Goal: Task Accomplishment & Management: Manage account settings

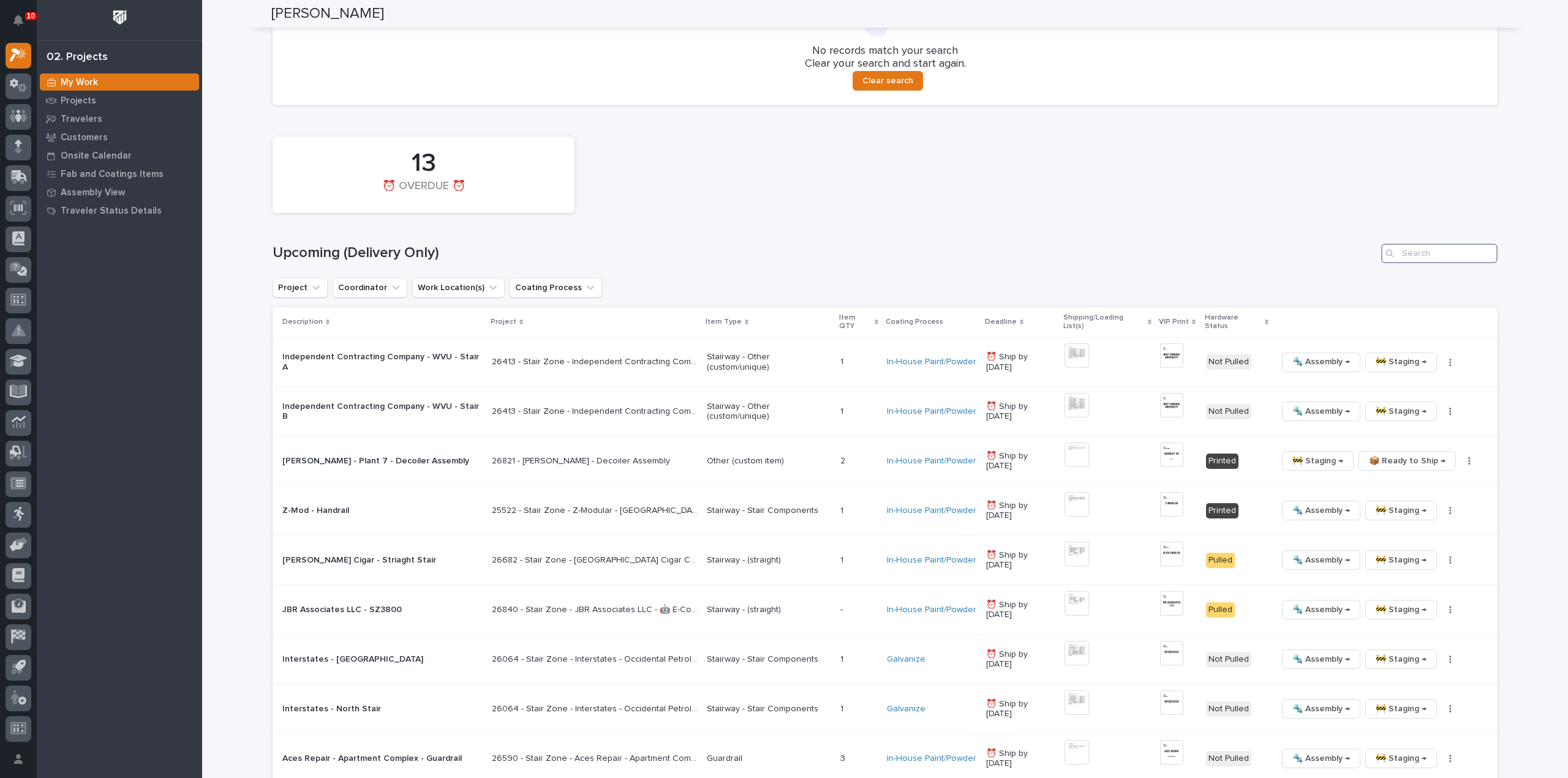
click at [1414, 256] on input "Search" at bounding box center [1439, 254] width 116 height 20
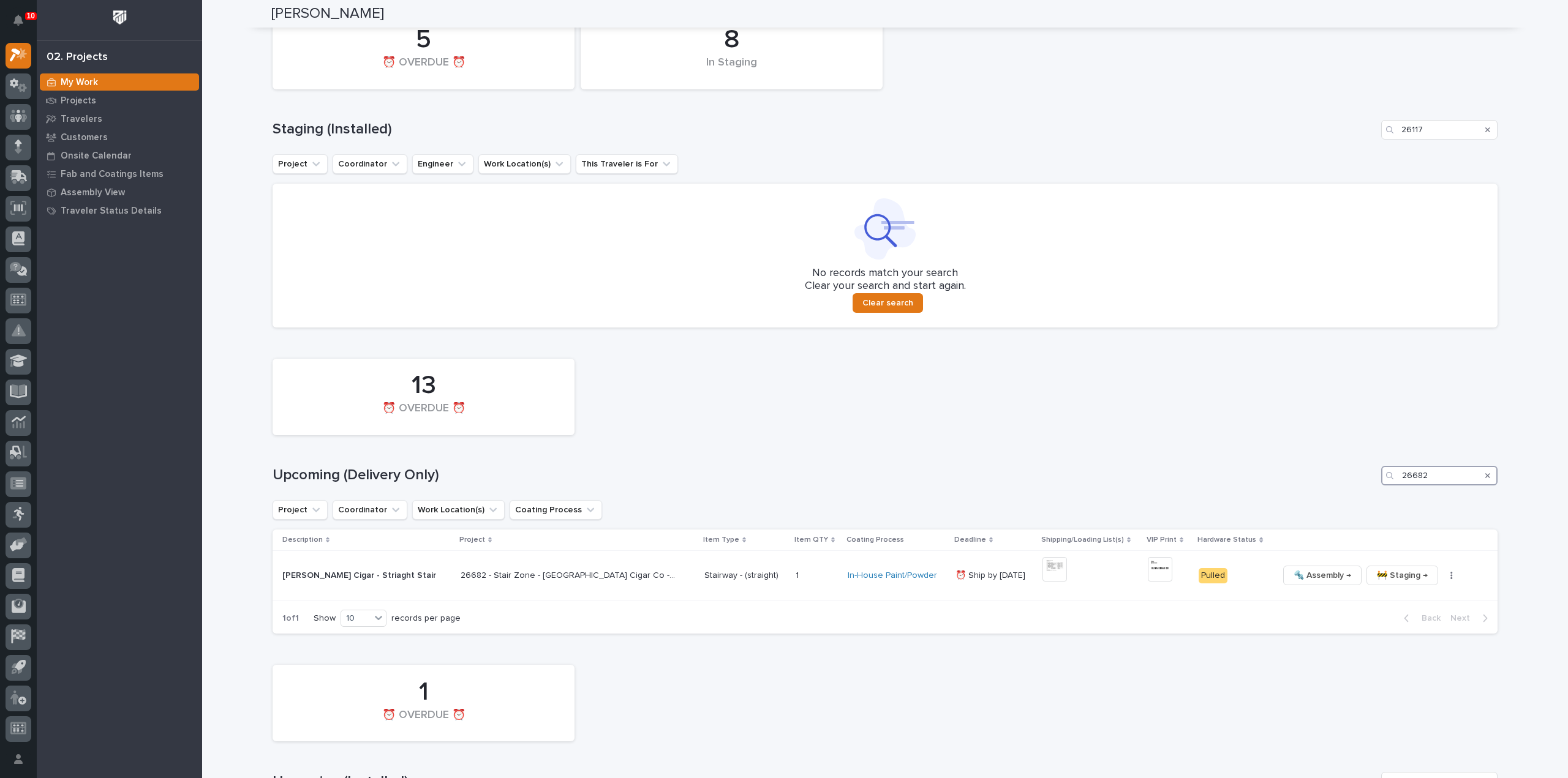
scroll to position [39, 0]
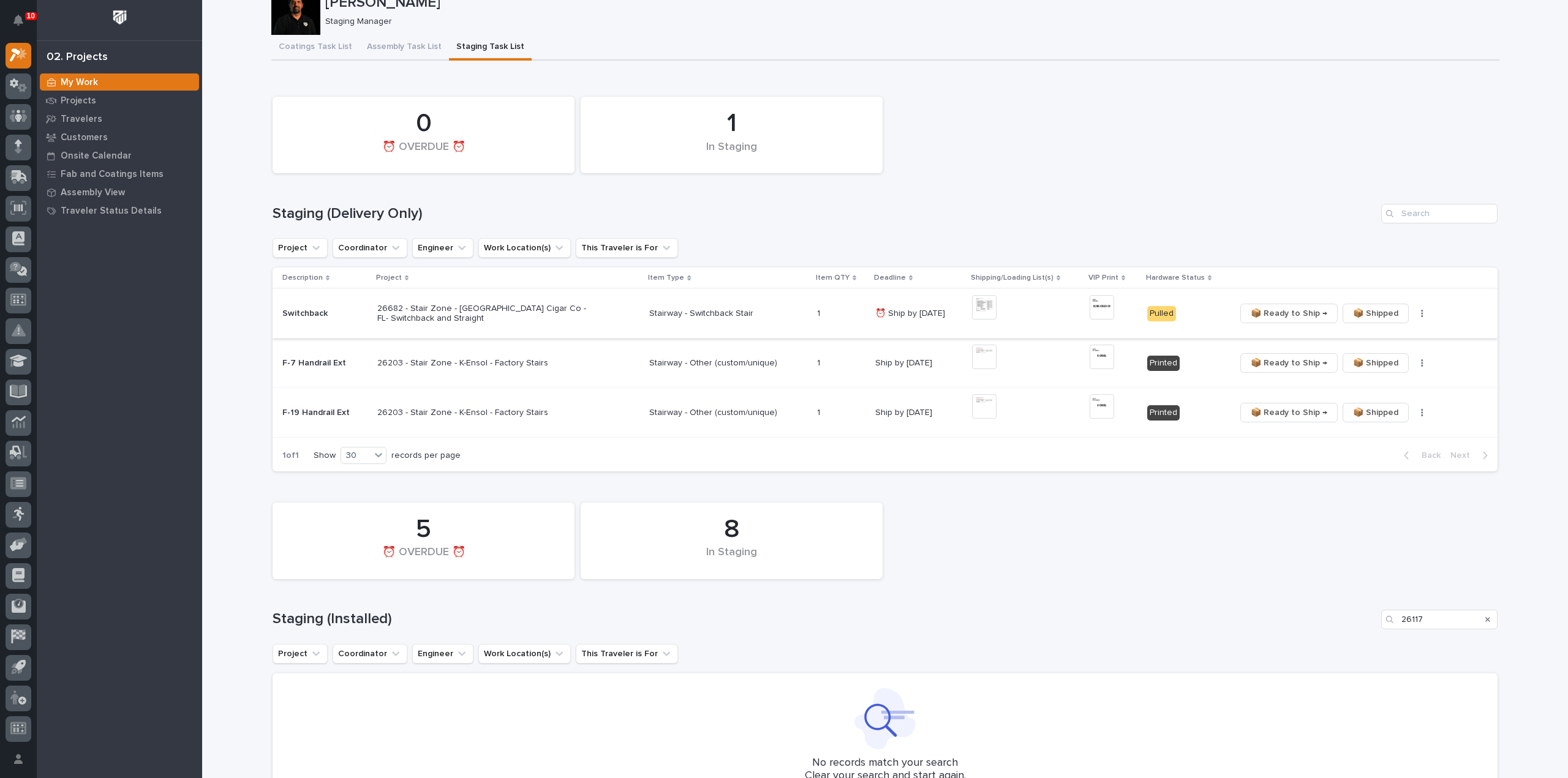
type input "26682"
click at [1098, 308] on img at bounding box center [1102, 307] width 25 height 25
click at [1095, 312] on img at bounding box center [1102, 307] width 25 height 25
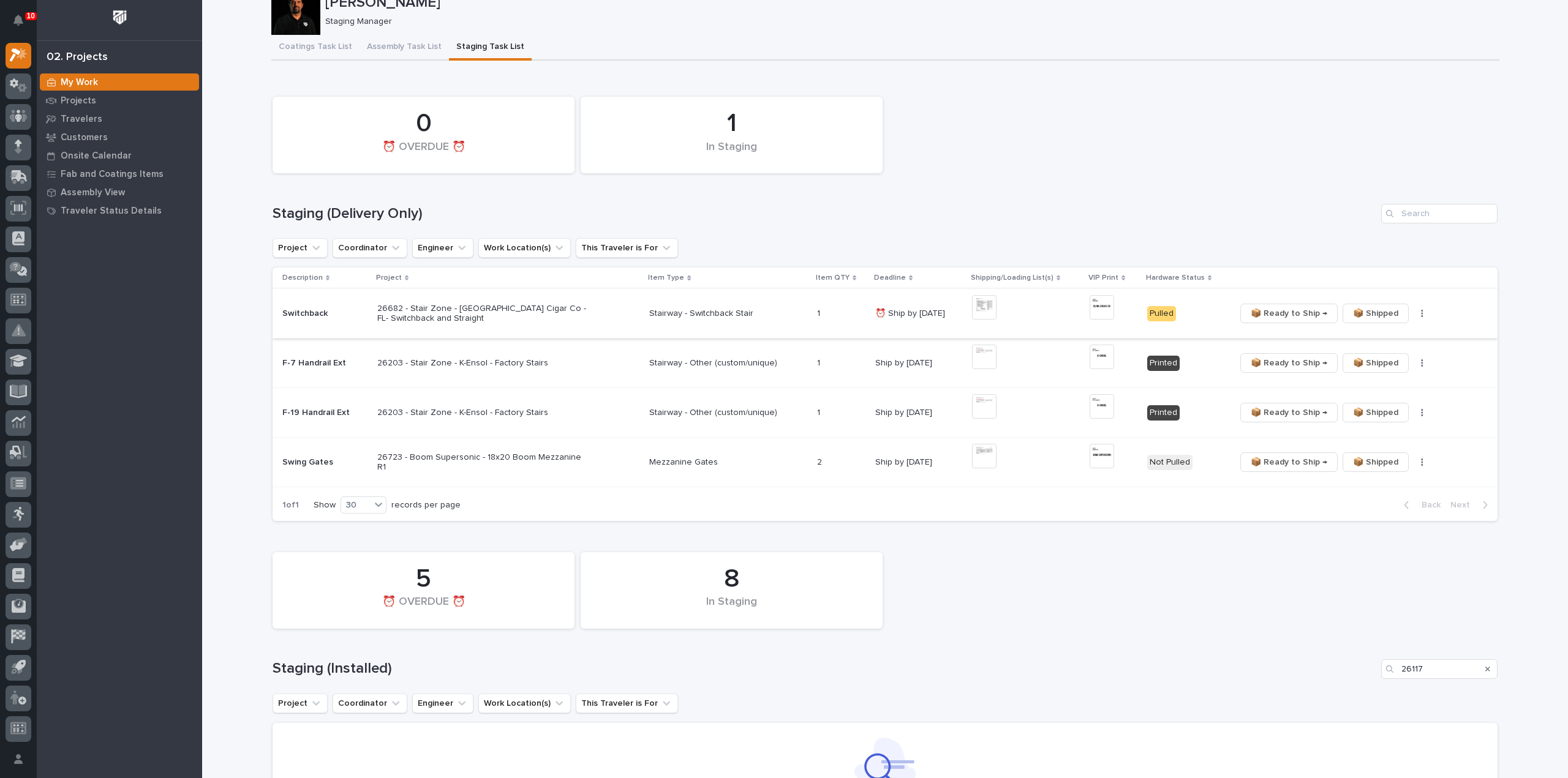
scroll to position [63, 0]
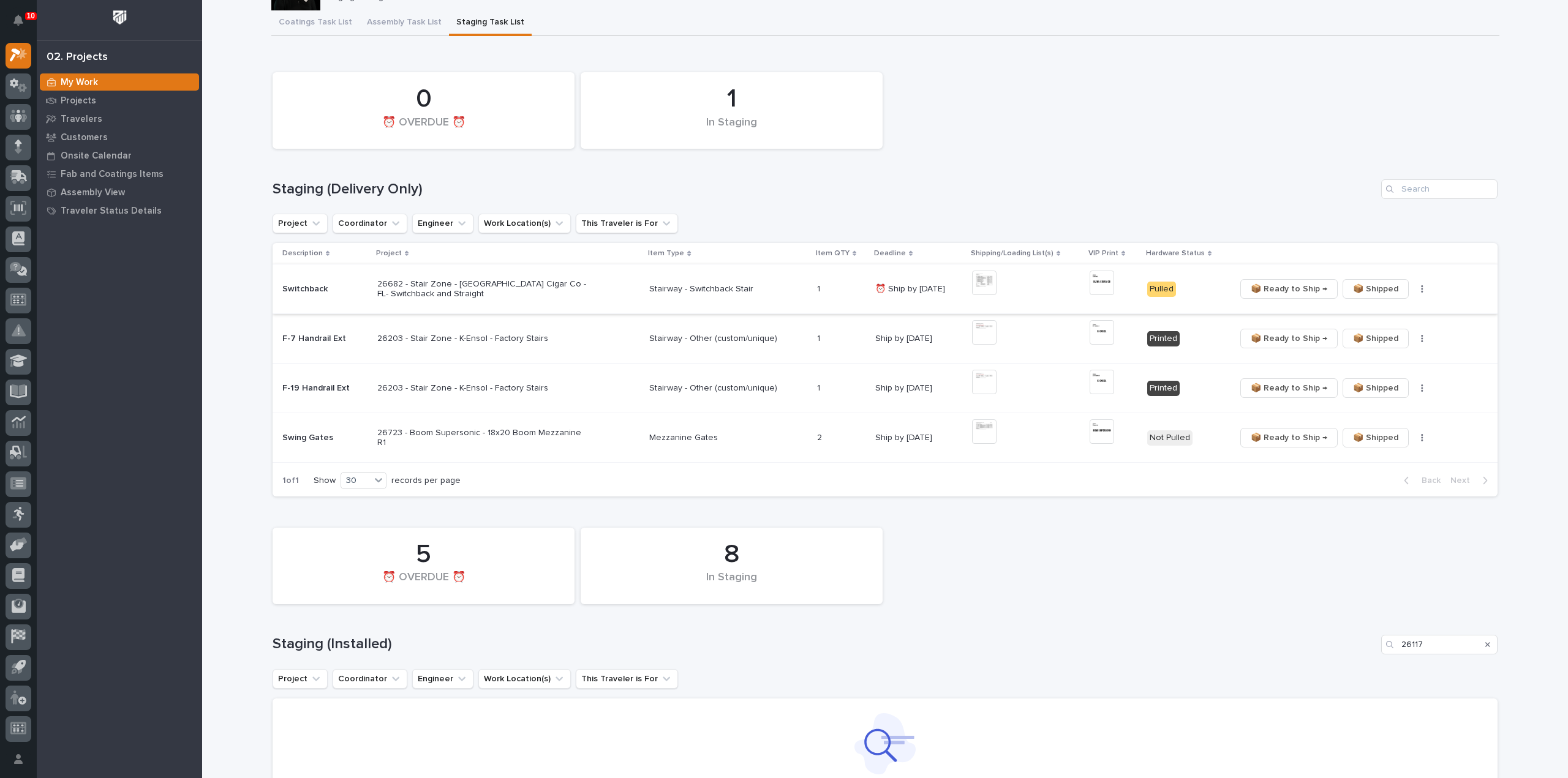
click at [1353, 118] on div "1 In Staging 0 ⏰ OVERDUE ⏰" at bounding box center [884, 111] width 1237 height 88
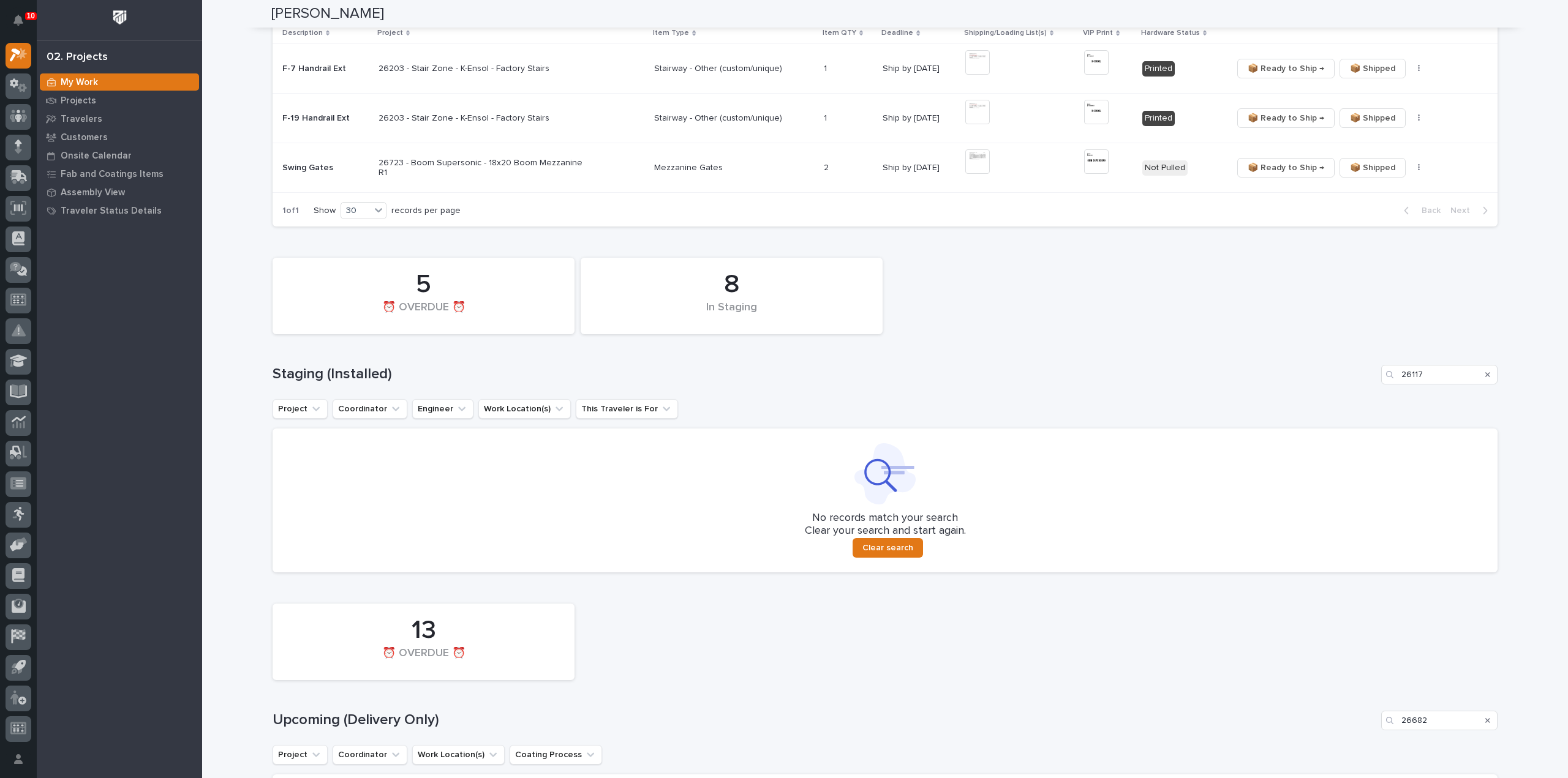
scroll to position [406, 0]
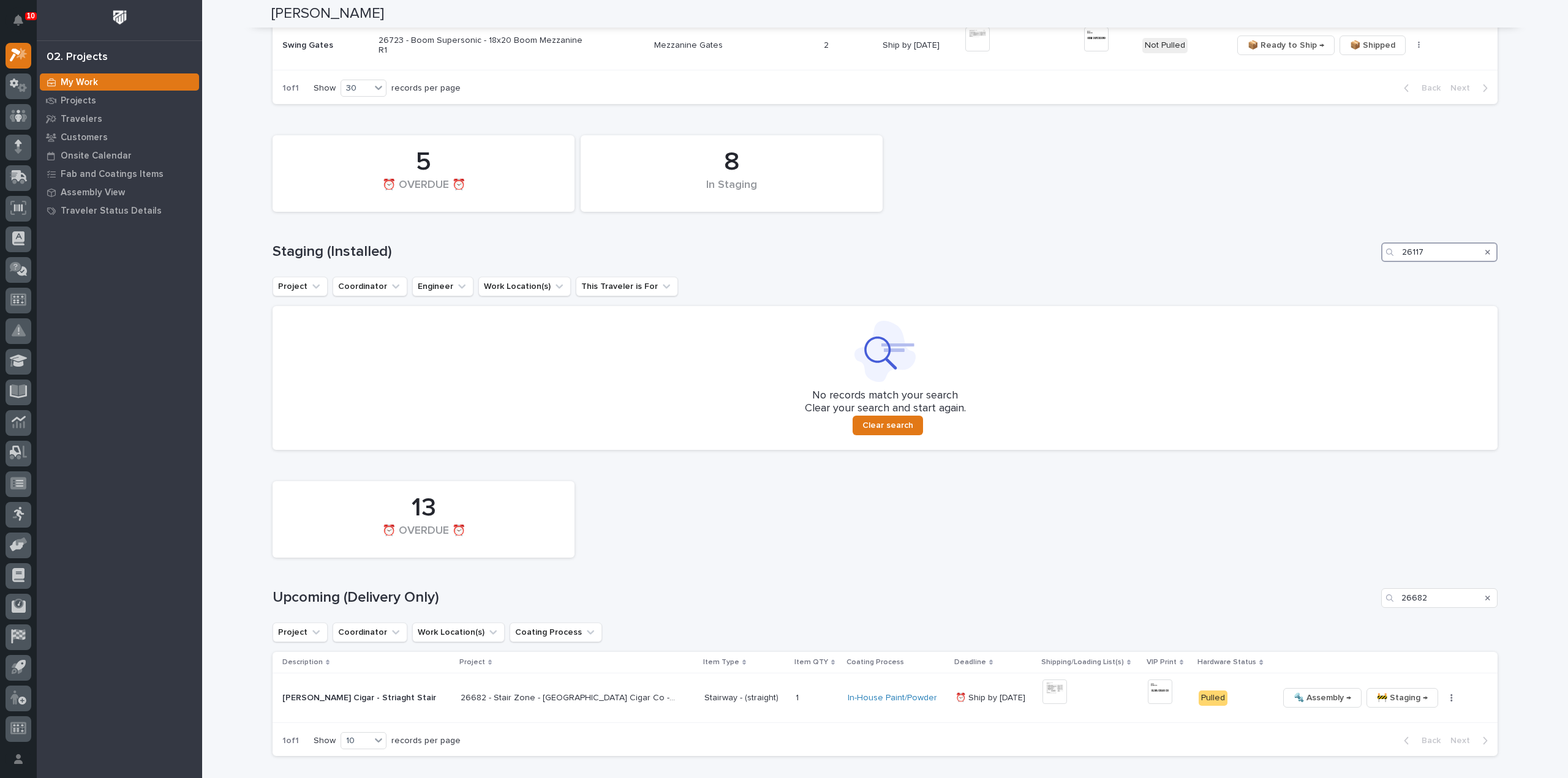
drag, startPoint x: 1434, startPoint y: 254, endPoint x: 1371, endPoint y: 287, distance: 71.1
click at [1371, 287] on div "8 In Staging 5 ⏰ OVERDUE ⏰ Staging (Installed) 26117 Project Coordinator Engine…" at bounding box center [884, 289] width 1225 height 321
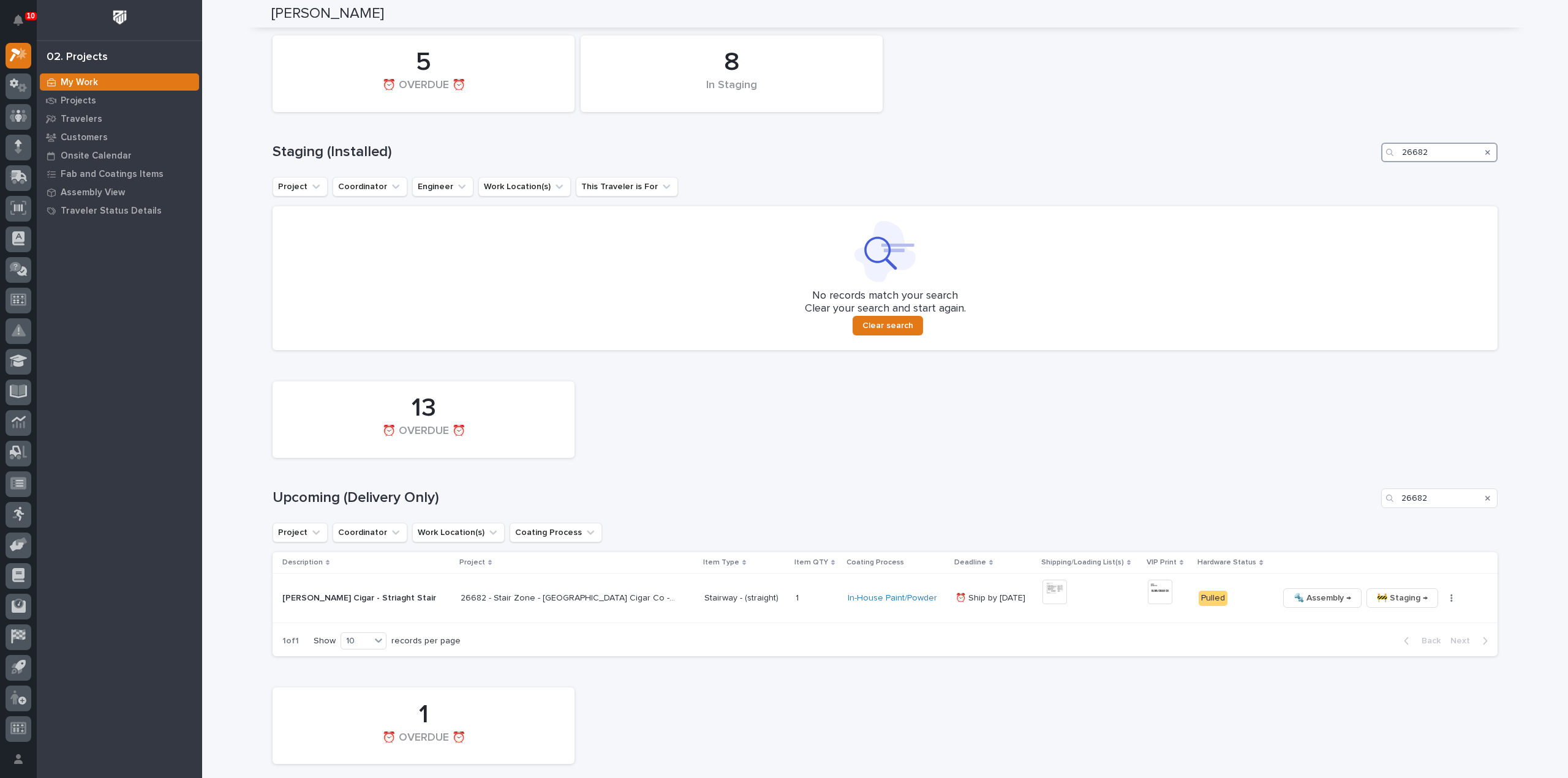
scroll to position [528, 0]
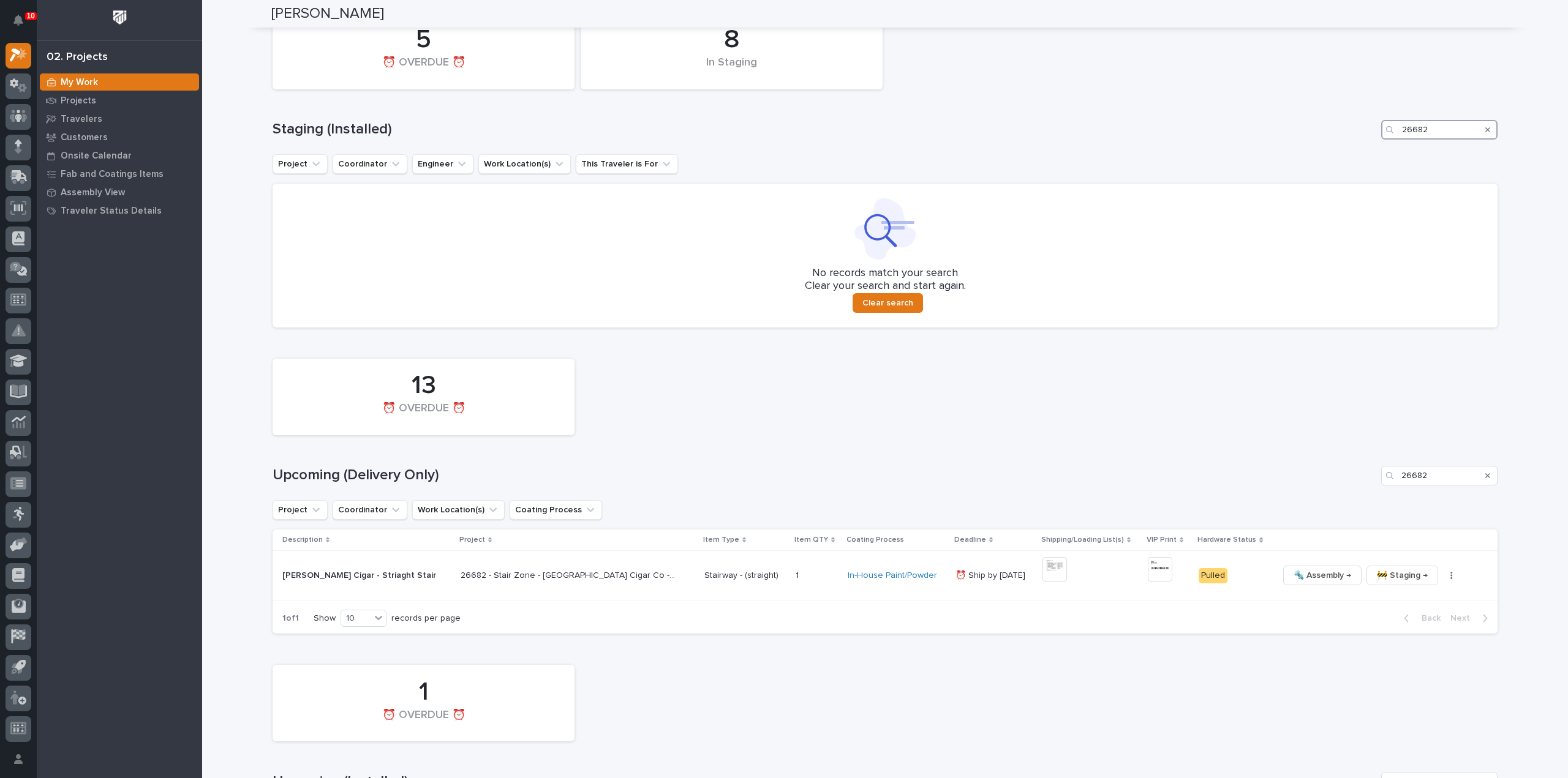
type input "26682"
click at [1485, 473] on icon "Search" at bounding box center [1487, 476] width 5 height 7
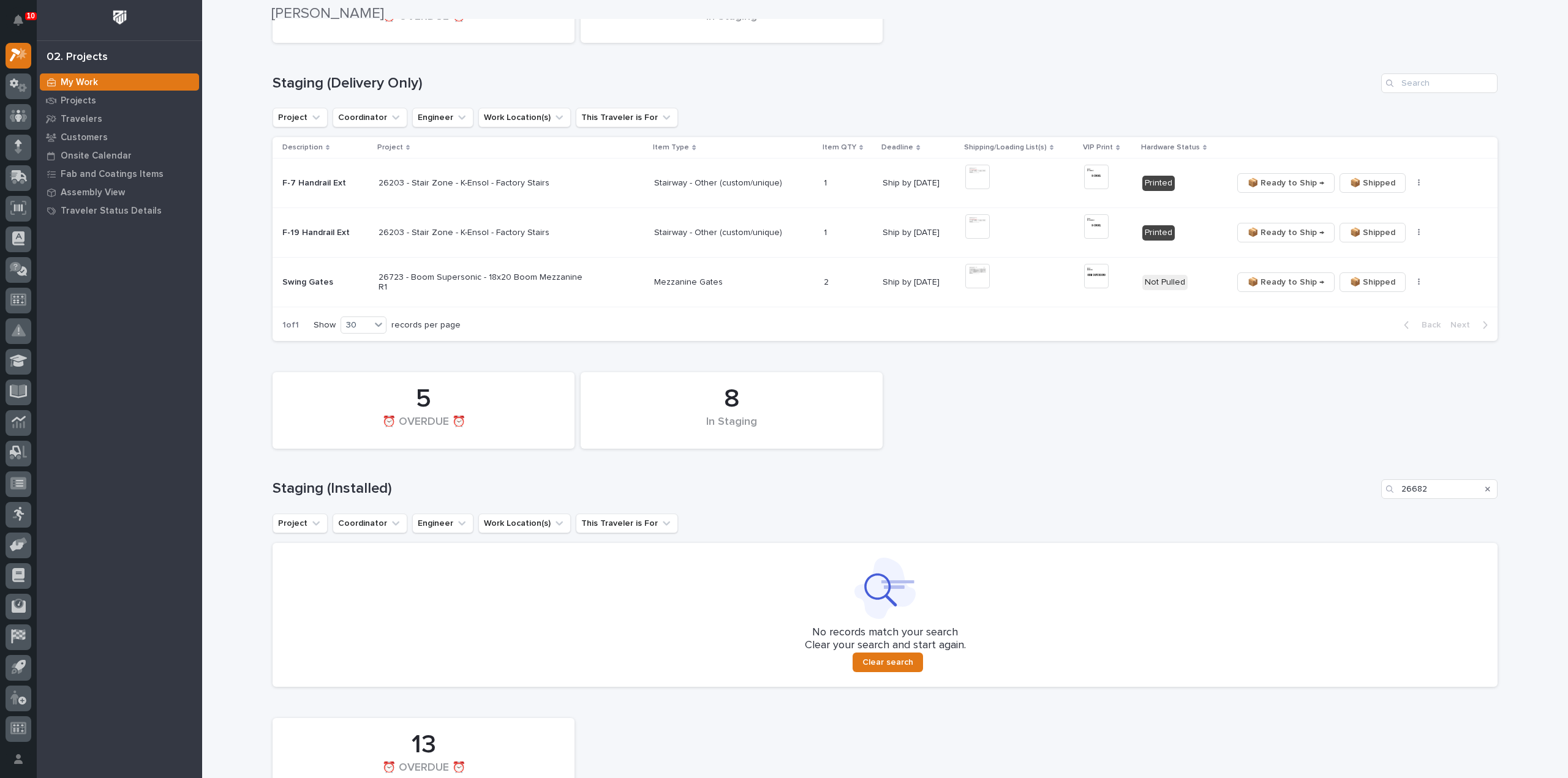
scroll to position [261, 0]
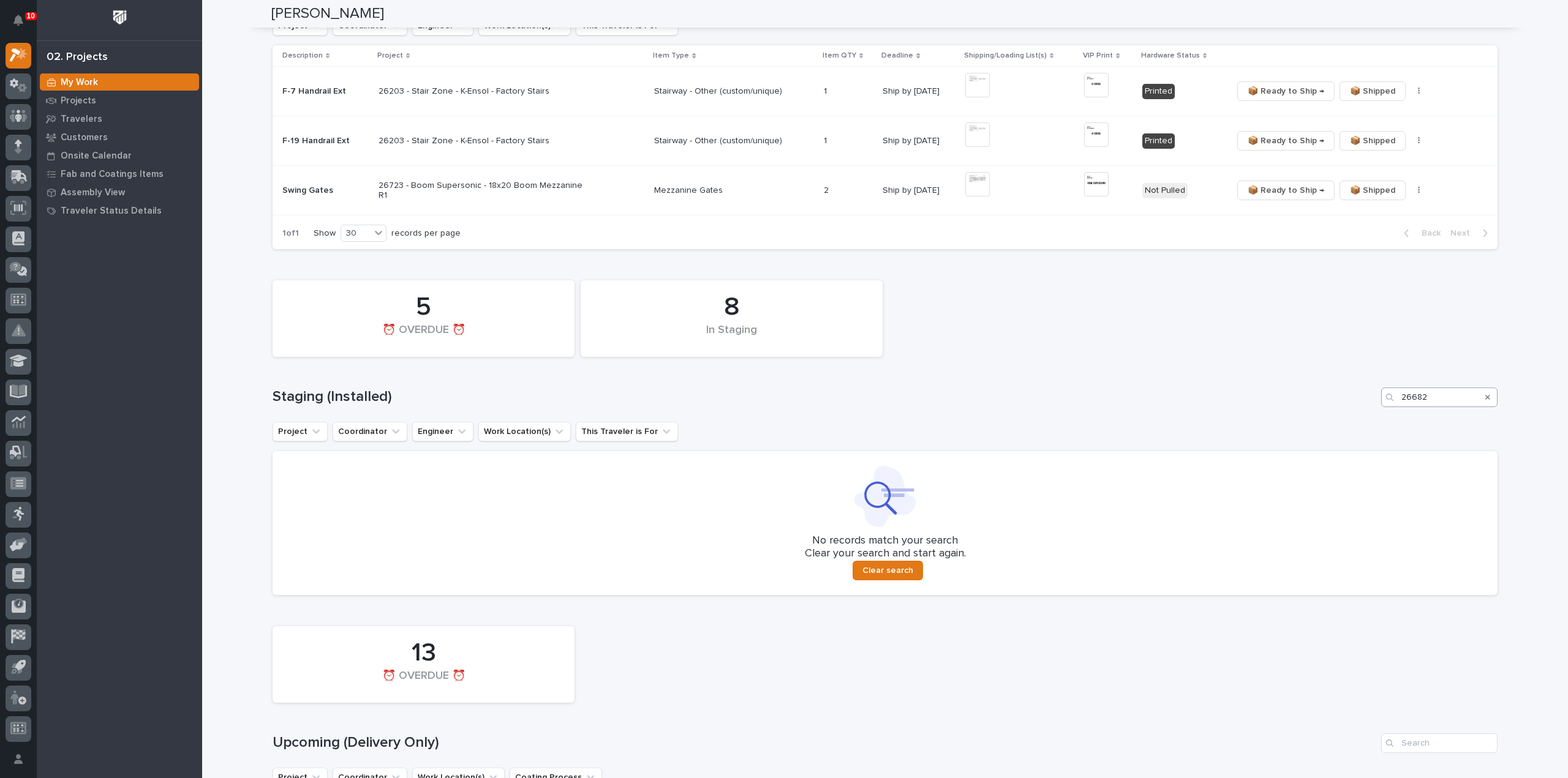
click at [1485, 396] on icon "Search" at bounding box center [1487, 398] width 5 height 5
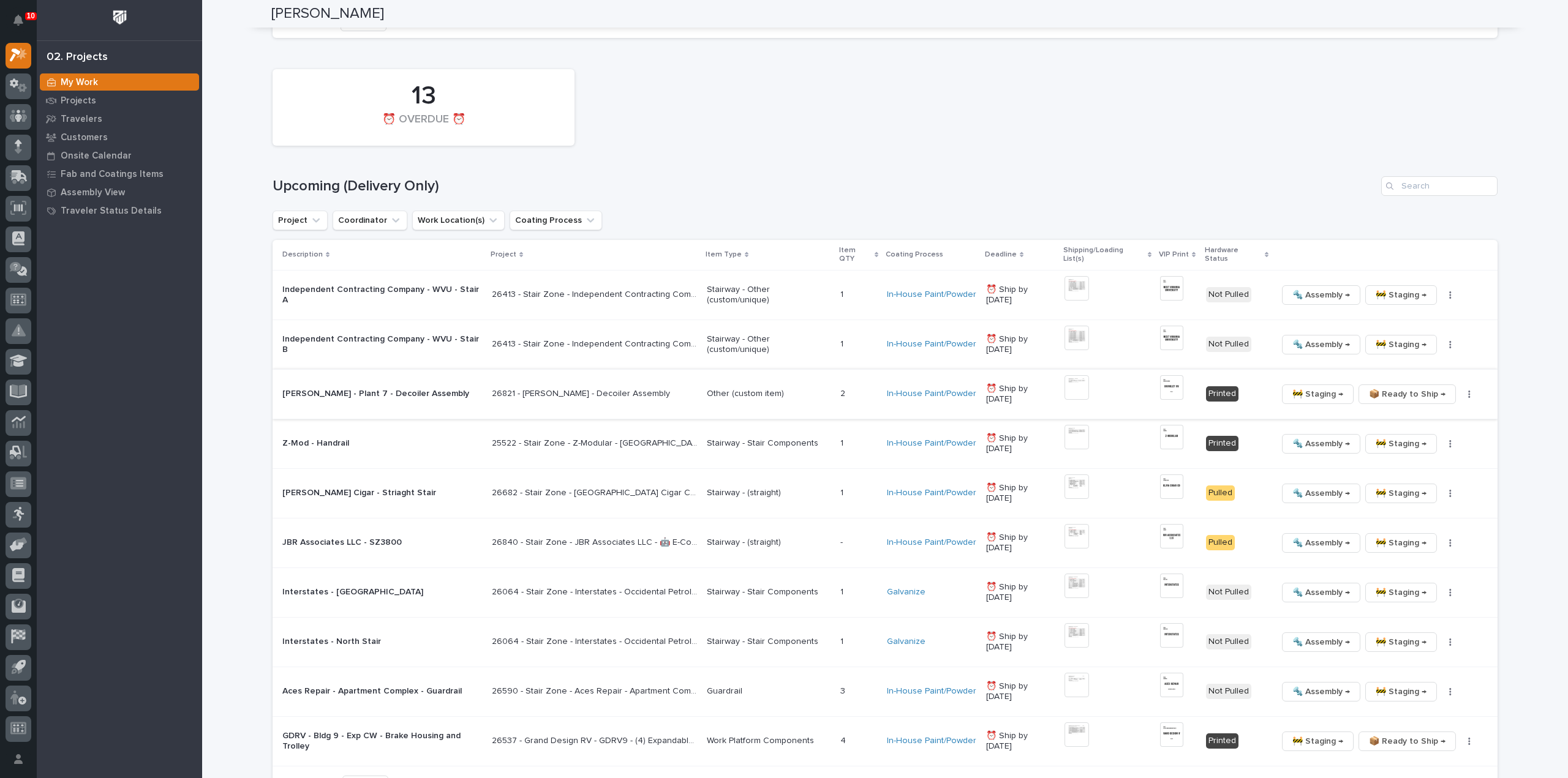
scroll to position [0, 0]
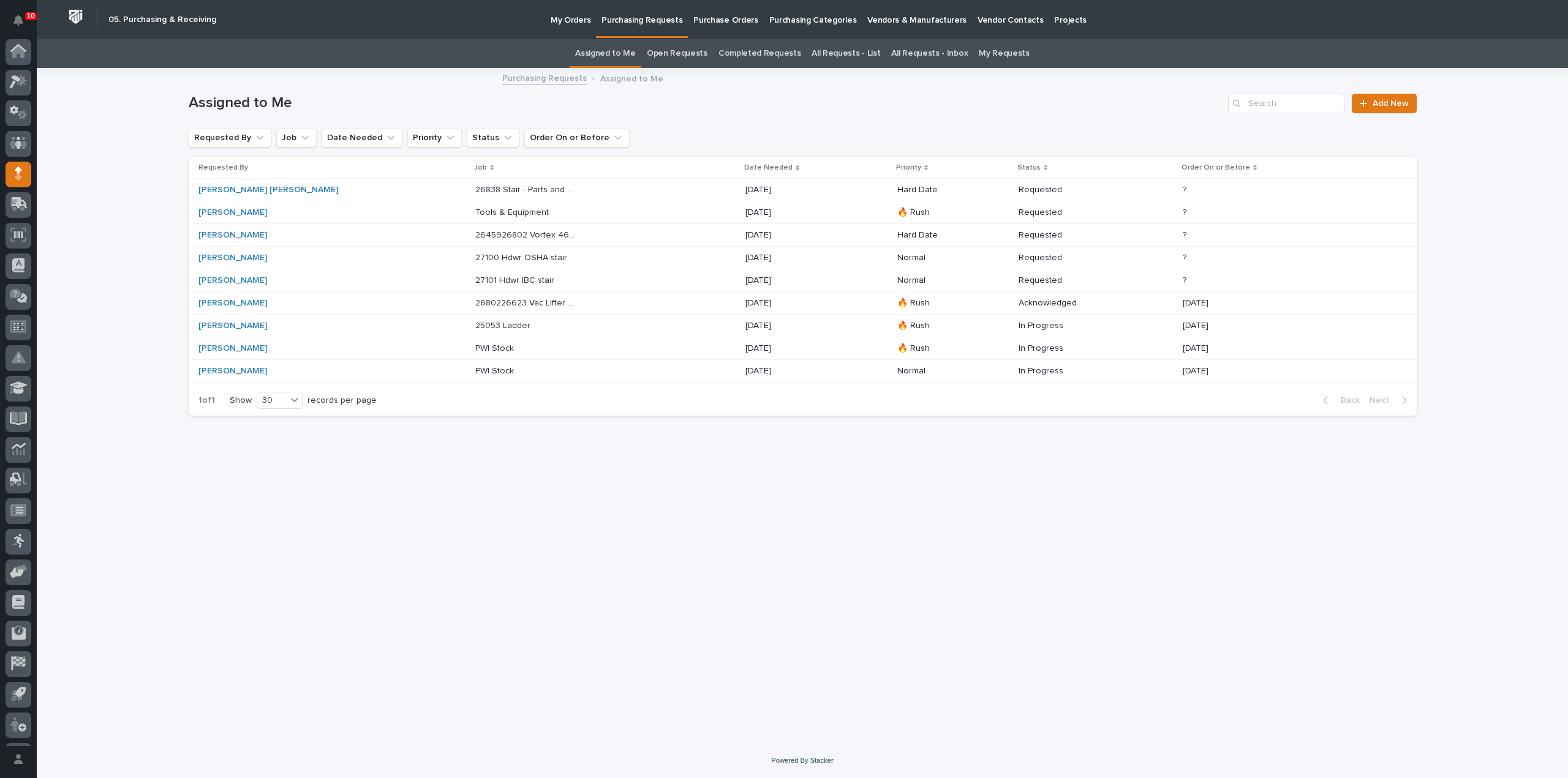
scroll to position [27, 0]
click at [827, 52] on link "All Requests - List" at bounding box center [846, 53] width 69 height 29
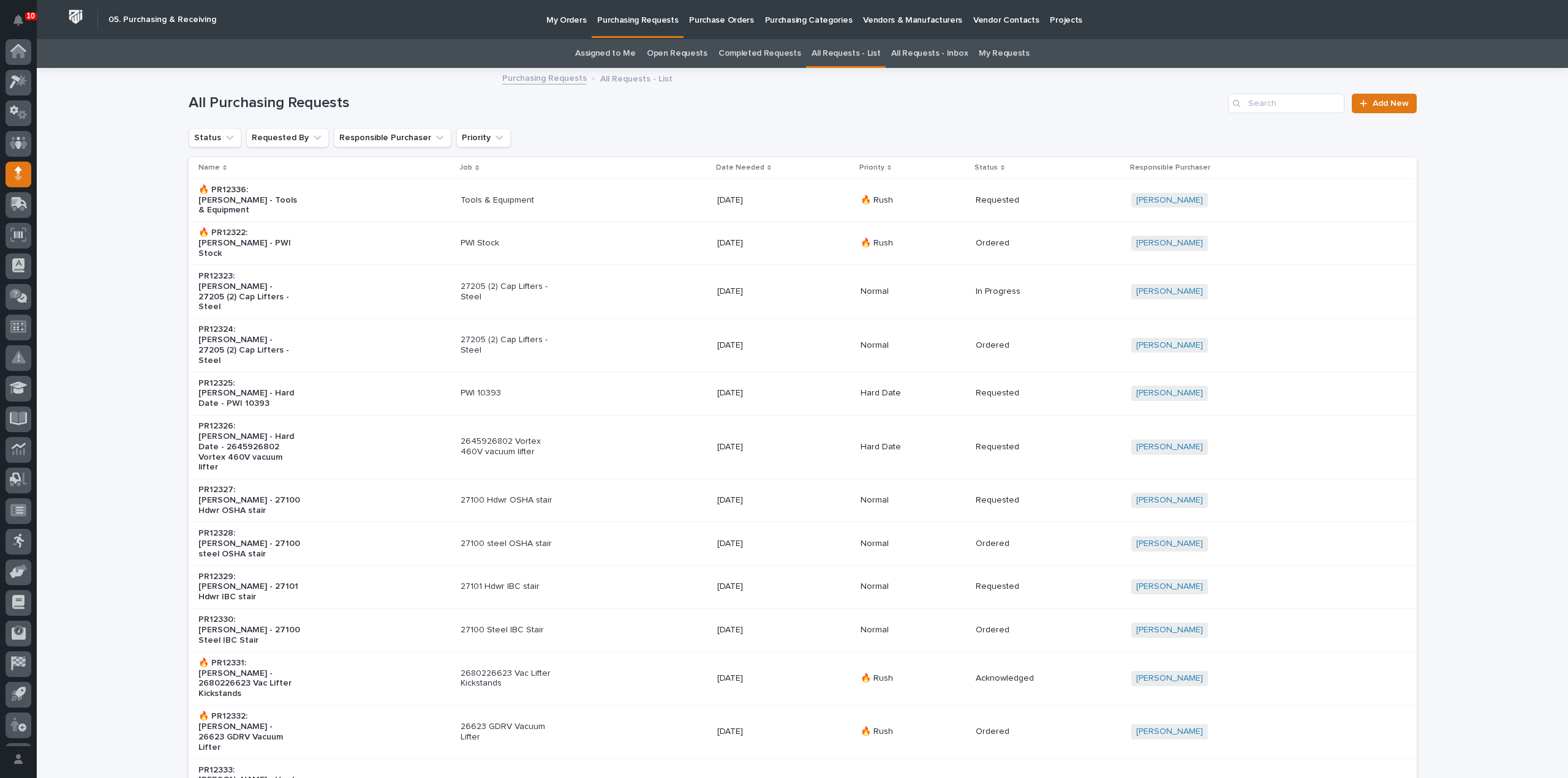
scroll to position [27, 0]
click at [1243, 101] on div "Search" at bounding box center [1238, 103] width 20 height 20
click at [1264, 104] on input "Search" at bounding box center [1286, 103] width 116 height 20
type input "25626"
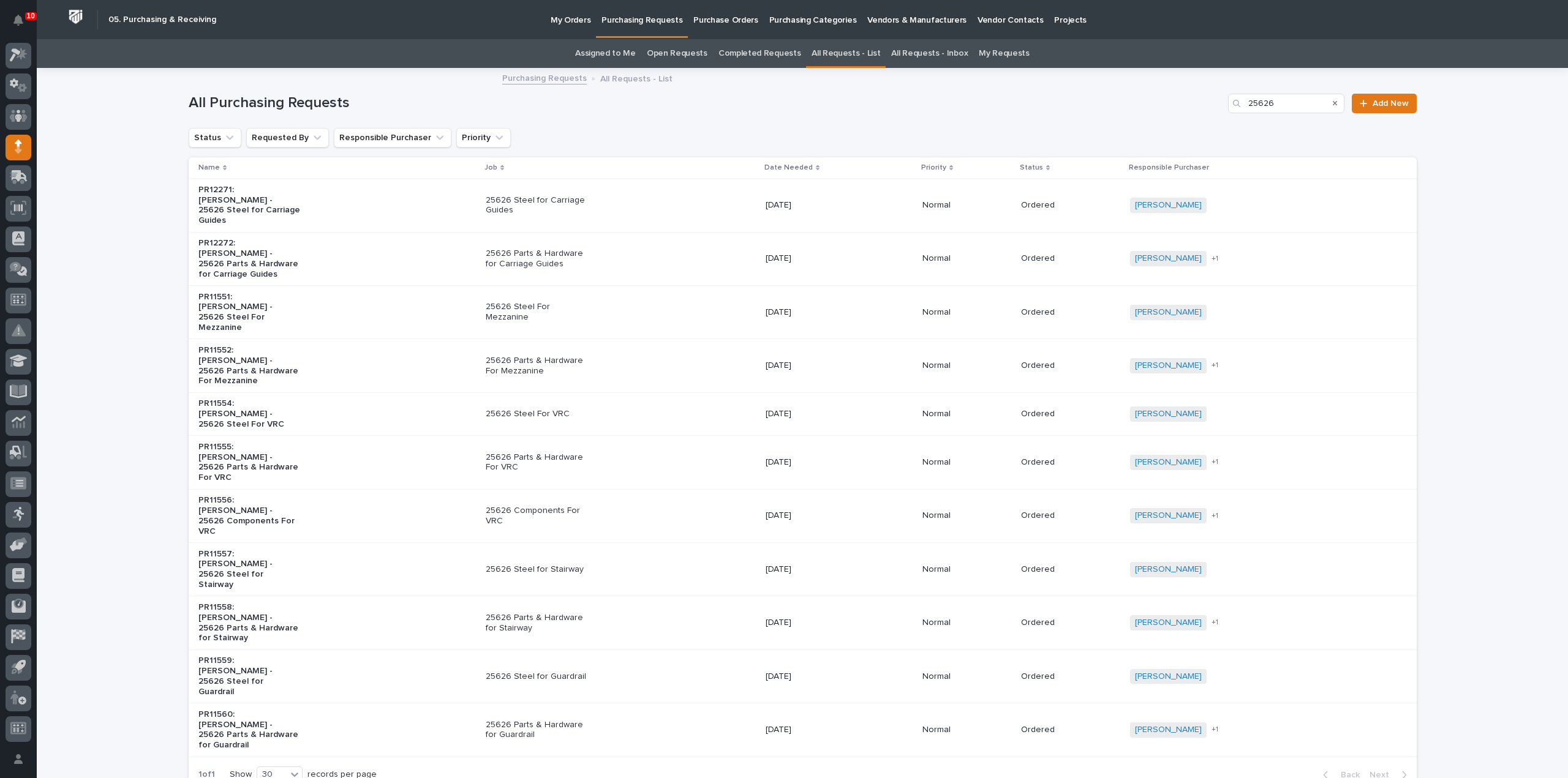
click at [367, 437] on div "PR11555: [PERSON_NAME] - 25626 Parts & Hardware For VRC" at bounding box center [337, 462] width 277 height 51
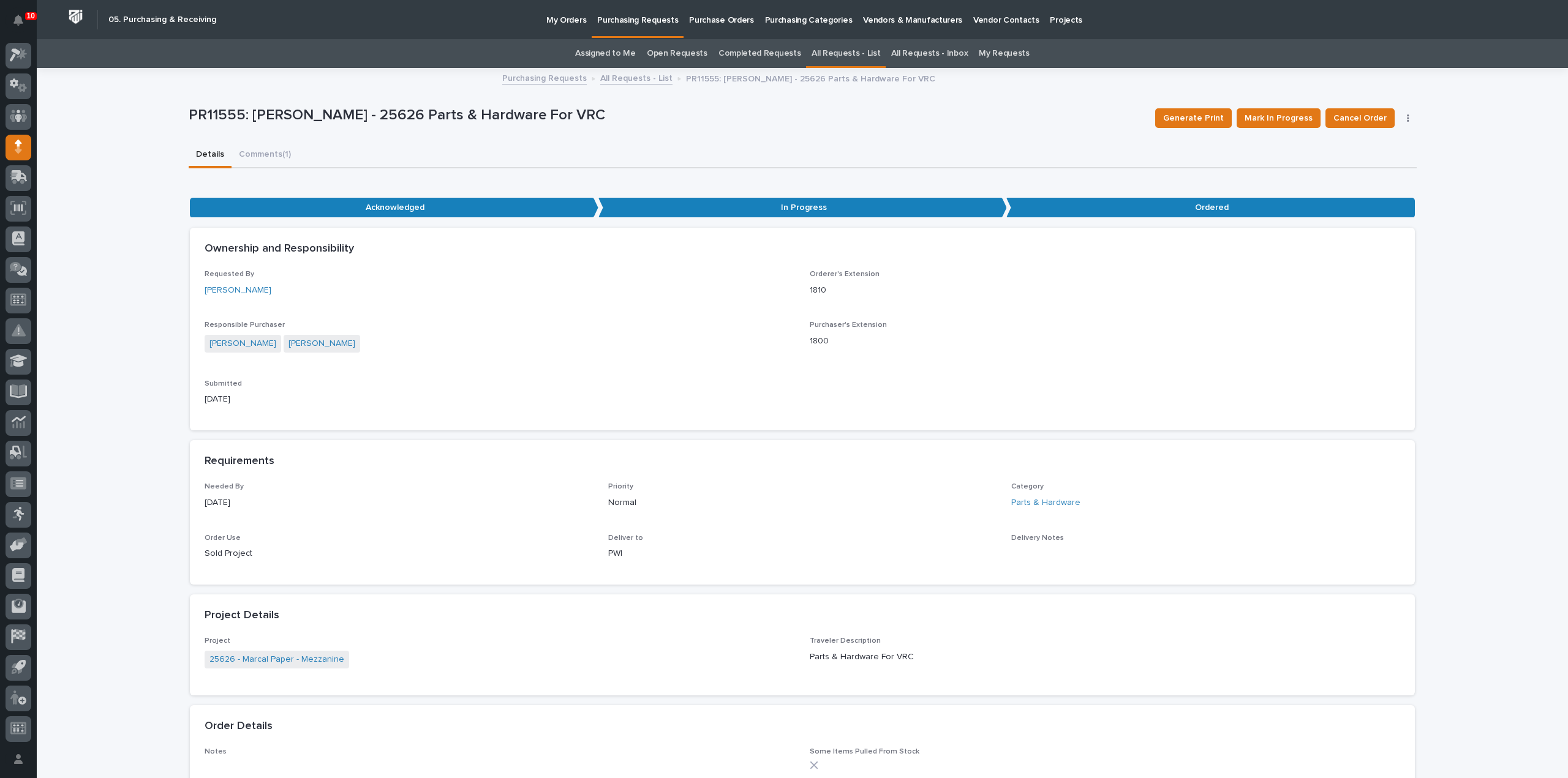
scroll to position [490, 0]
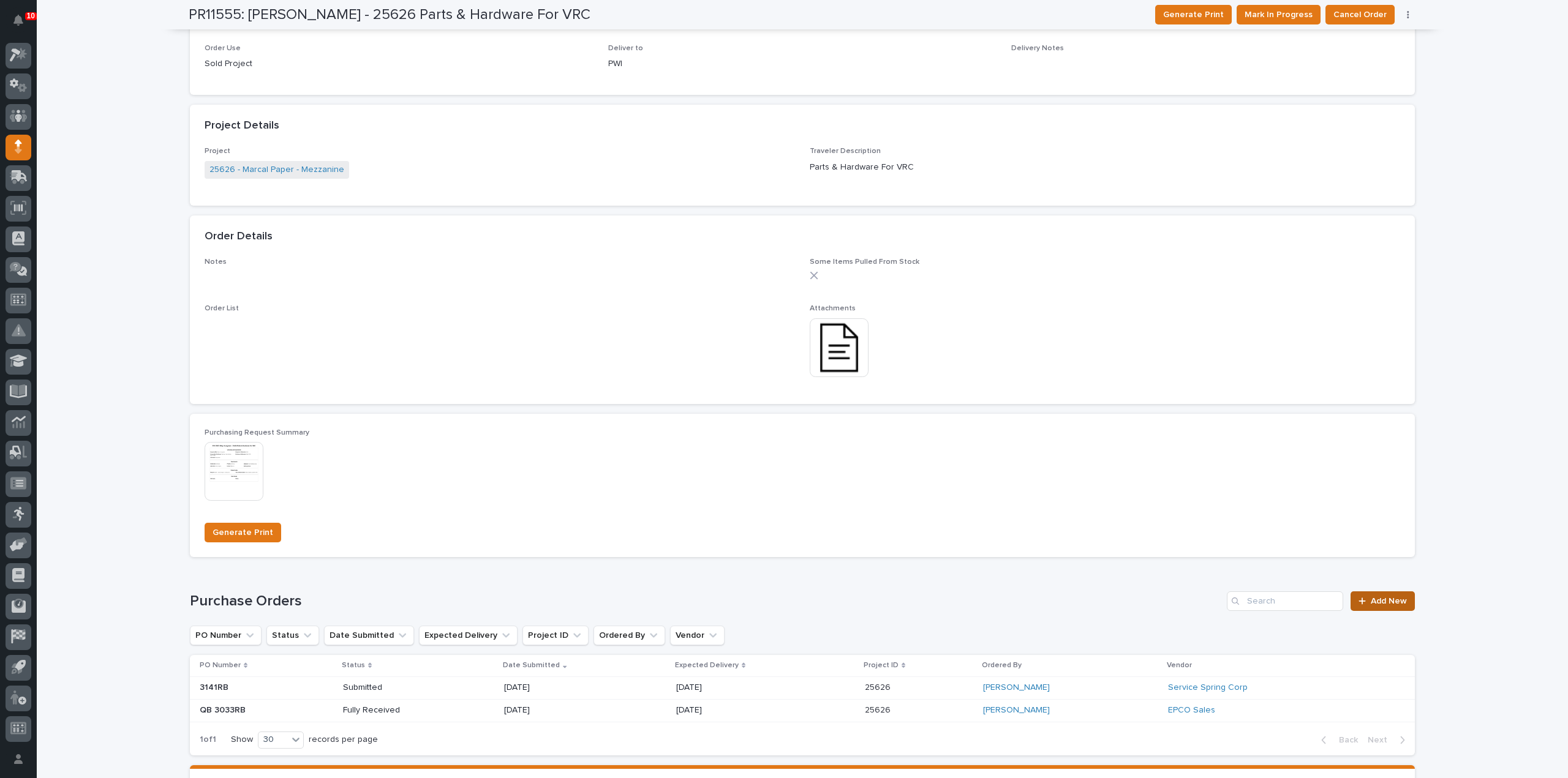
click at [1387, 604] on span "Add New" at bounding box center [1389, 602] width 36 height 9
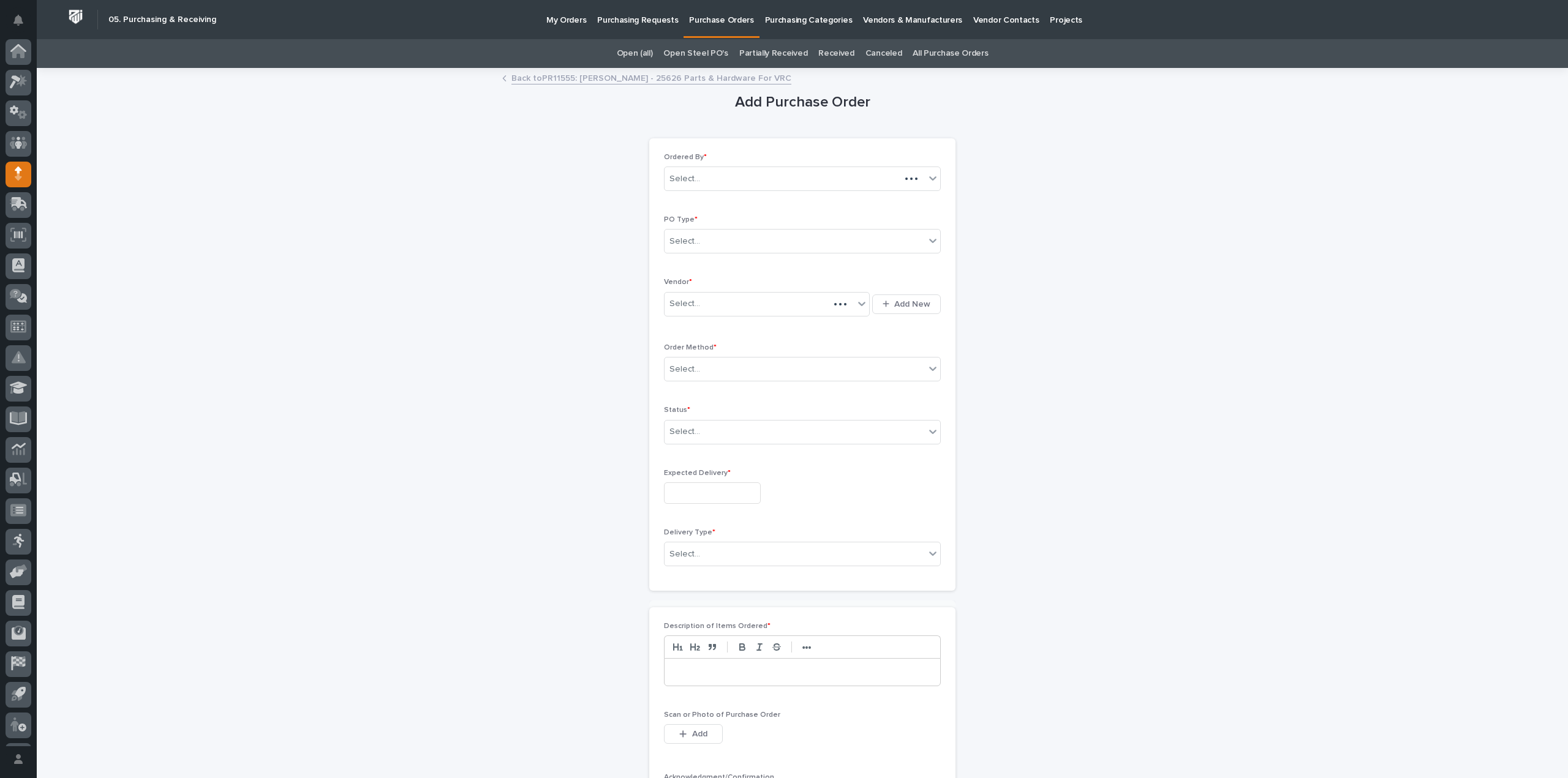
scroll to position [27, 0]
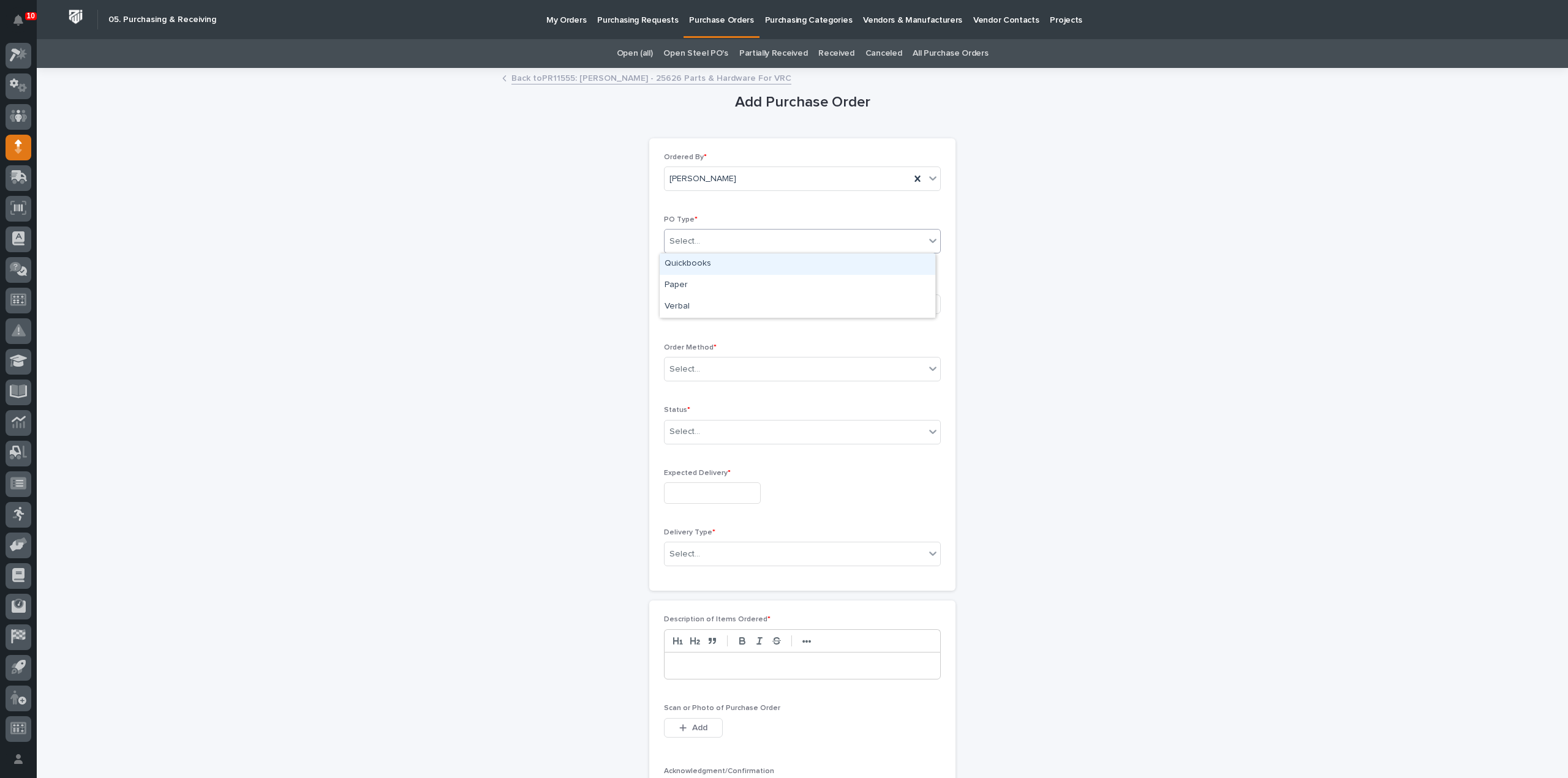
click at [717, 242] on div "Select..." at bounding box center [794, 242] width 260 height 20
click at [691, 288] on div "Paper" at bounding box center [797, 285] width 275 height 22
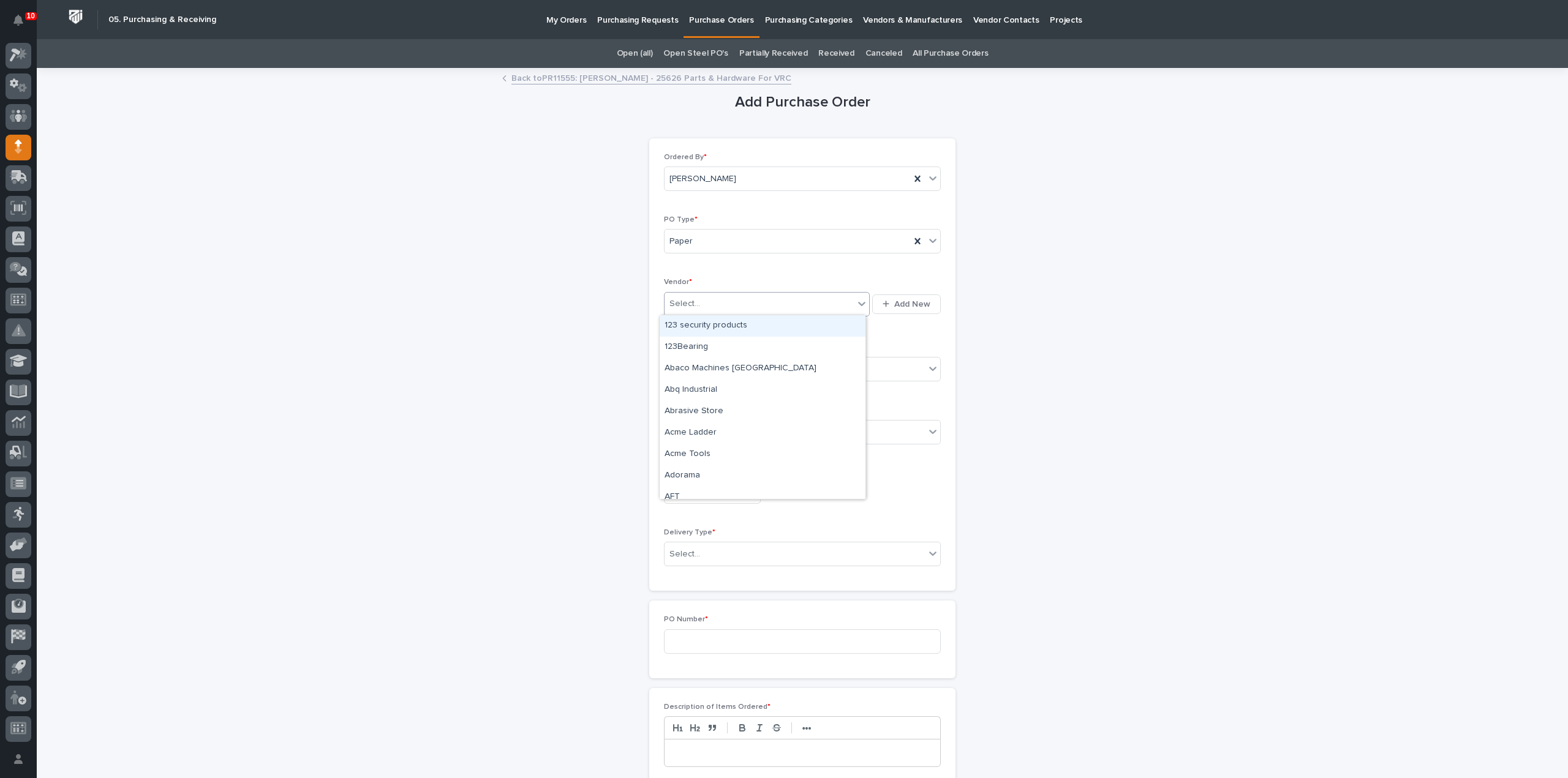
click at [709, 310] on div "Select..." at bounding box center [759, 304] width 189 height 20
type input "******"
click at [714, 368] on div "Service Spring Corp" at bounding box center [762, 369] width 206 height 22
click at [714, 371] on div "Select..." at bounding box center [794, 369] width 260 height 20
click at [704, 393] on div "Online Order" at bounding box center [797, 391] width 275 height 22
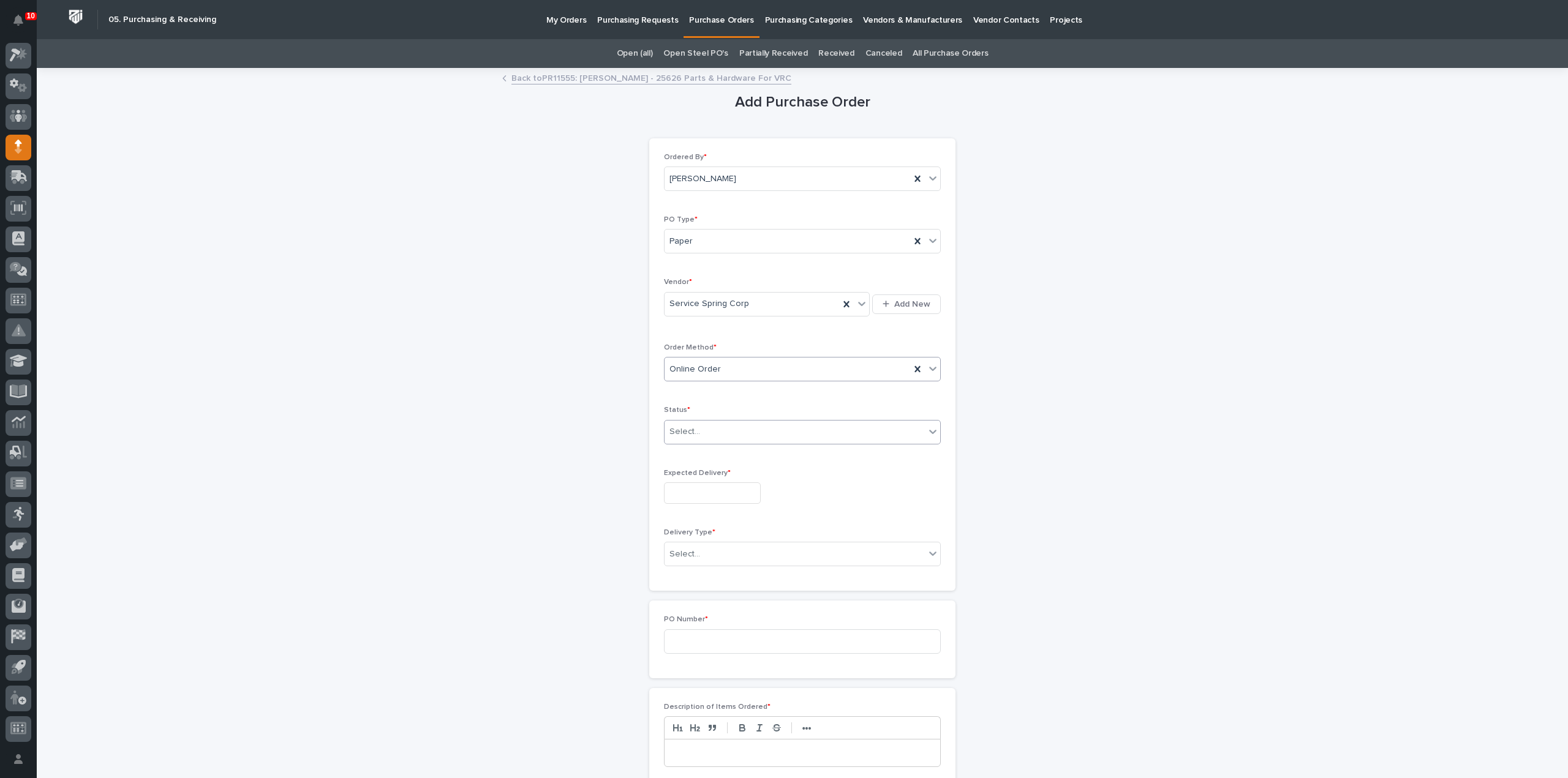
click at [713, 435] on div "Select..." at bounding box center [794, 432] width 260 height 20
click at [705, 476] on div "Submitted" at bounding box center [797, 474] width 275 height 22
click at [708, 495] on input "text" at bounding box center [712, 493] width 97 height 22
click at [740, 414] on div "26" at bounding box center [744, 411] width 17 height 17
type input "**********"
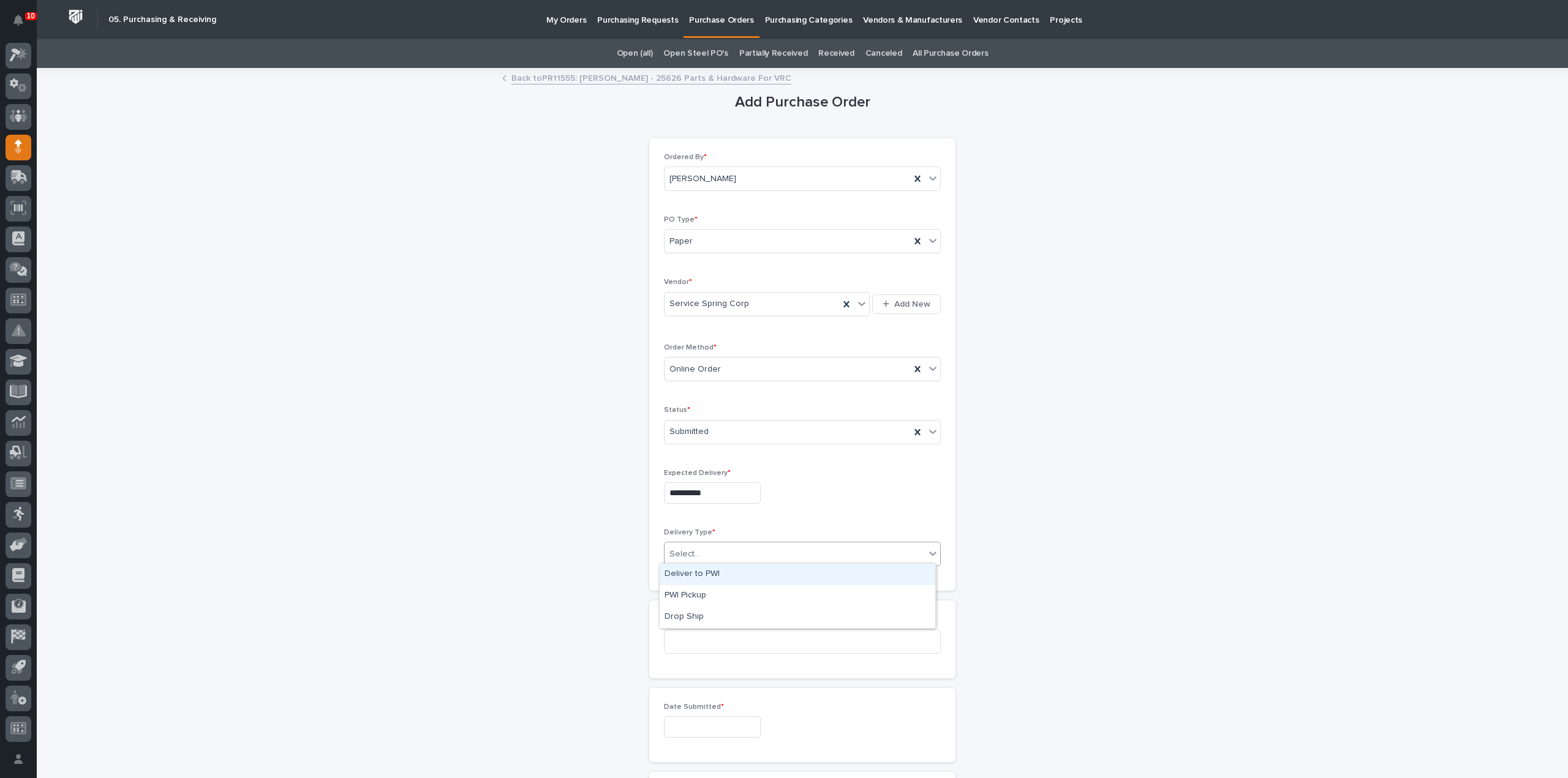
click at [712, 546] on div "Select..." at bounding box center [794, 554] width 260 height 20
click at [702, 578] on div "Deliver to PWI" at bounding box center [797, 575] width 275 height 22
click at [699, 639] on input at bounding box center [802, 642] width 277 height 25
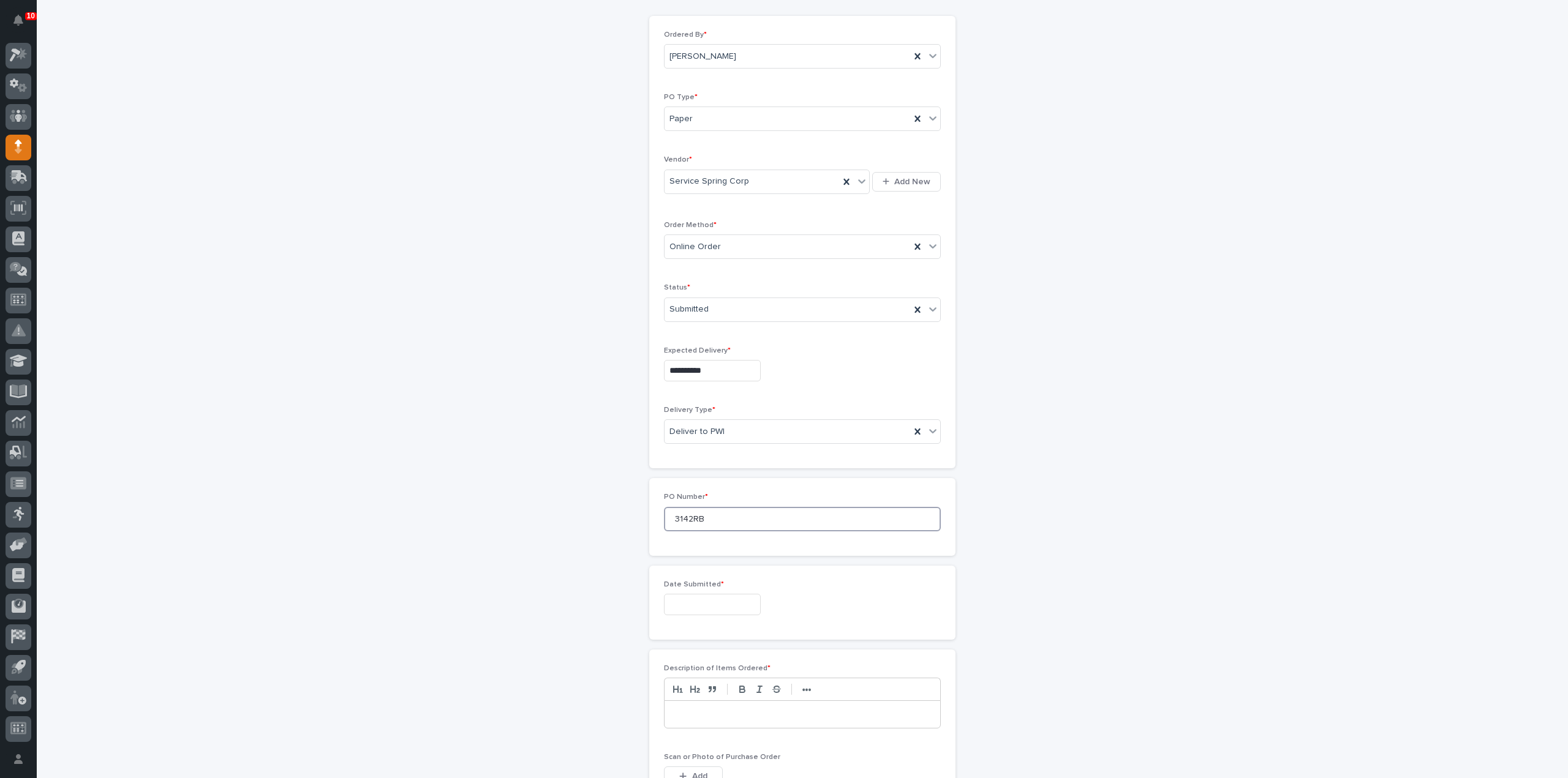
type input "3142RB"
click at [718, 599] on input "text" at bounding box center [712, 605] width 97 height 22
click at [683, 527] on div "23" at bounding box center [684, 521] width 17 height 17
type input "**********"
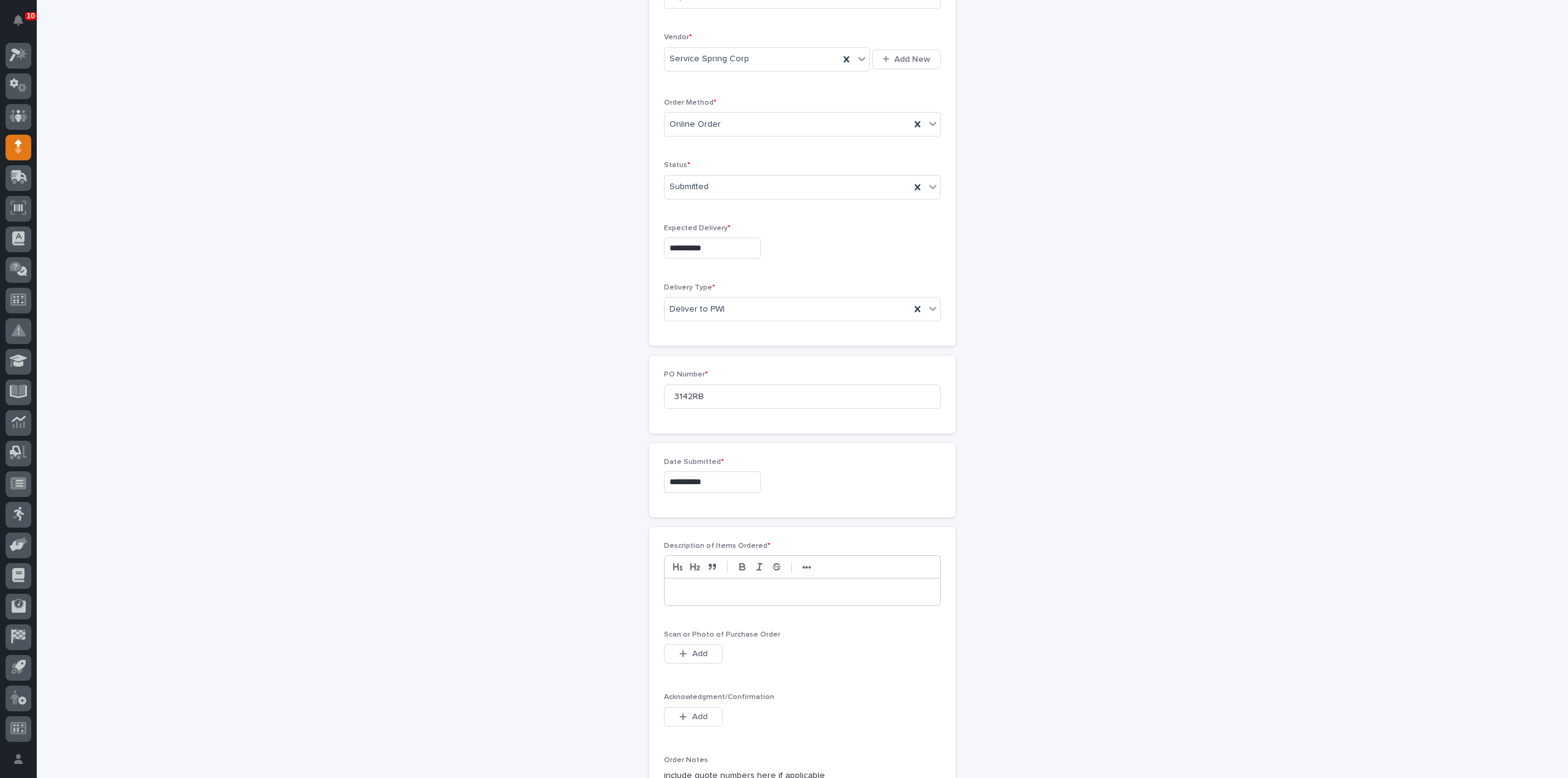
click at [707, 595] on div at bounding box center [802, 592] width 275 height 27
click at [707, 648] on button "Add" at bounding box center [693, 654] width 59 height 20
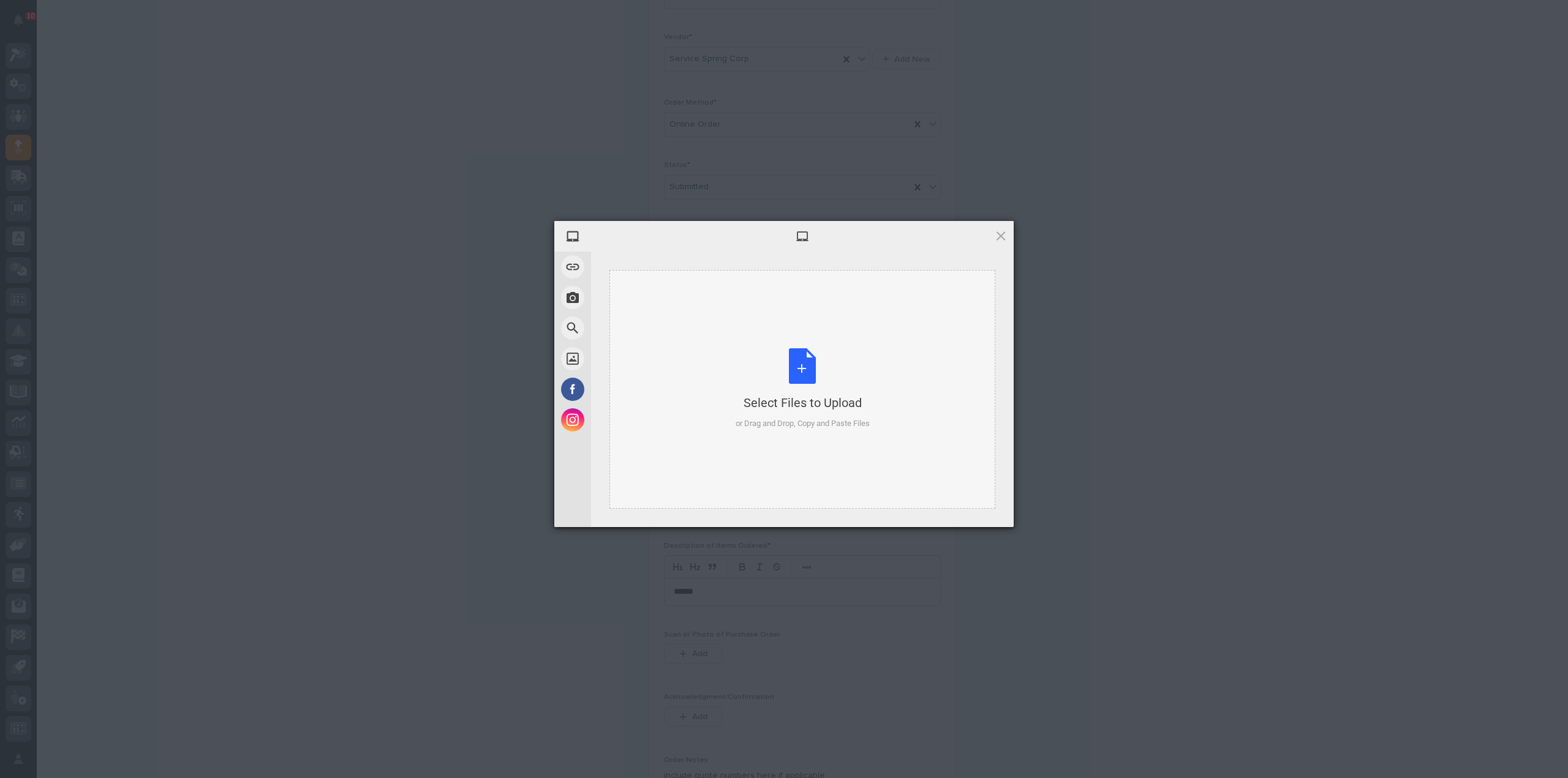
click at [798, 385] on div "Select Files to Upload or Drag and Drop, Copy and Paste Files" at bounding box center [803, 389] width 134 height 82
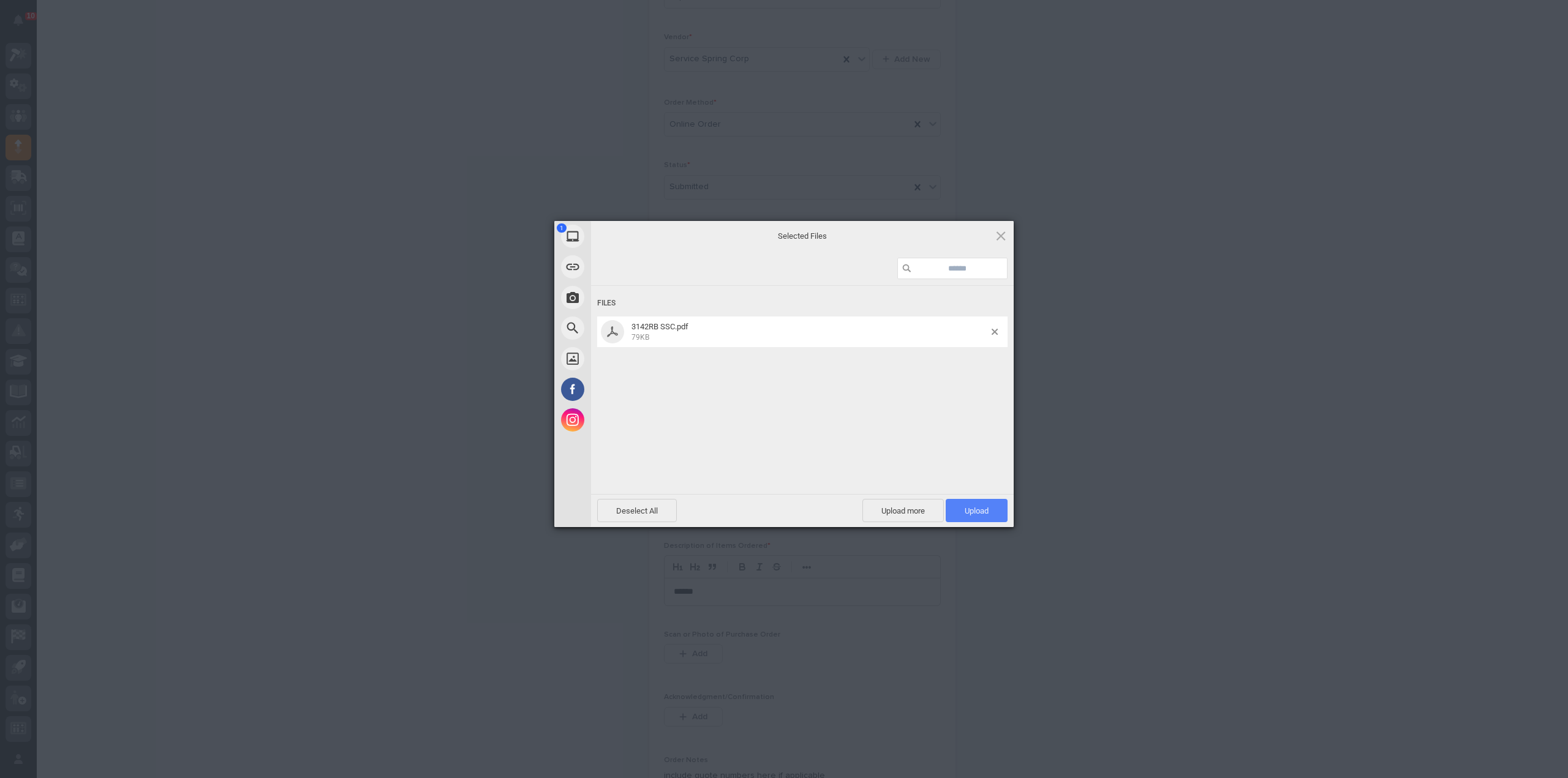
click at [987, 509] on span "Upload 1" at bounding box center [976, 511] width 24 height 9
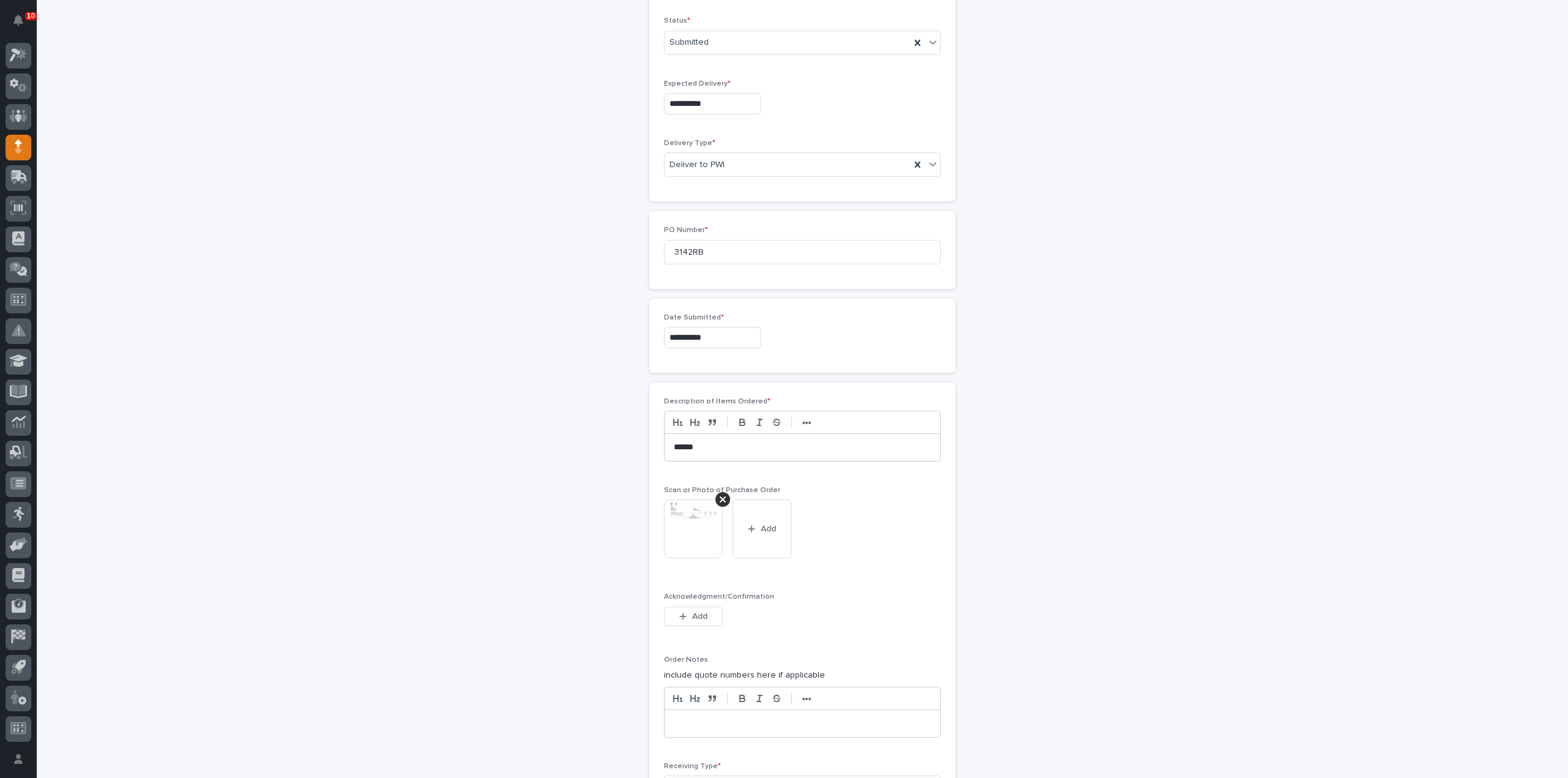
scroll to position [512, 0]
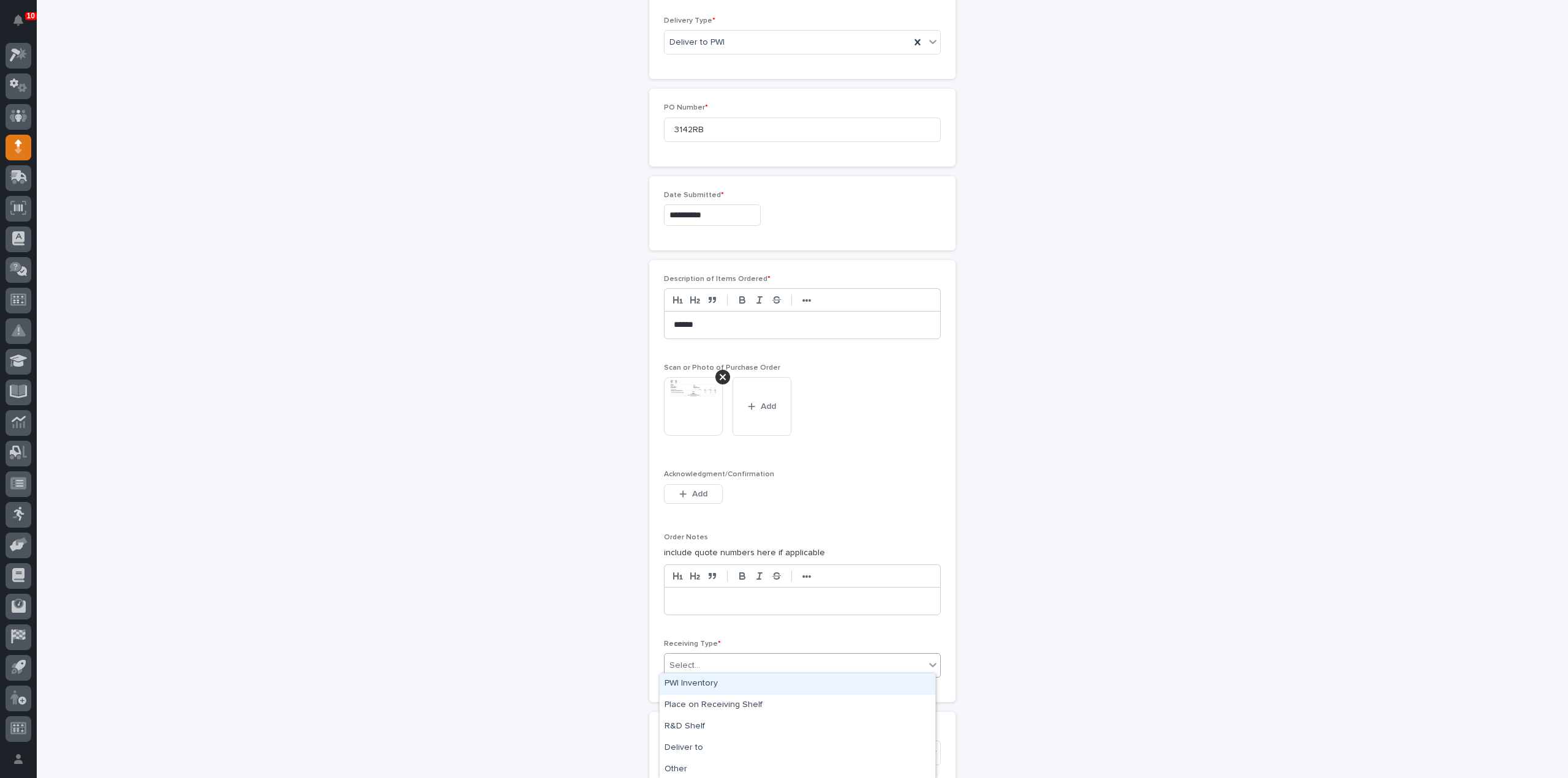
click at [752, 665] on div "Select..." at bounding box center [794, 666] width 260 height 20
click at [704, 750] on div "Deliver to" at bounding box center [797, 749] width 275 height 22
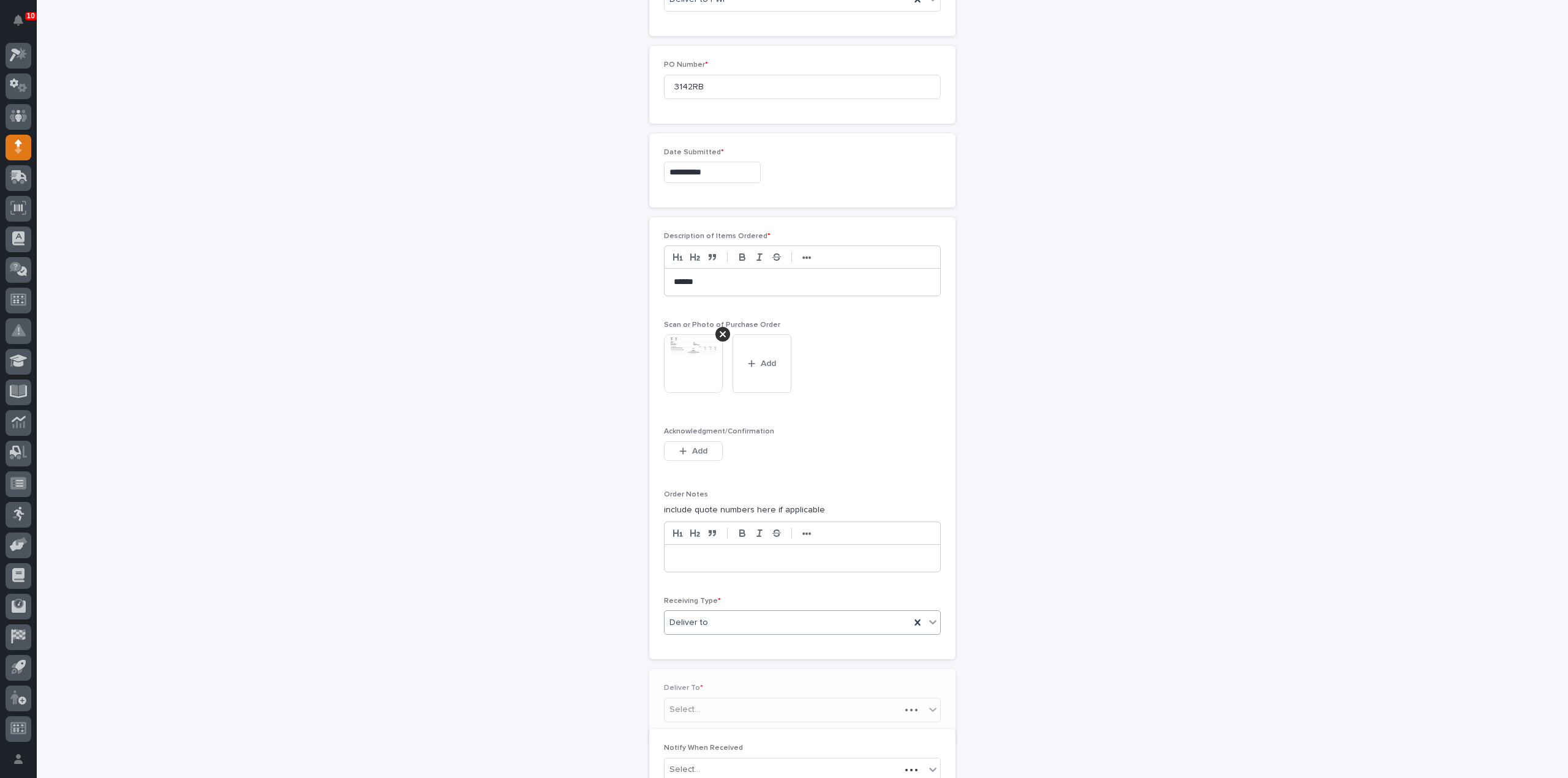
scroll to position [678, 0]
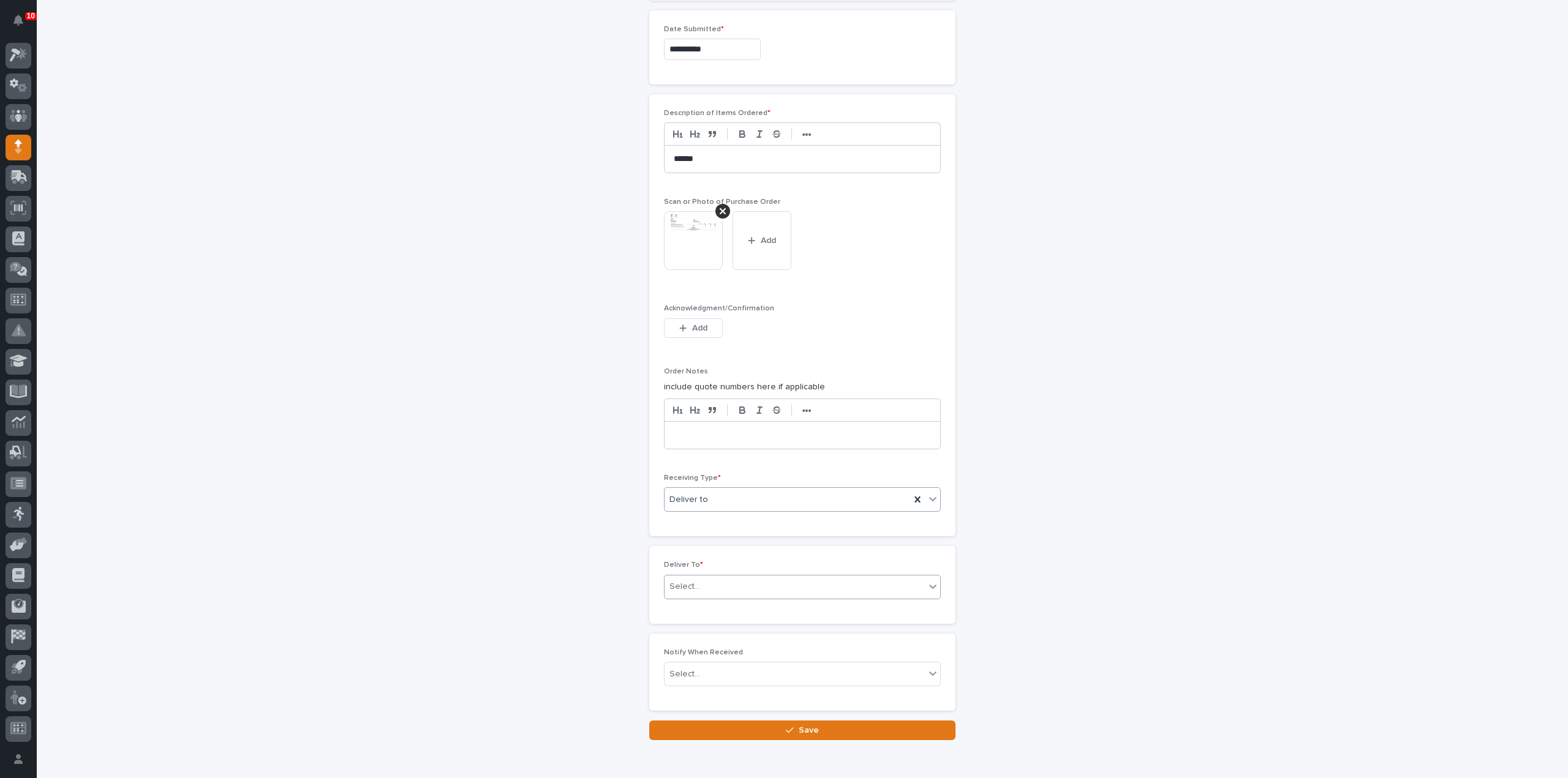
click at [694, 584] on div "Select..." at bounding box center [794, 587] width 260 height 20
type input "****"
click at [690, 603] on div "[PERSON_NAME]" at bounding box center [797, 605] width 275 height 22
click at [688, 669] on div "Select..." at bounding box center [685, 674] width 31 height 13
type input "****"
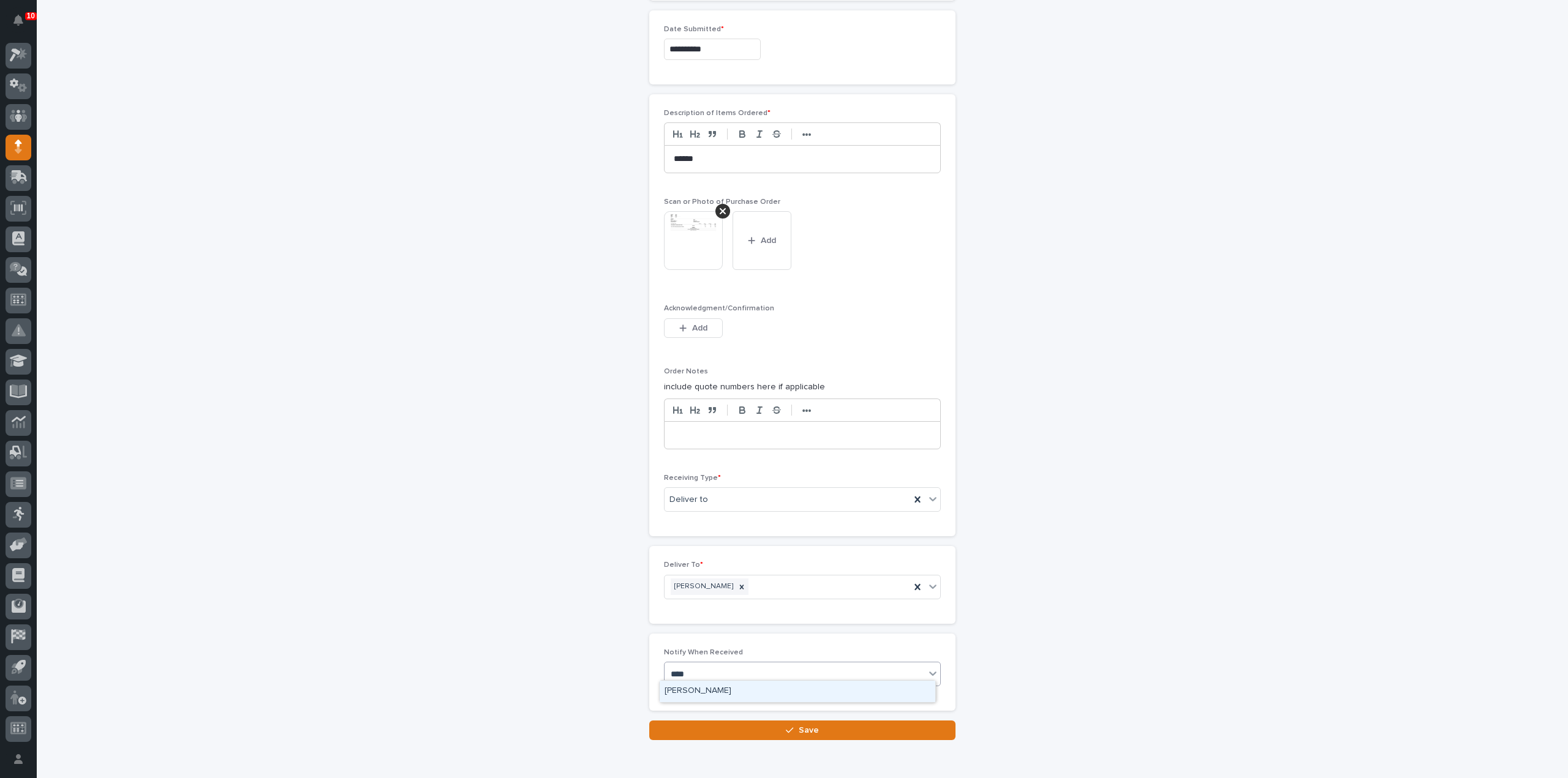
click at [691, 688] on div "[PERSON_NAME]" at bounding box center [797, 691] width 275 height 22
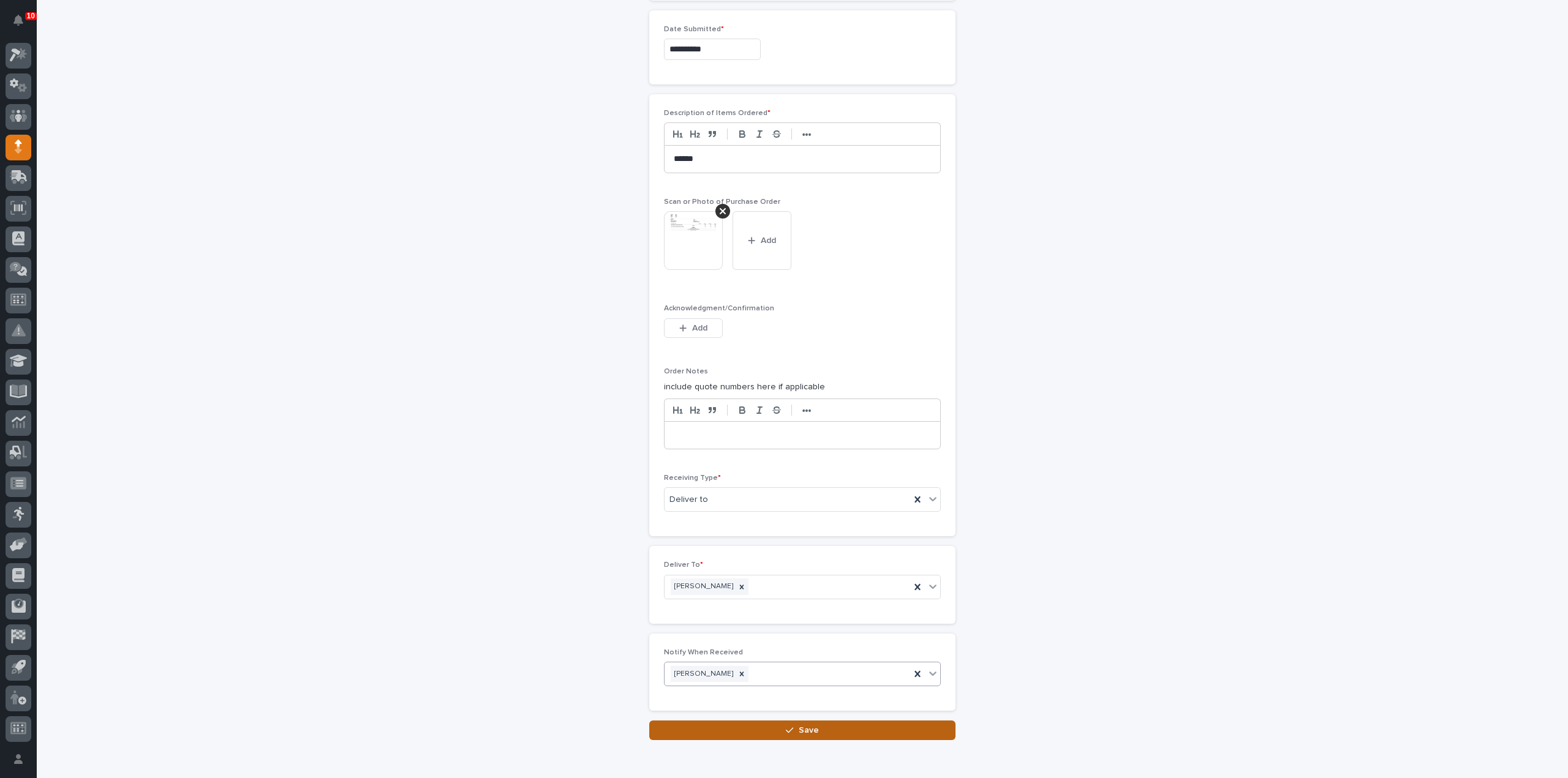
click at [760, 721] on button "Save" at bounding box center [802, 731] width 306 height 20
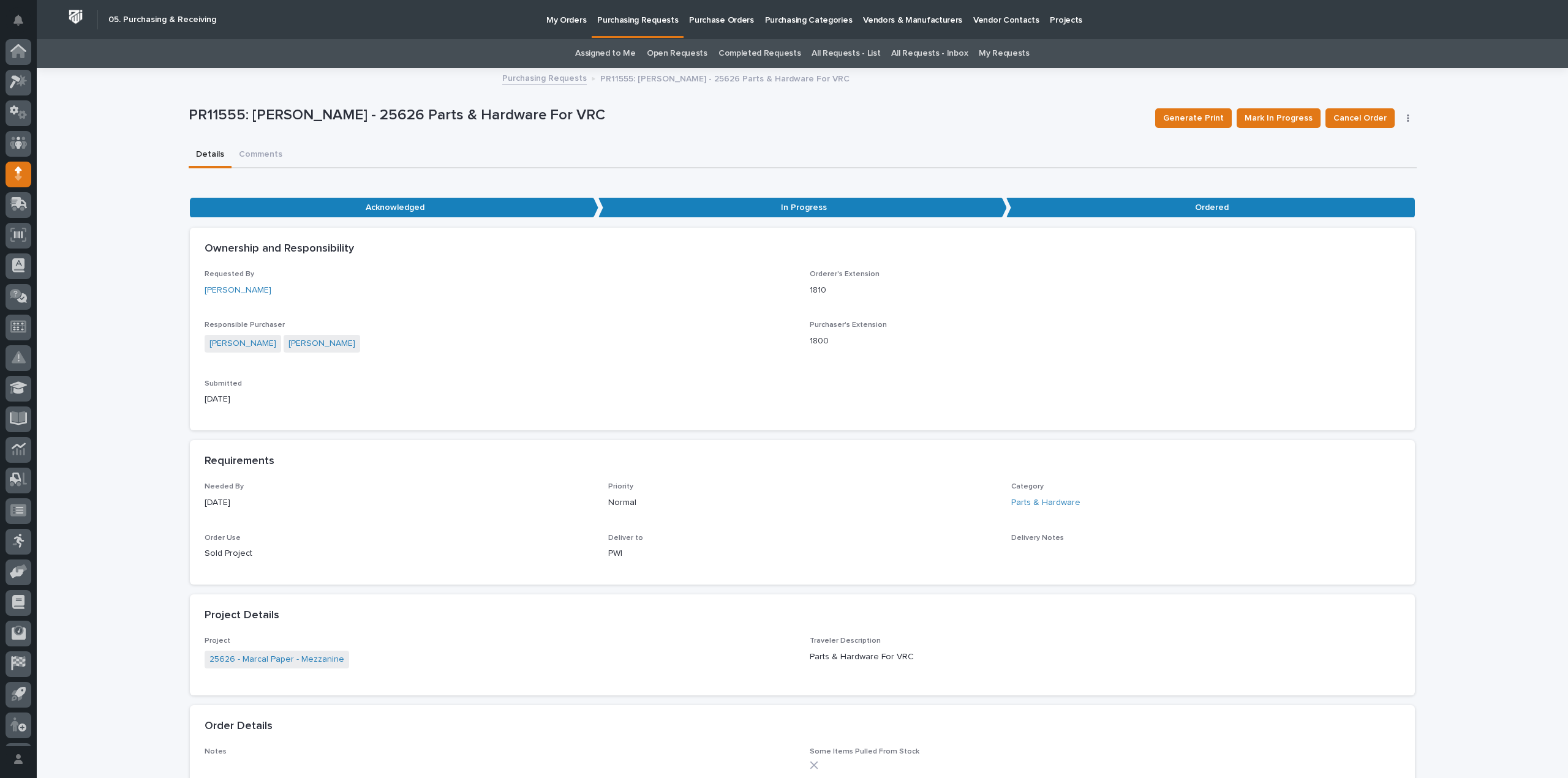
scroll to position [27, 0]
click at [594, 55] on link "Assigned to Me" at bounding box center [605, 53] width 61 height 29
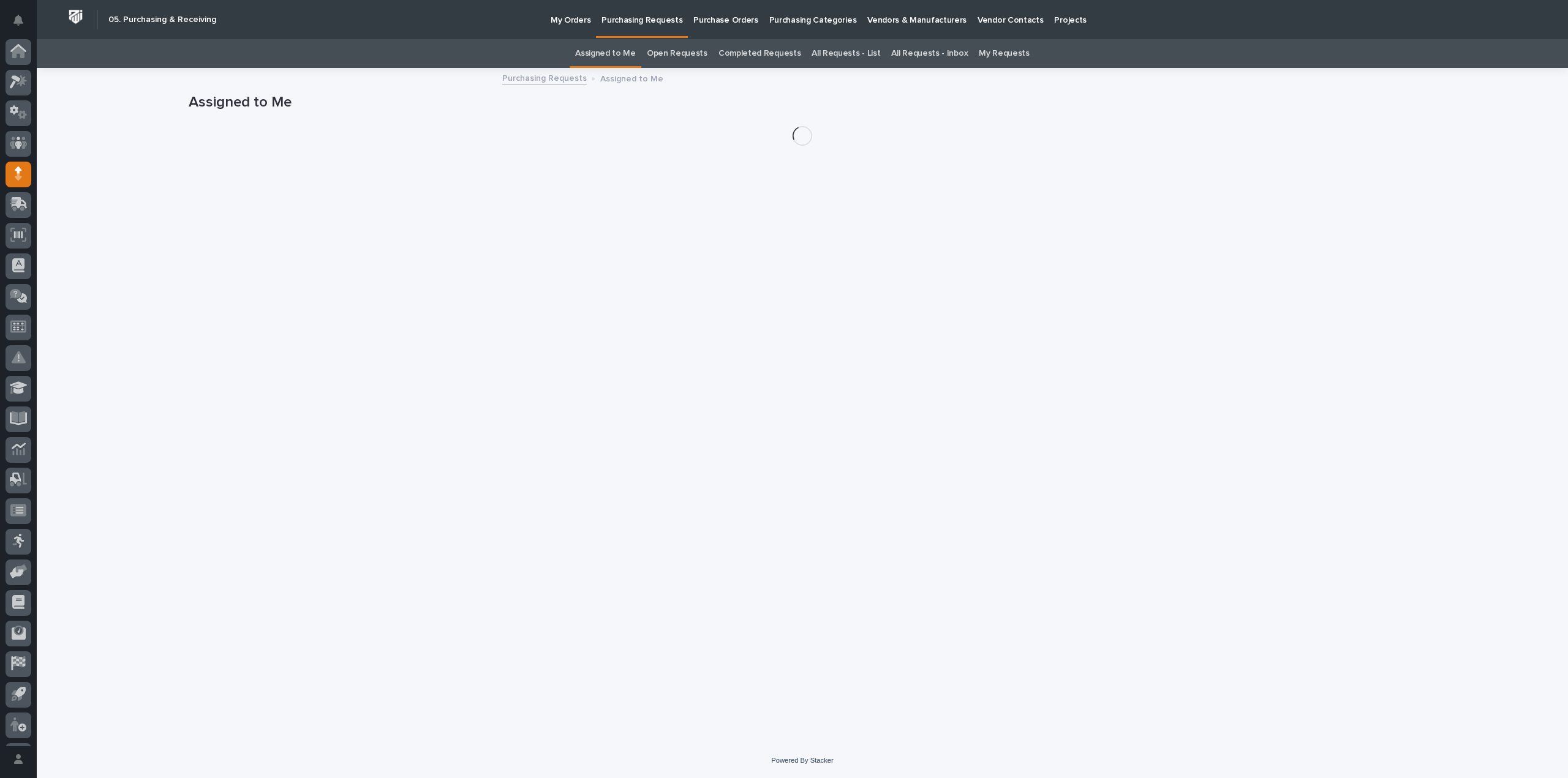
scroll to position [27, 0]
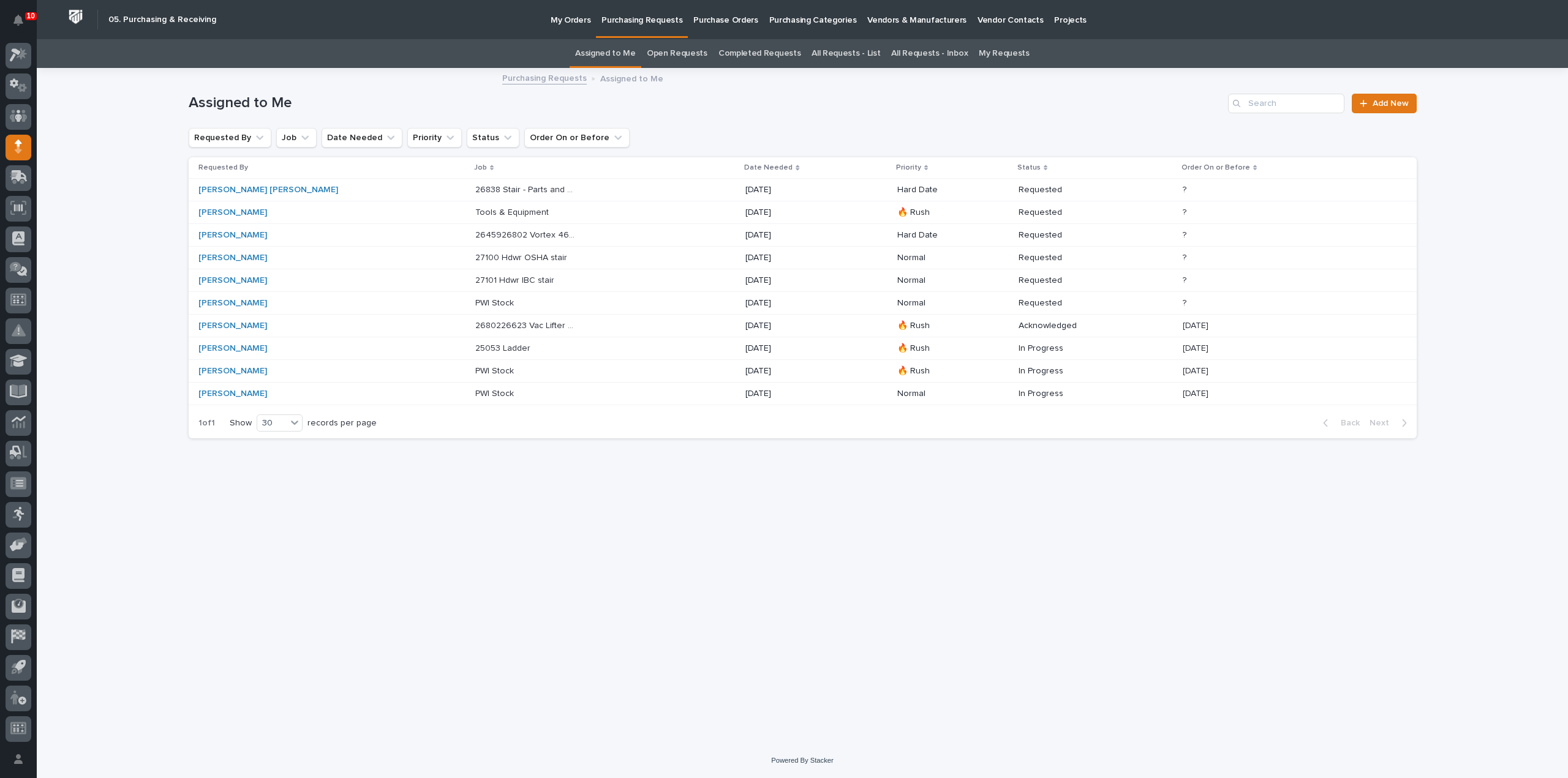
click at [475, 280] on p "27101 Hdwr IBC stair" at bounding box center [516, 279] width 82 height 13
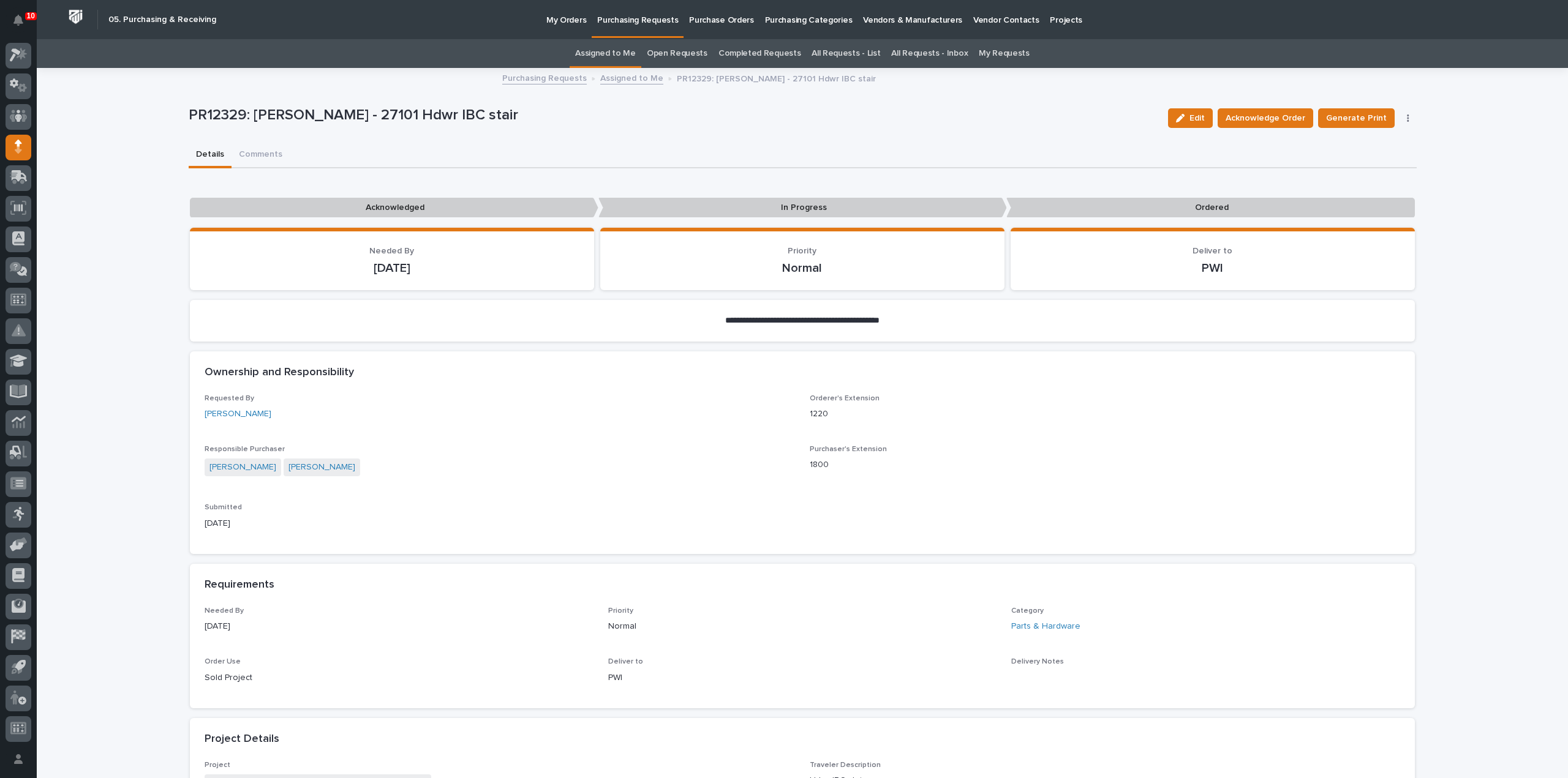
scroll to position [490, 0]
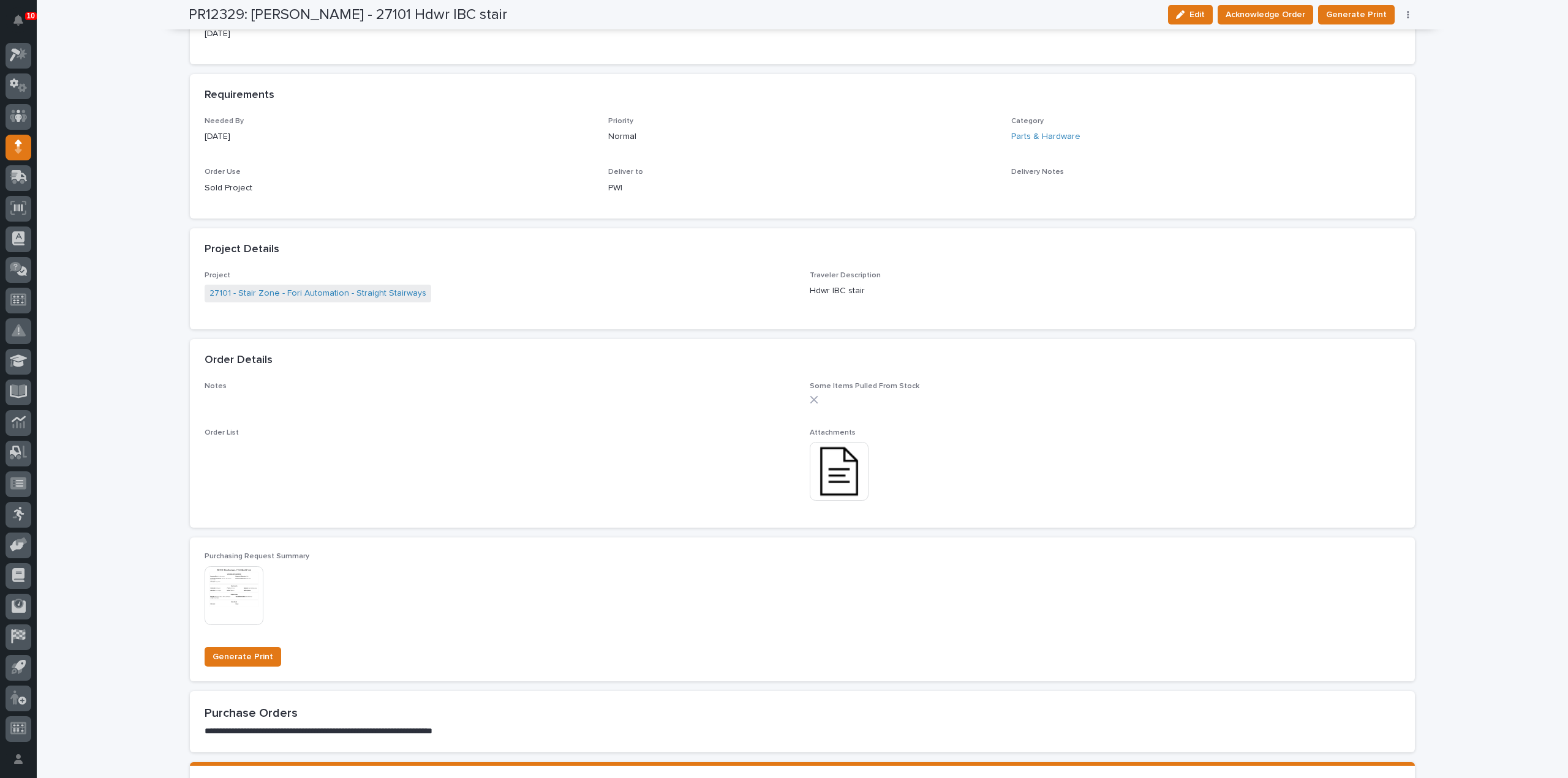
click at [843, 467] on img at bounding box center [839, 471] width 59 height 59
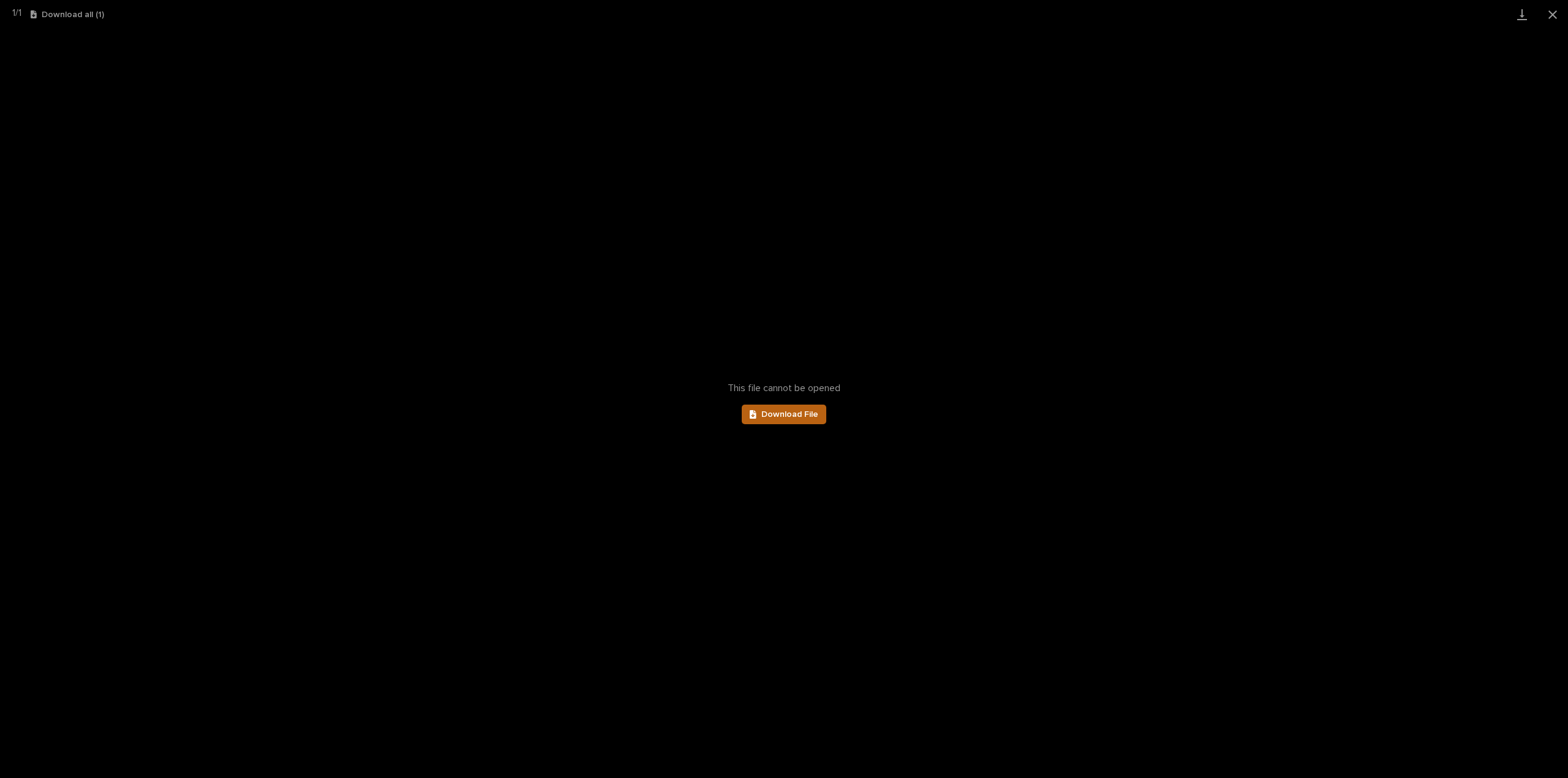
click at [782, 420] on link "Download File" at bounding box center [784, 415] width 85 height 20
click at [1554, 15] on button "Close gallery" at bounding box center [1553, 14] width 31 height 29
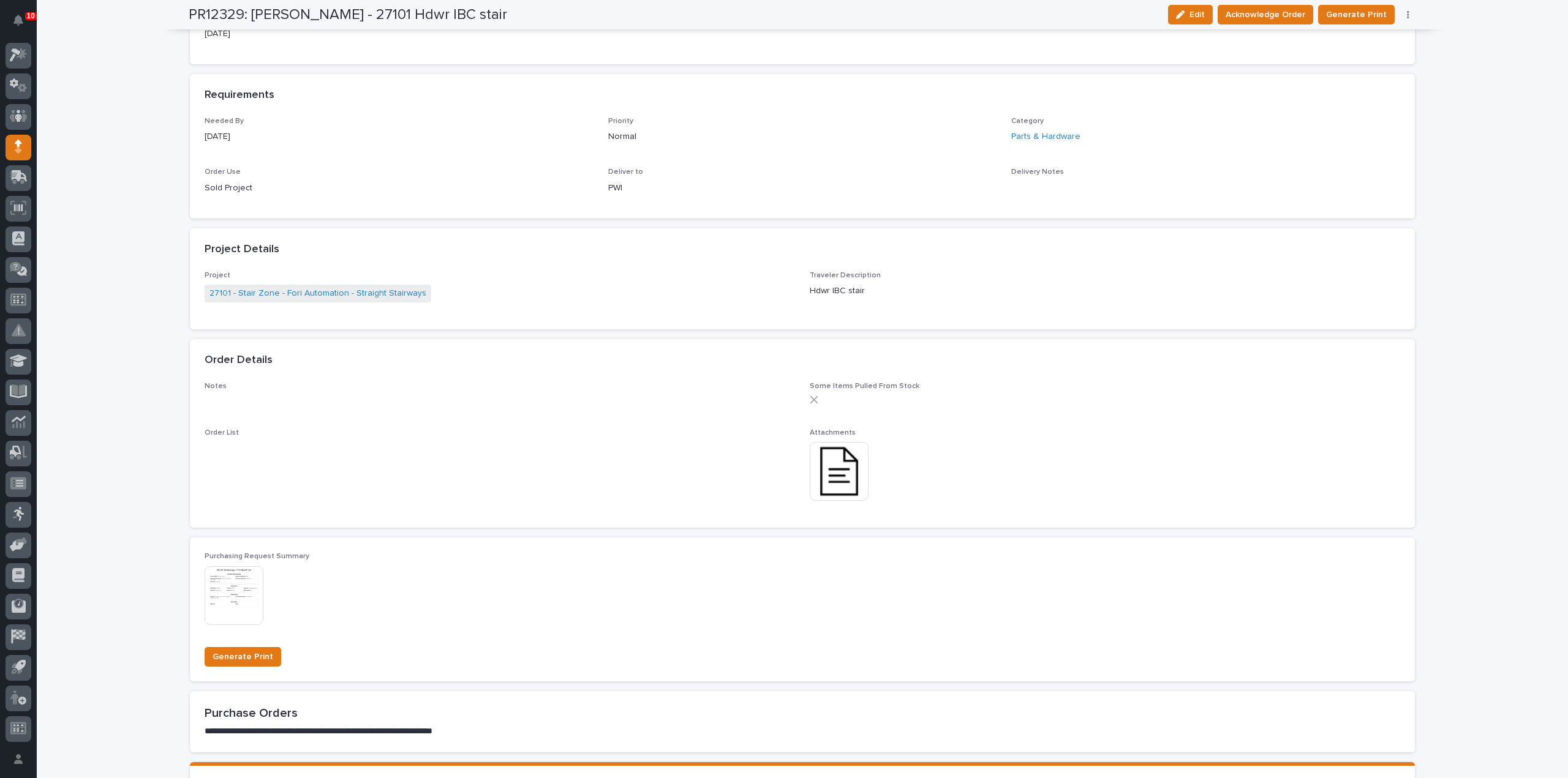
scroll to position [0, 0]
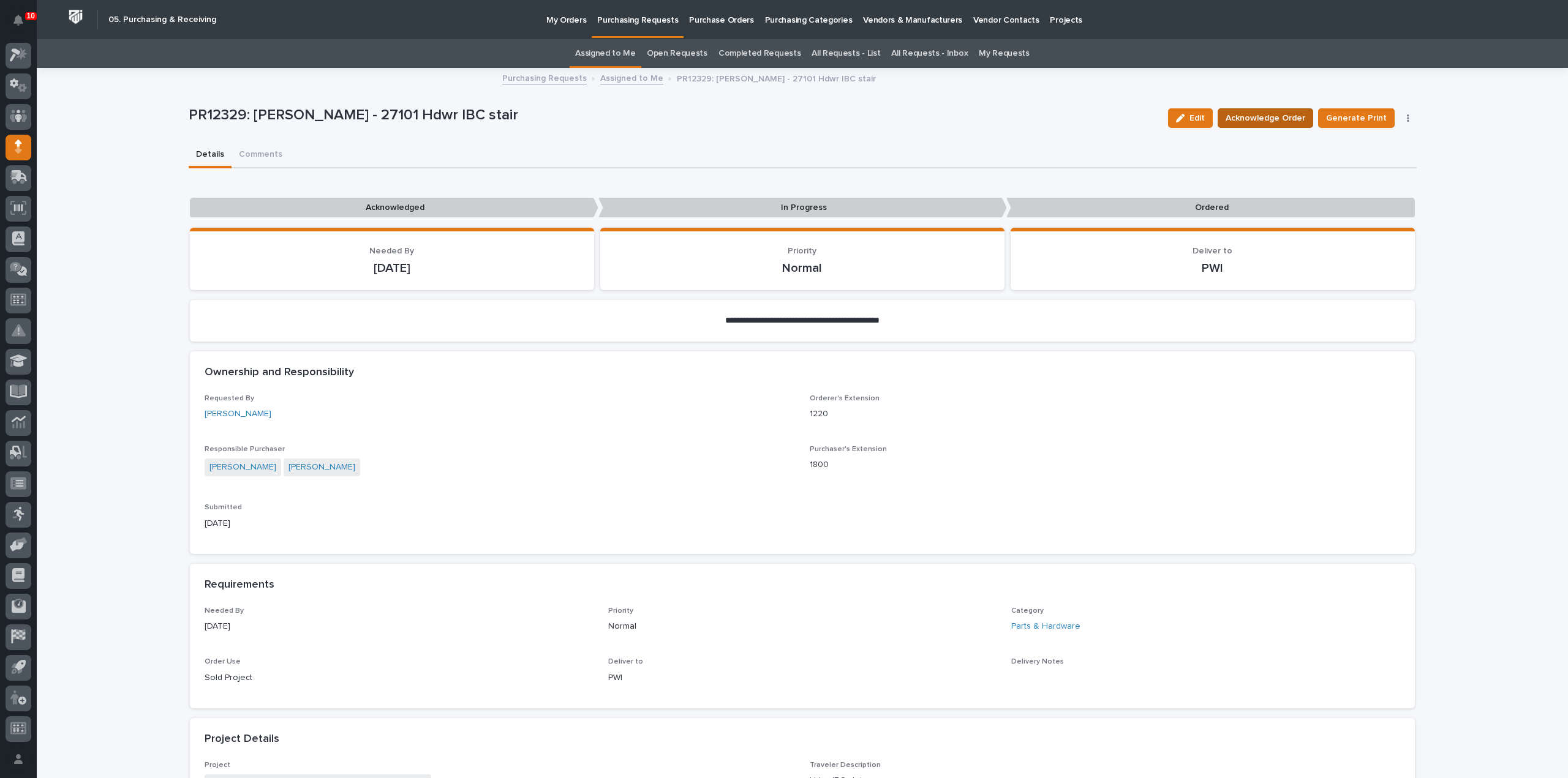
click at [1245, 120] on span "Acknowledge Order" at bounding box center [1266, 118] width 80 height 15
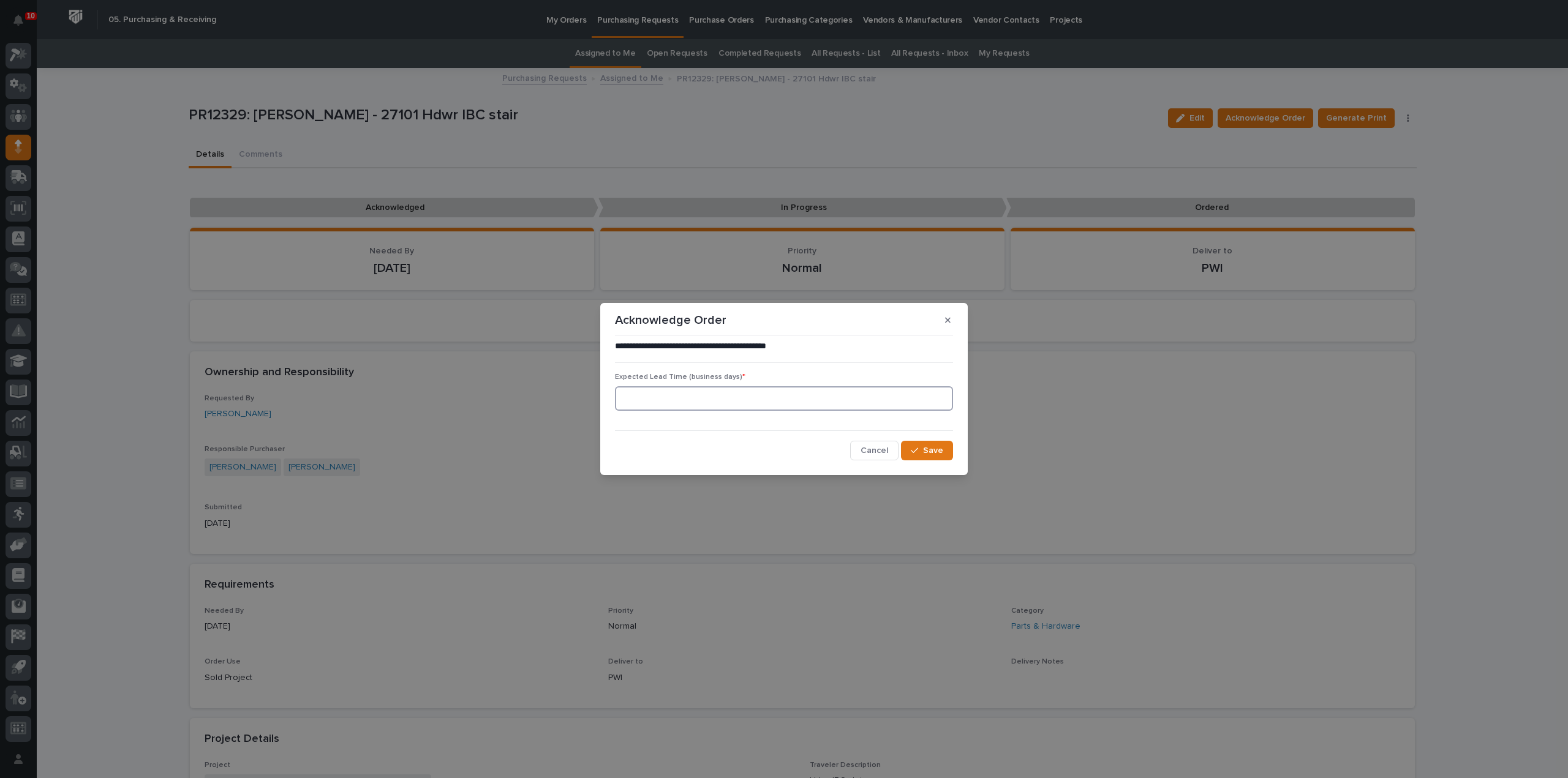
click at [755, 403] on input at bounding box center [784, 399] width 338 height 25
type input "0"
click at [925, 446] on span "Save" at bounding box center [933, 450] width 20 height 11
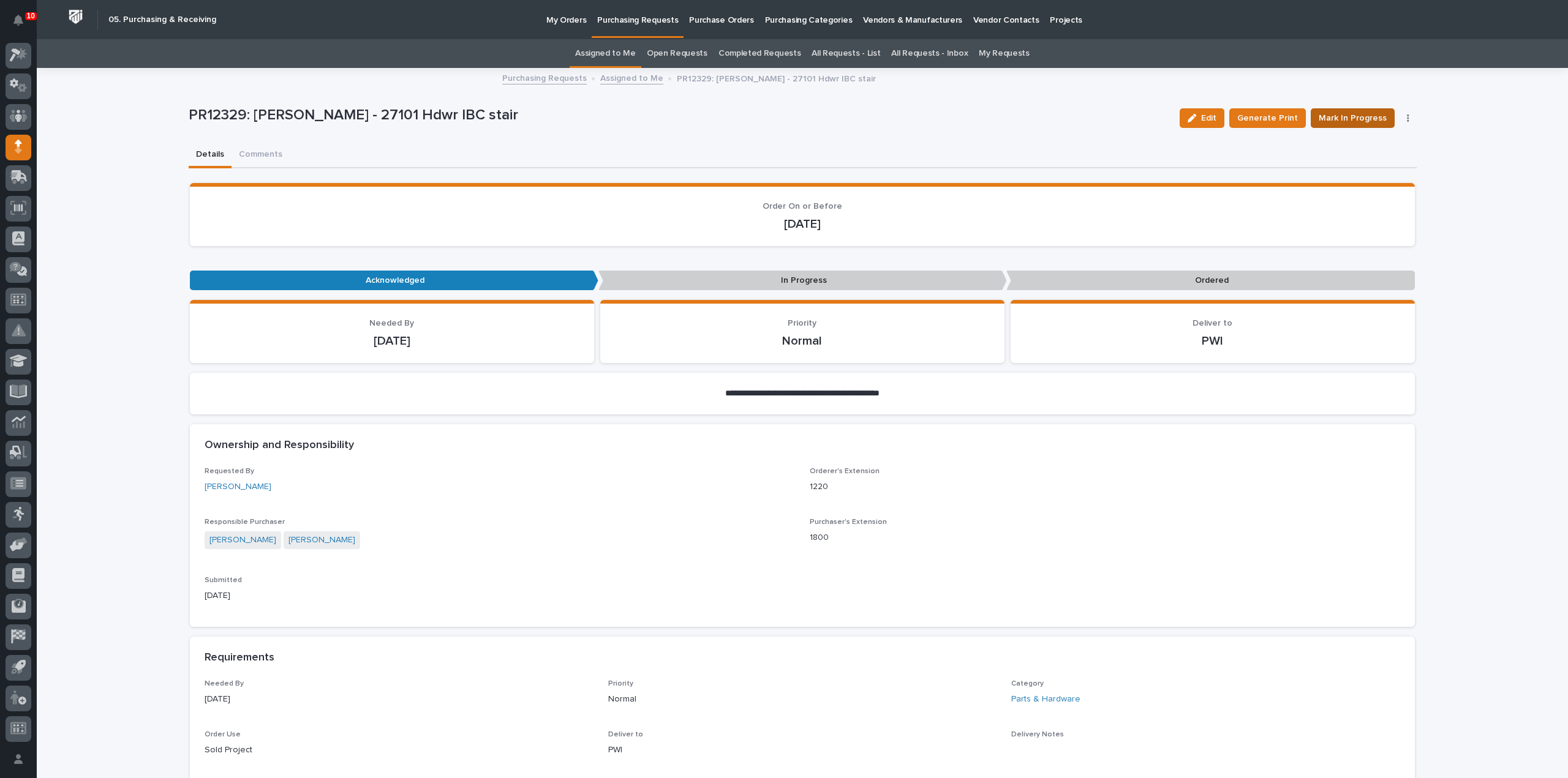
click at [1361, 122] on span "Mark In Progress" at bounding box center [1352, 118] width 68 height 15
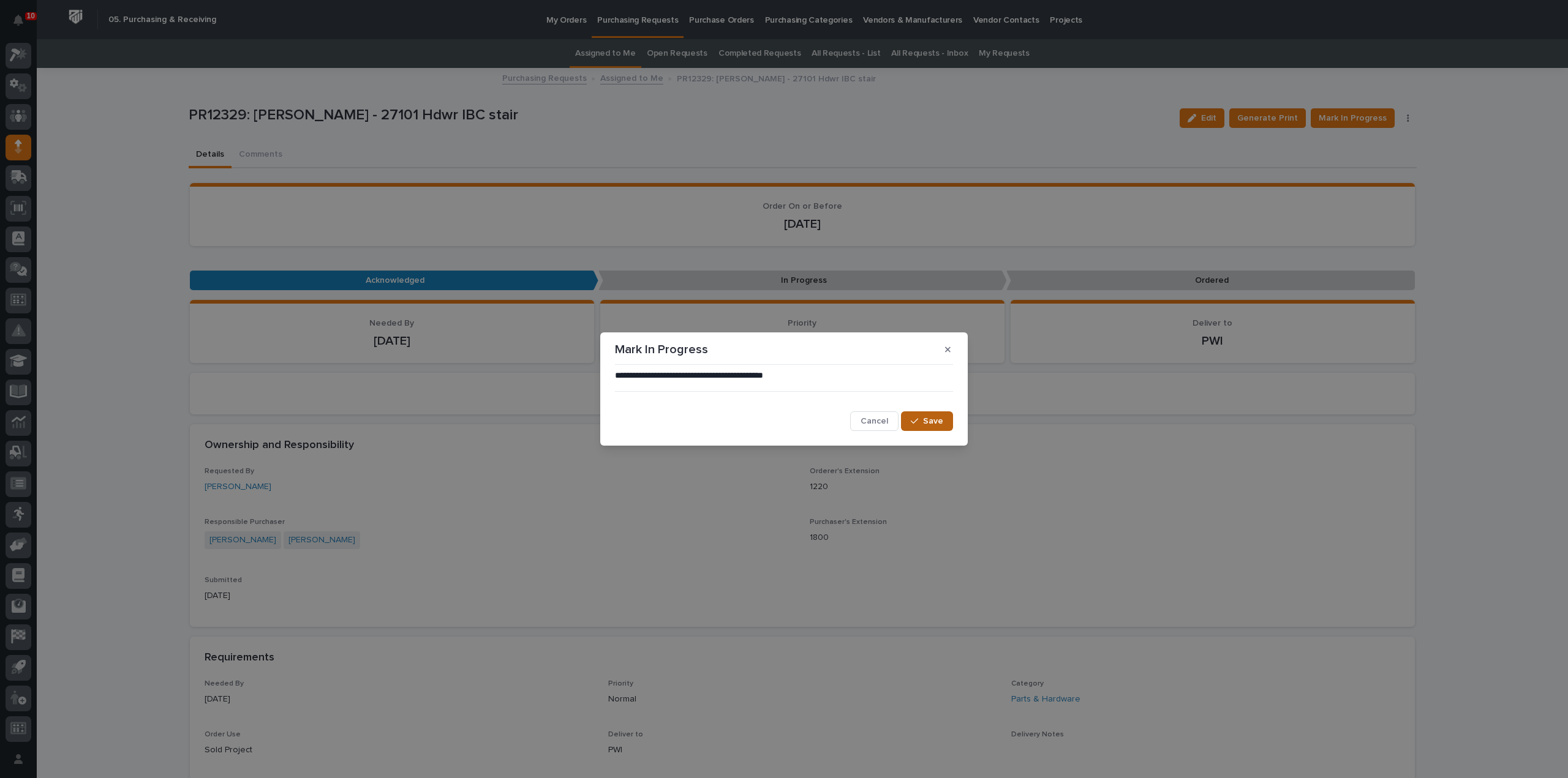
click at [928, 418] on span "Save" at bounding box center [933, 422] width 20 height 11
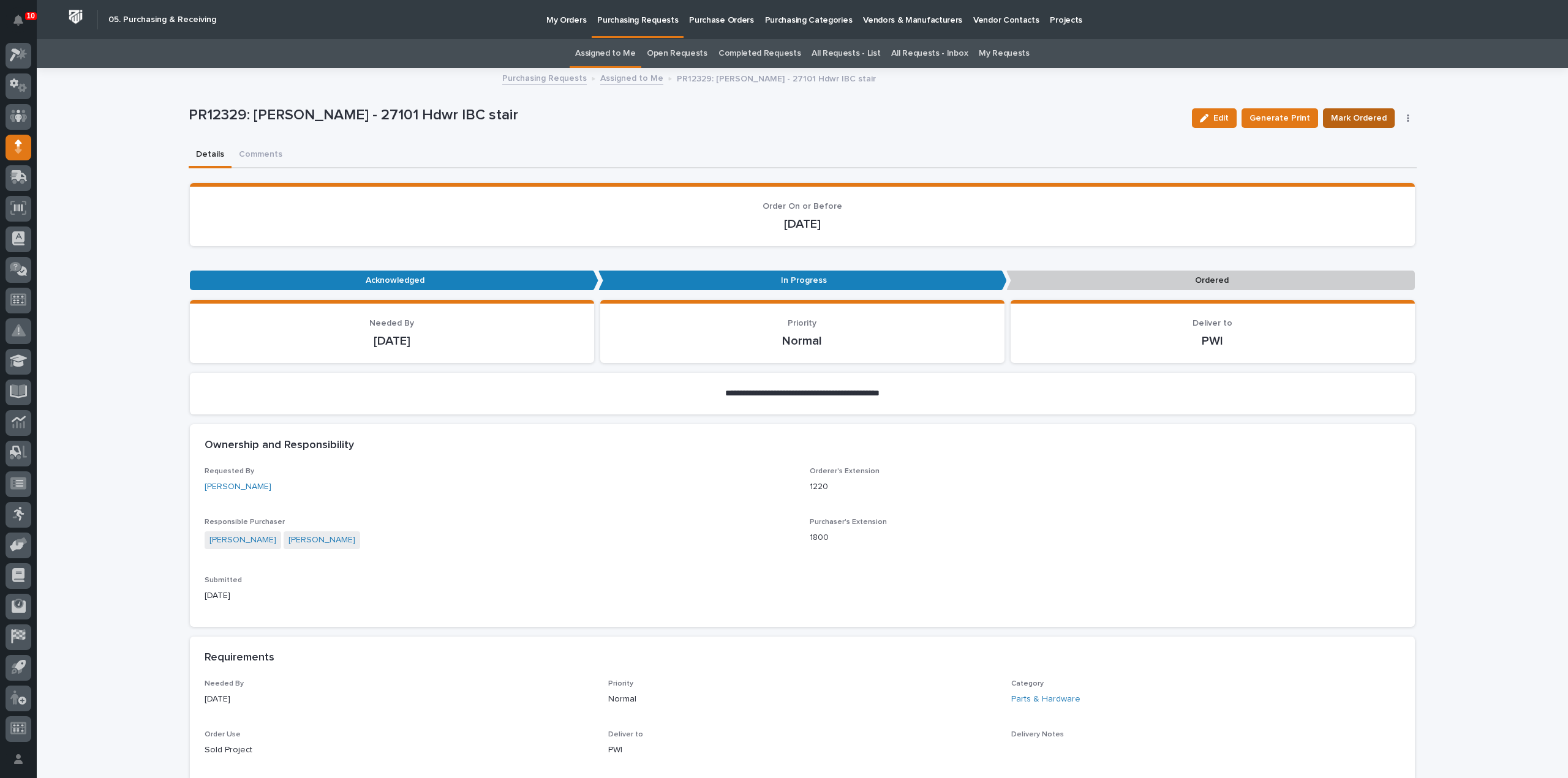
click at [1363, 119] on span "Mark Ordered" at bounding box center [1358, 118] width 56 height 15
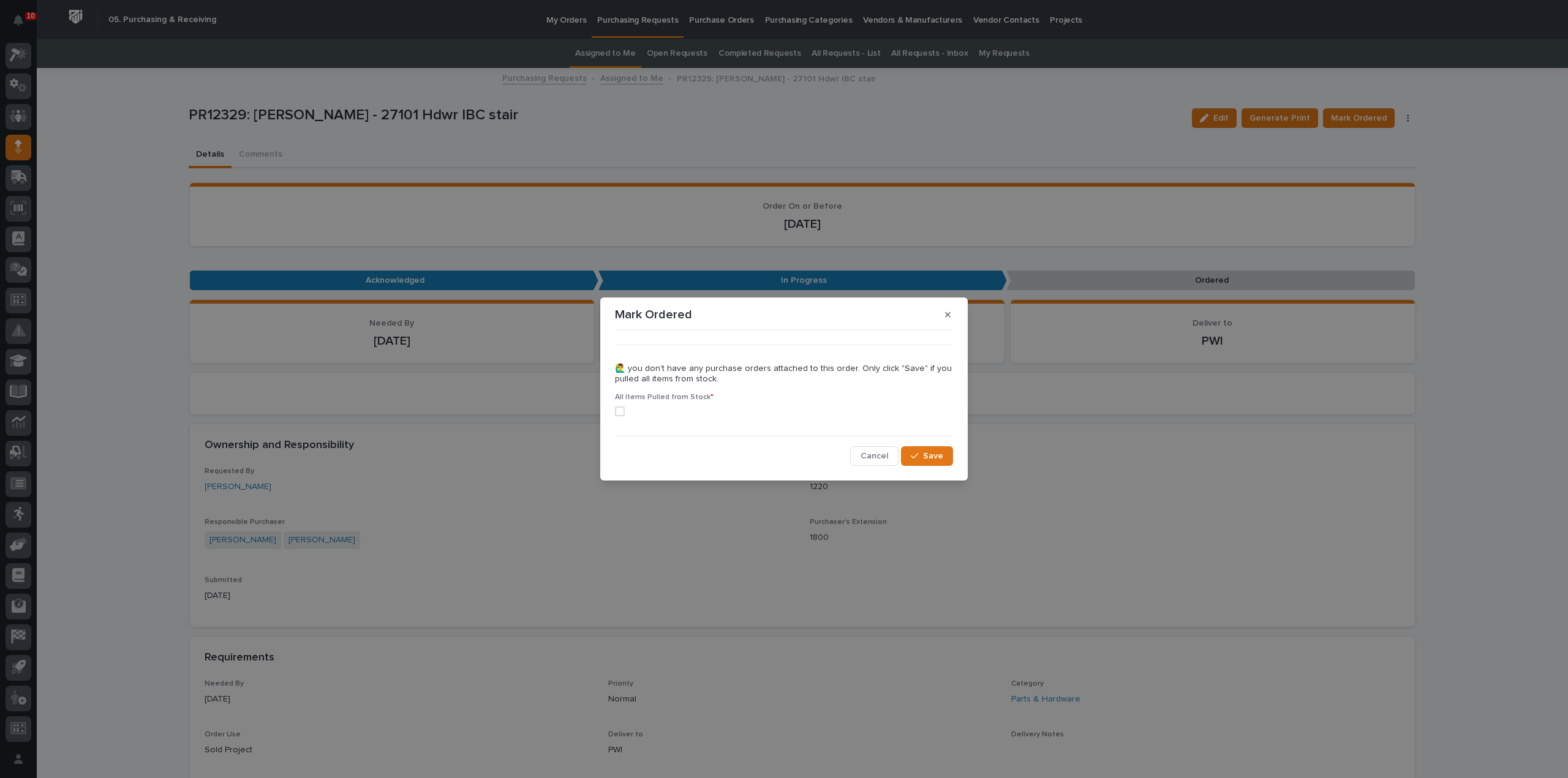
click at [621, 412] on span at bounding box center [620, 412] width 10 height 10
click at [942, 462] on button "Save" at bounding box center [927, 456] width 52 height 20
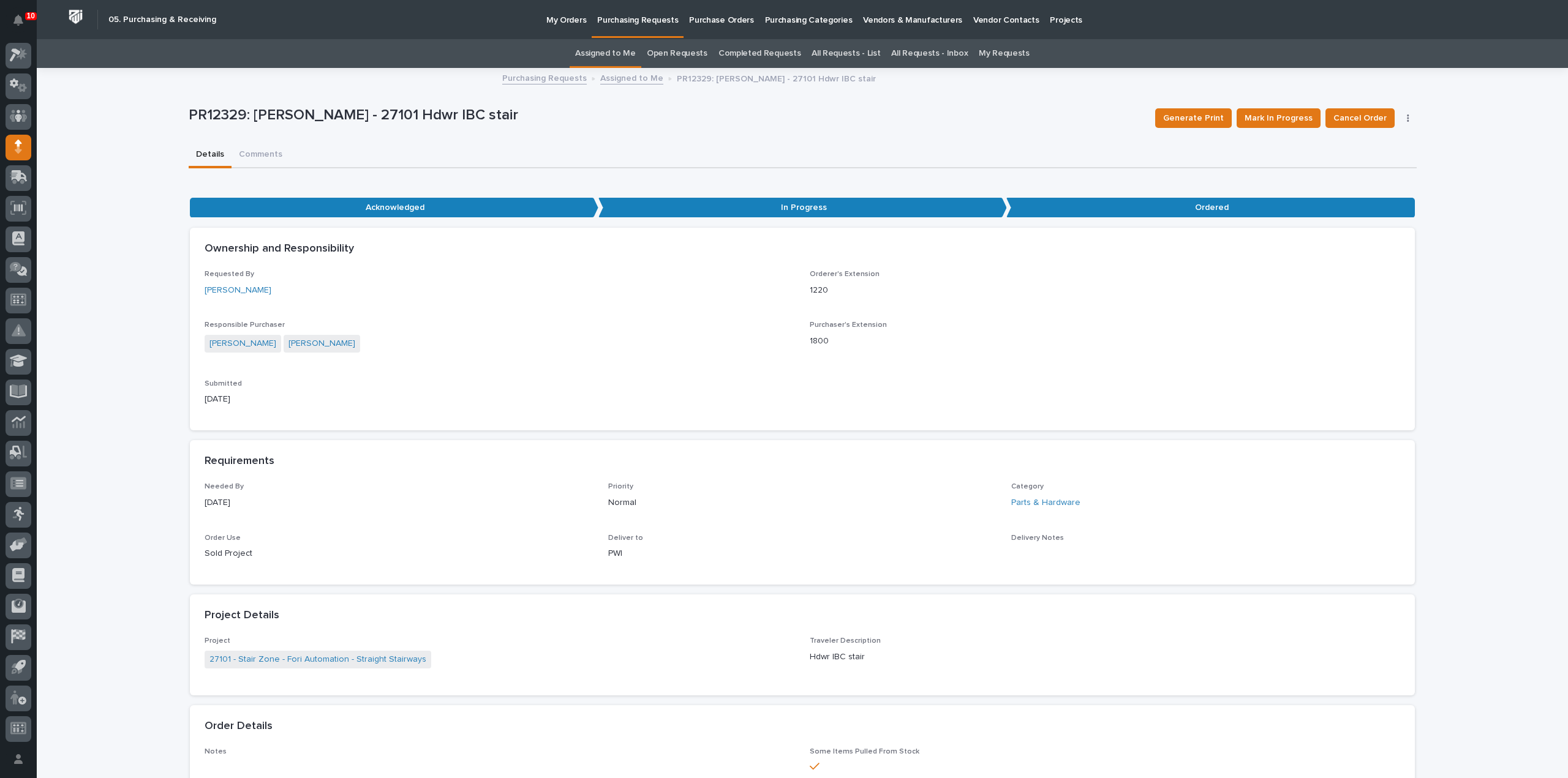
click at [618, 53] on link "Assigned to Me" at bounding box center [605, 53] width 61 height 29
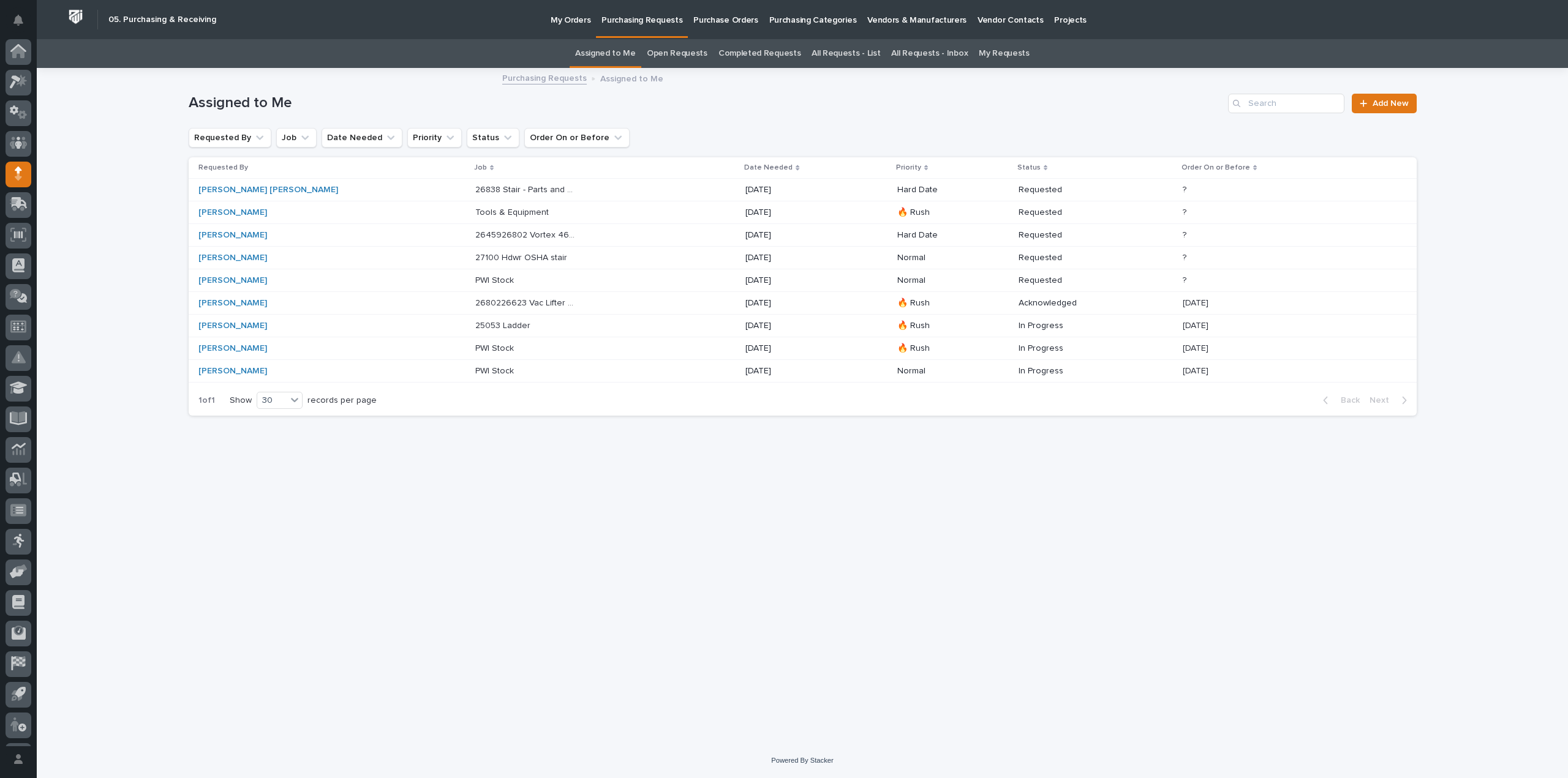
scroll to position [27, 0]
click at [746, 257] on p "[DATE]" at bounding box center [797, 258] width 102 height 10
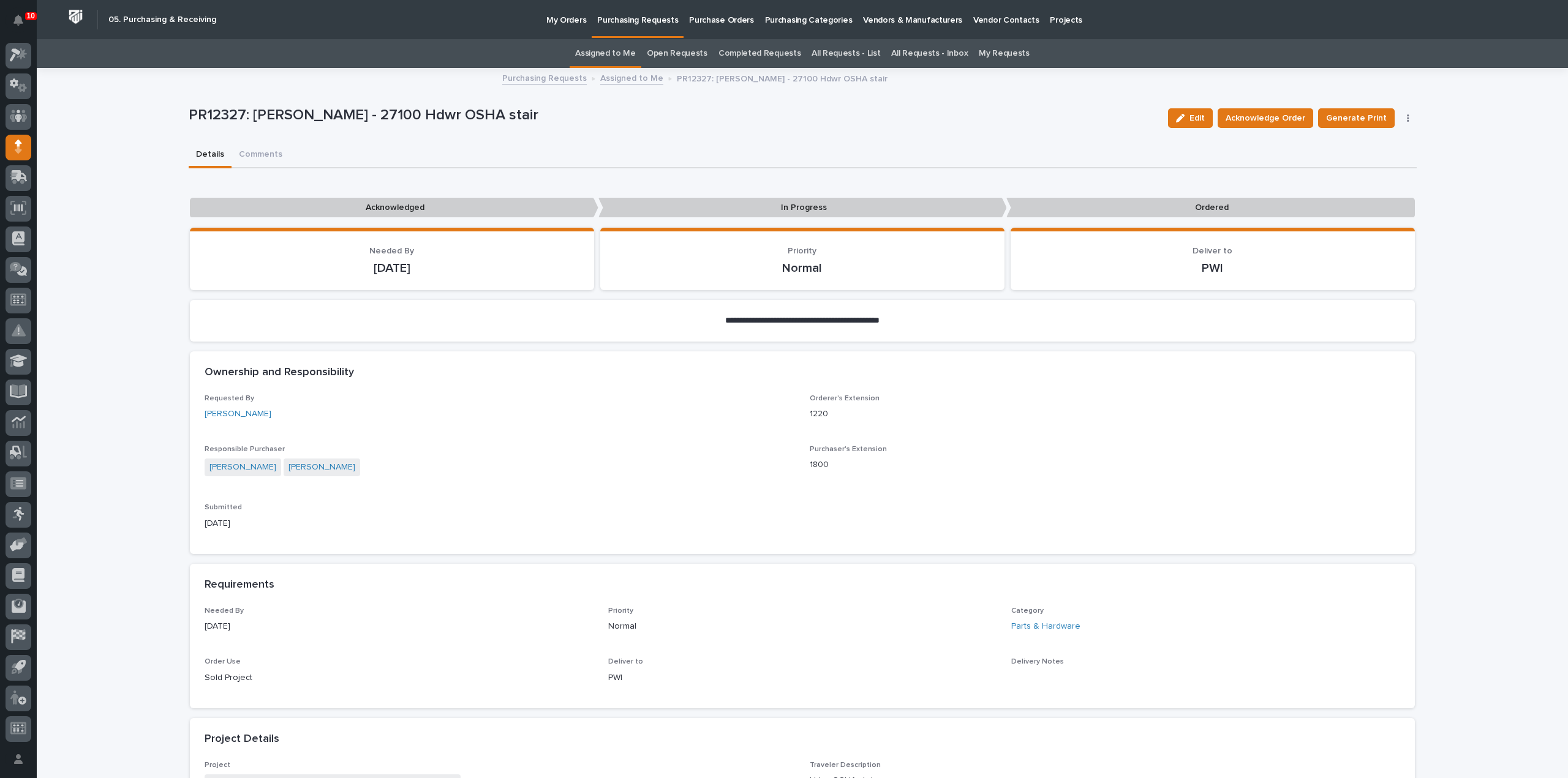
scroll to position [245, 0]
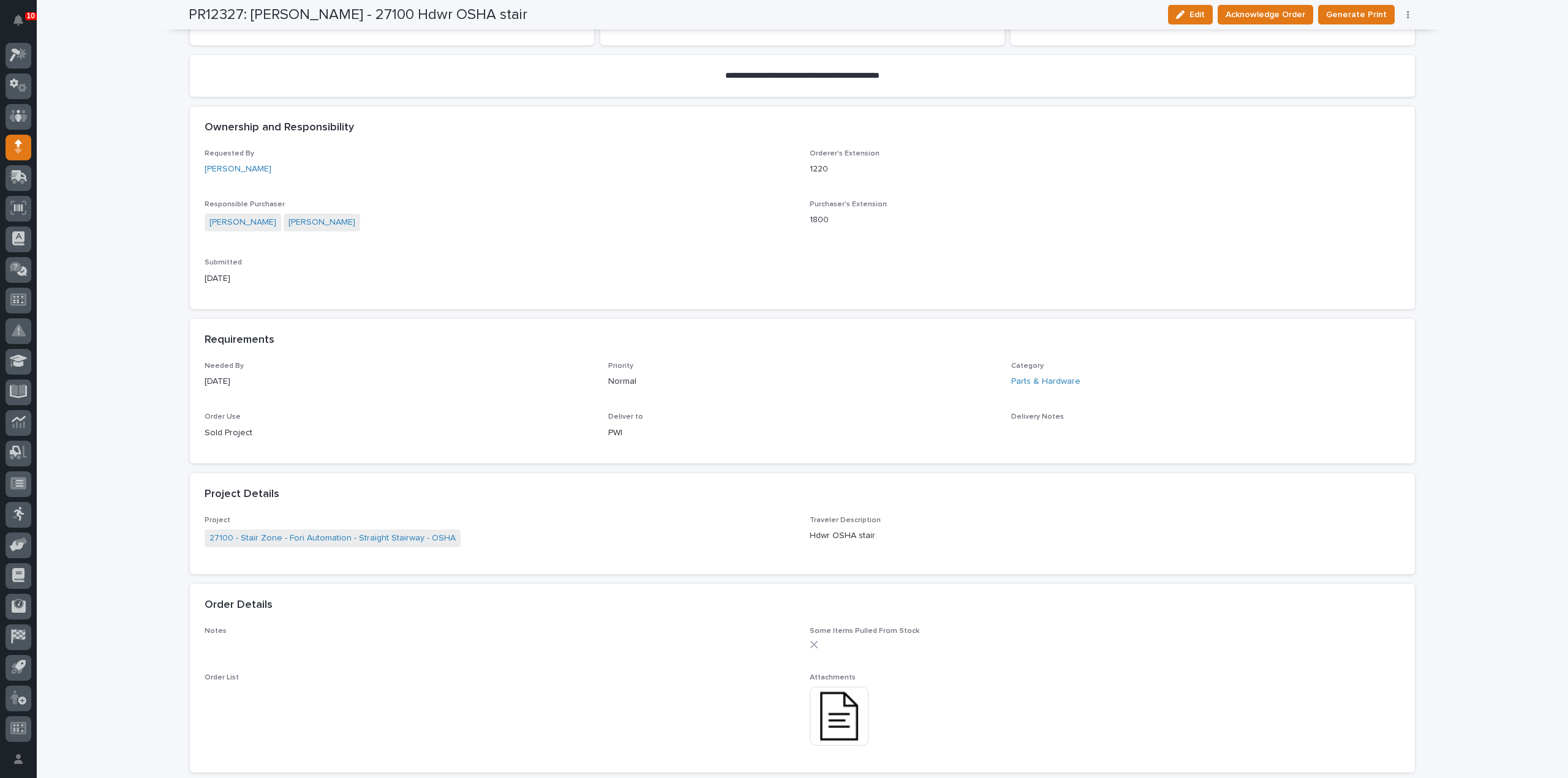
click at [838, 711] on img at bounding box center [839, 717] width 59 height 59
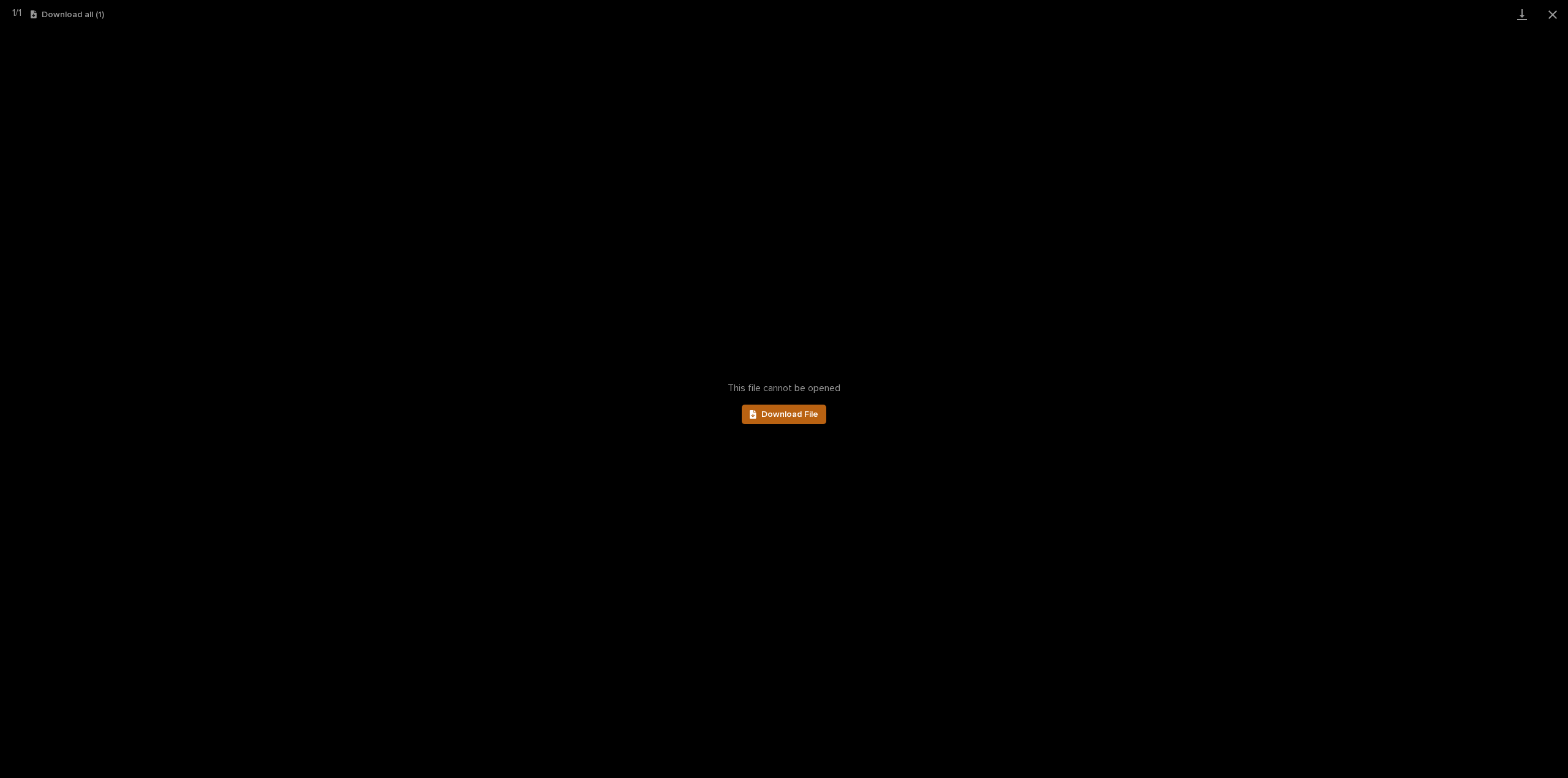
click at [818, 414] on link "Download File" at bounding box center [784, 415] width 85 height 20
click at [1553, 12] on button "Close gallery" at bounding box center [1553, 14] width 31 height 29
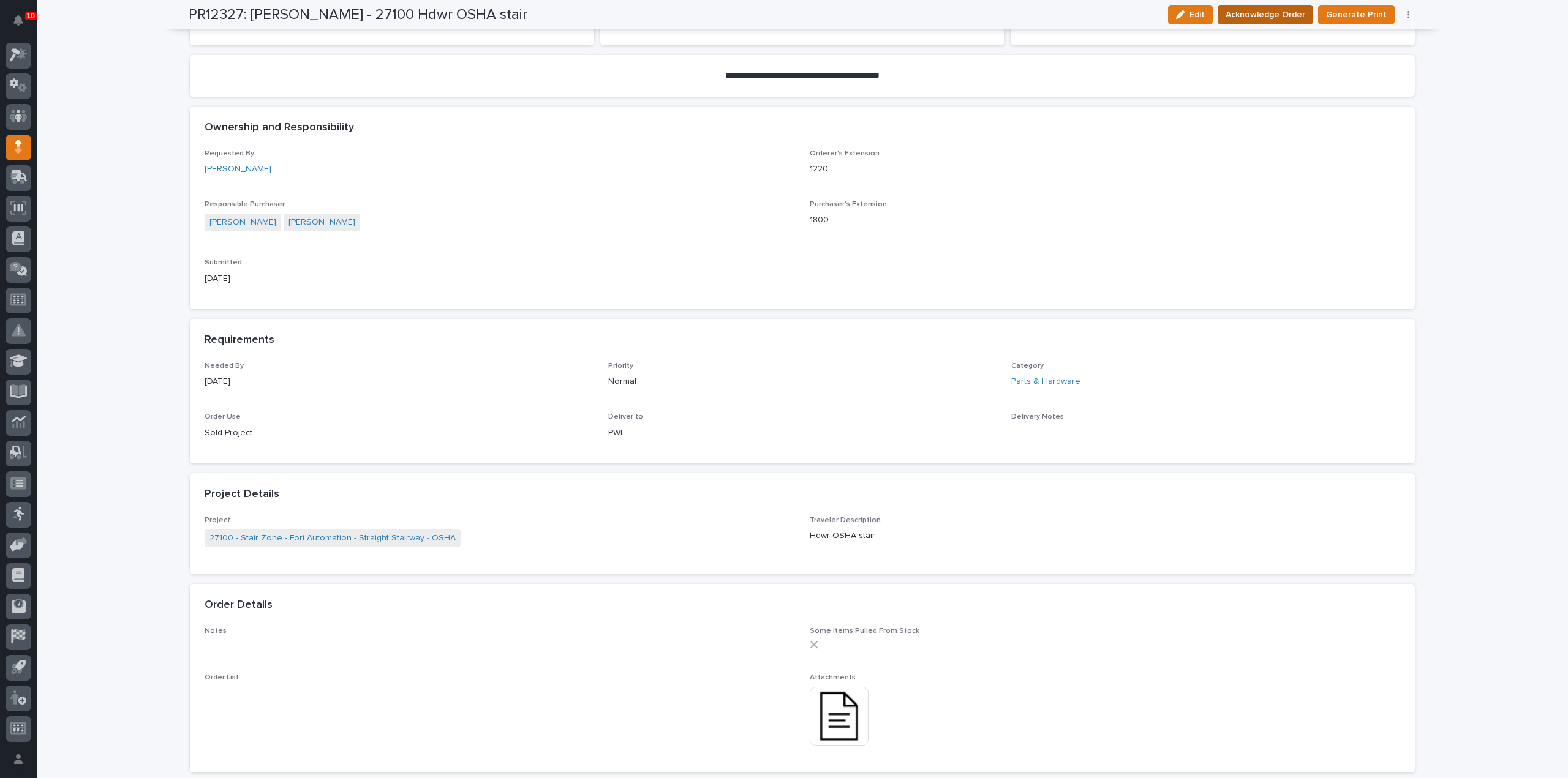
click at [1254, 23] on button "Acknowledge Order" at bounding box center [1265, 15] width 95 height 20
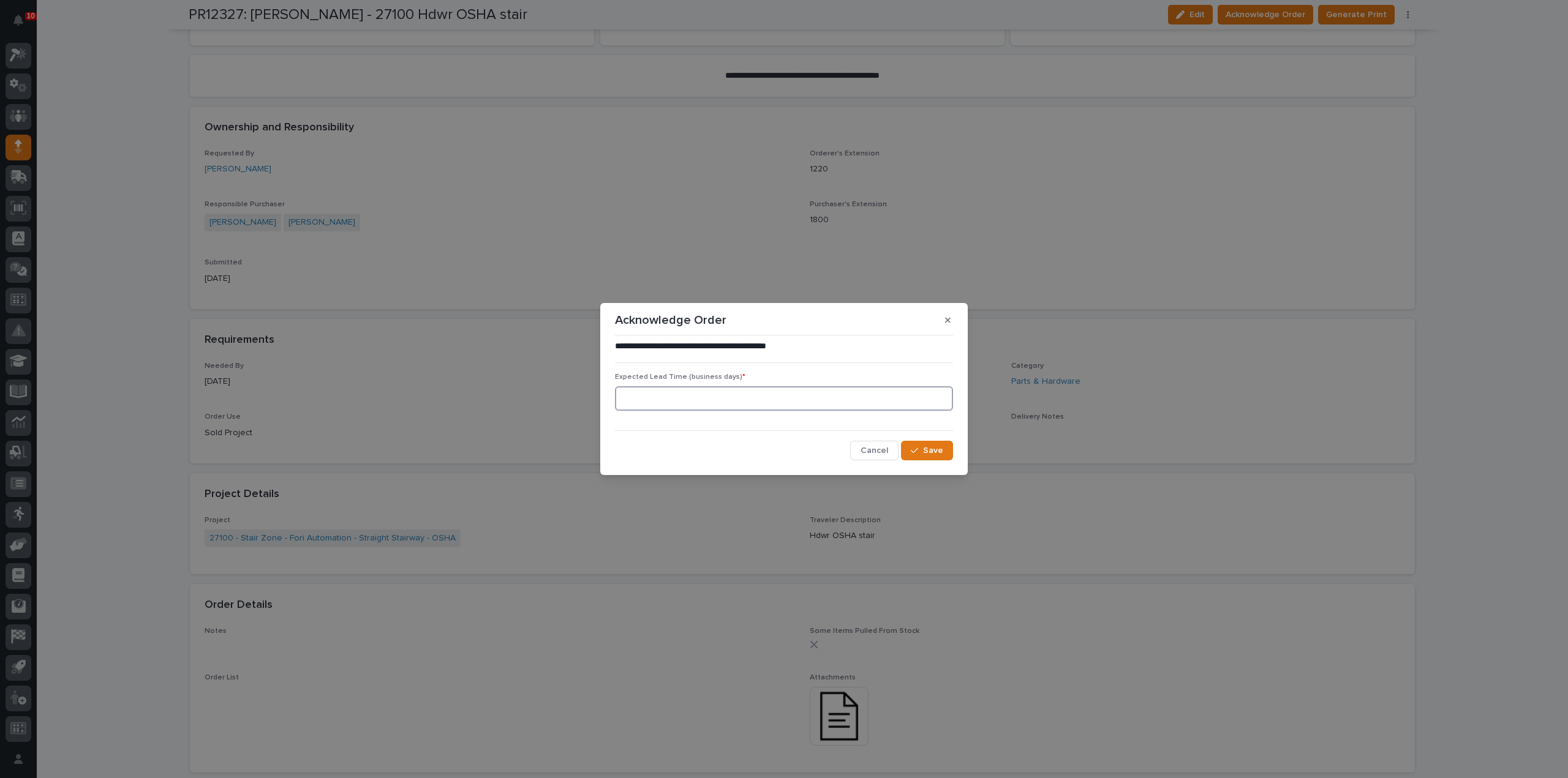
click at [859, 390] on input at bounding box center [784, 399] width 338 height 25
type input "0"
click at [917, 452] on icon "button" at bounding box center [915, 450] width 7 height 9
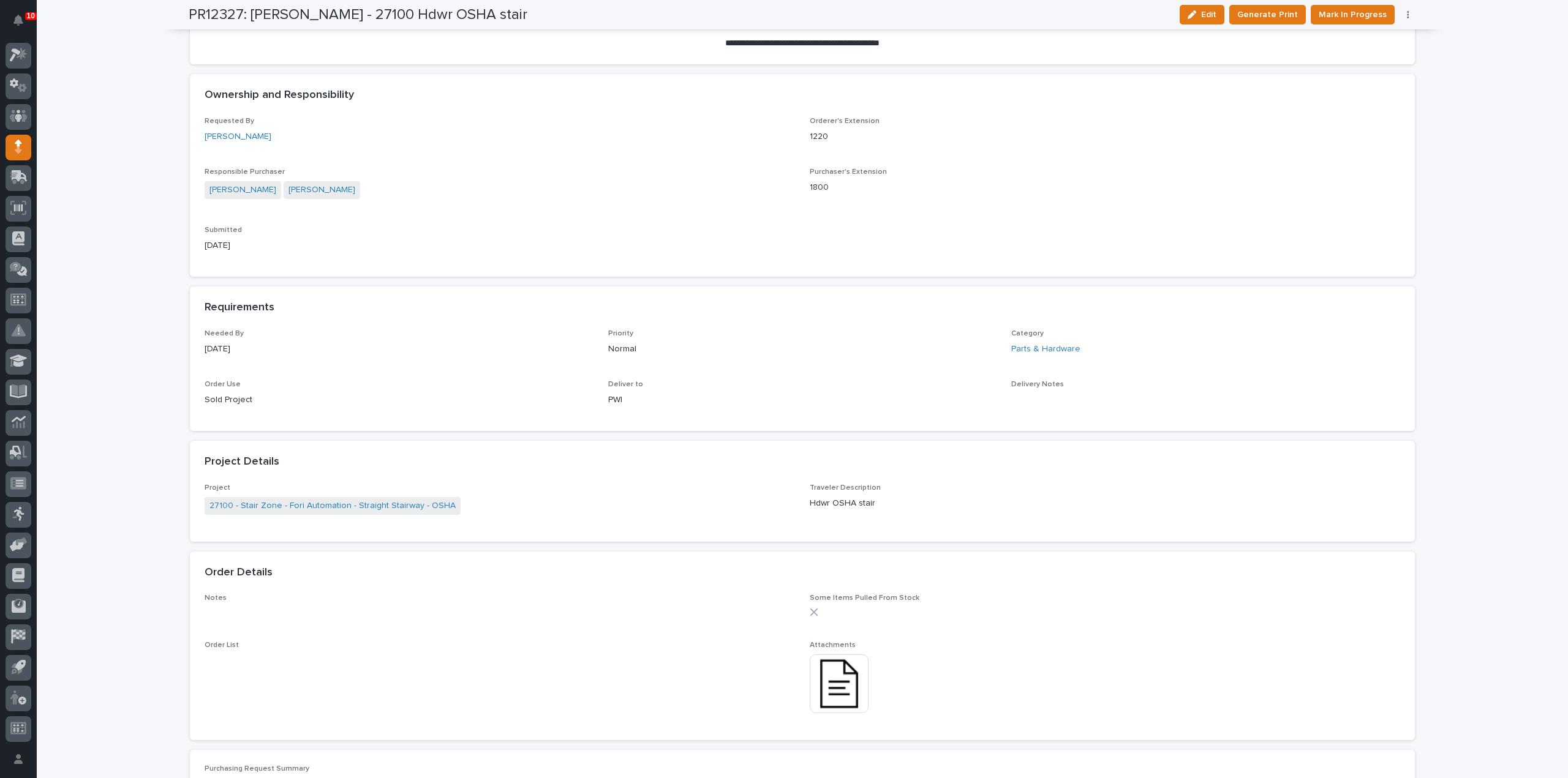
scroll to position [0, 0]
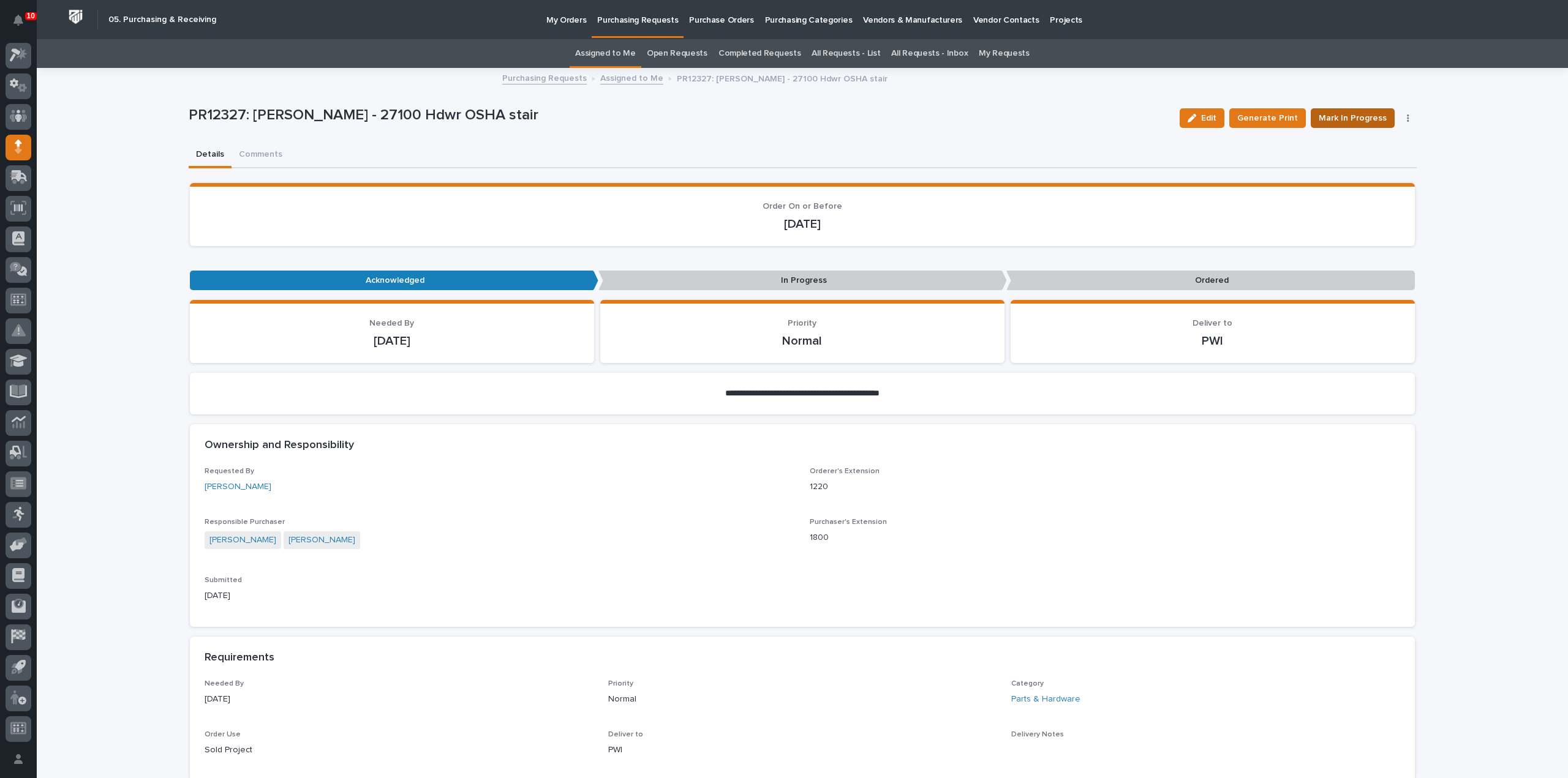
click at [1371, 120] on span "Mark In Progress" at bounding box center [1352, 118] width 68 height 15
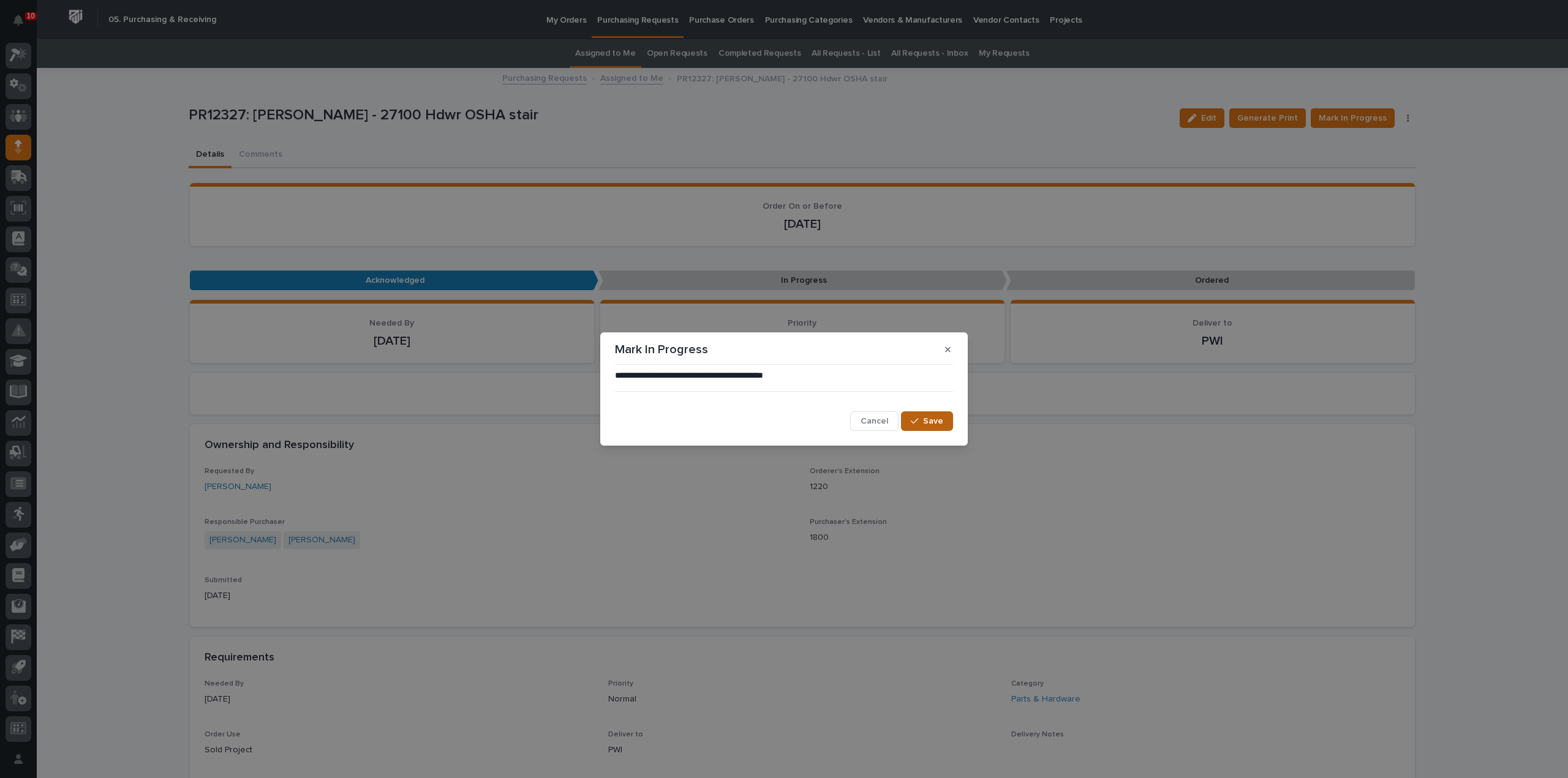
click at [925, 427] on span "Save" at bounding box center [933, 422] width 20 height 11
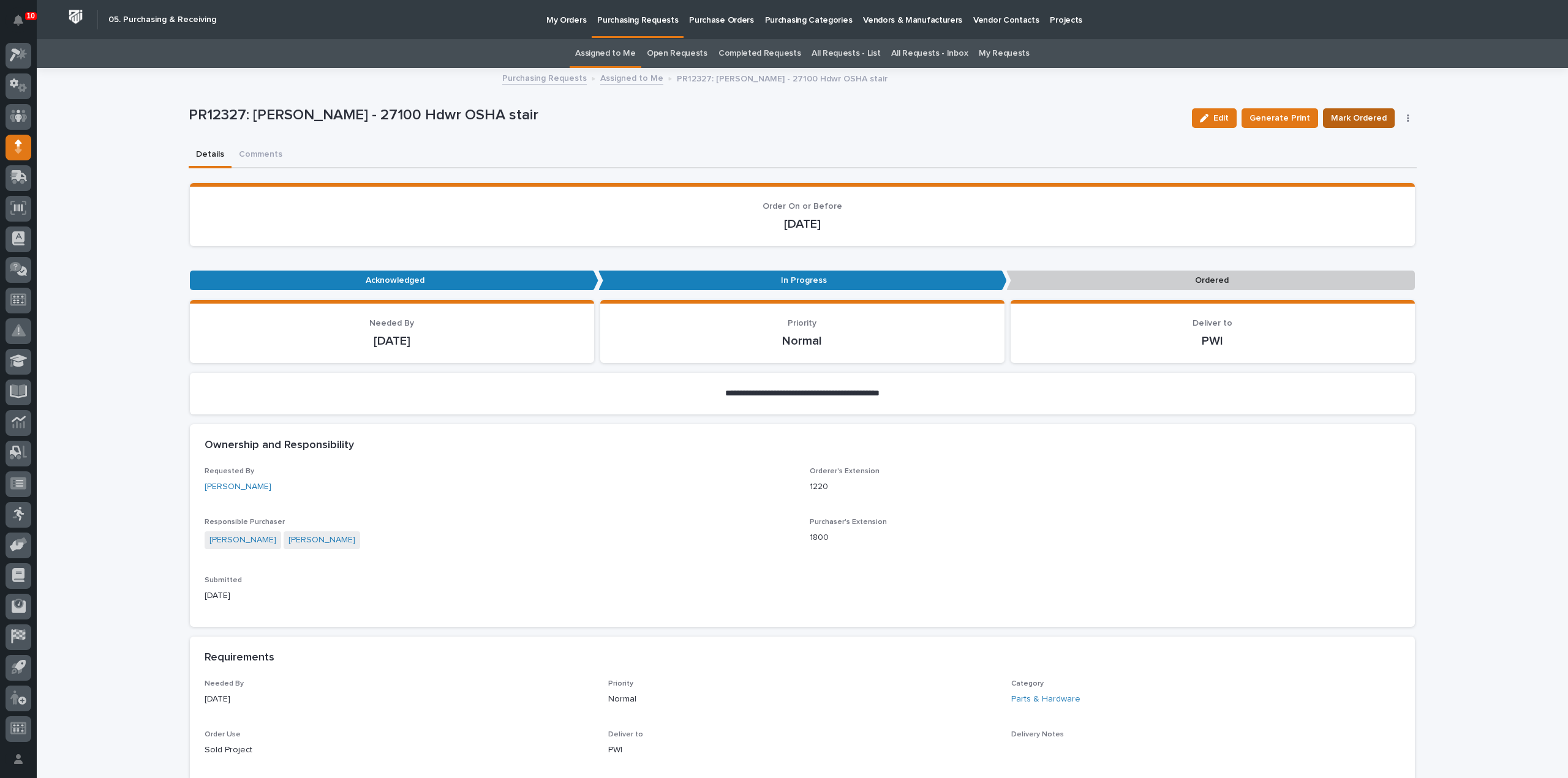
click at [1355, 115] on span "Mark Ordered" at bounding box center [1358, 118] width 56 height 15
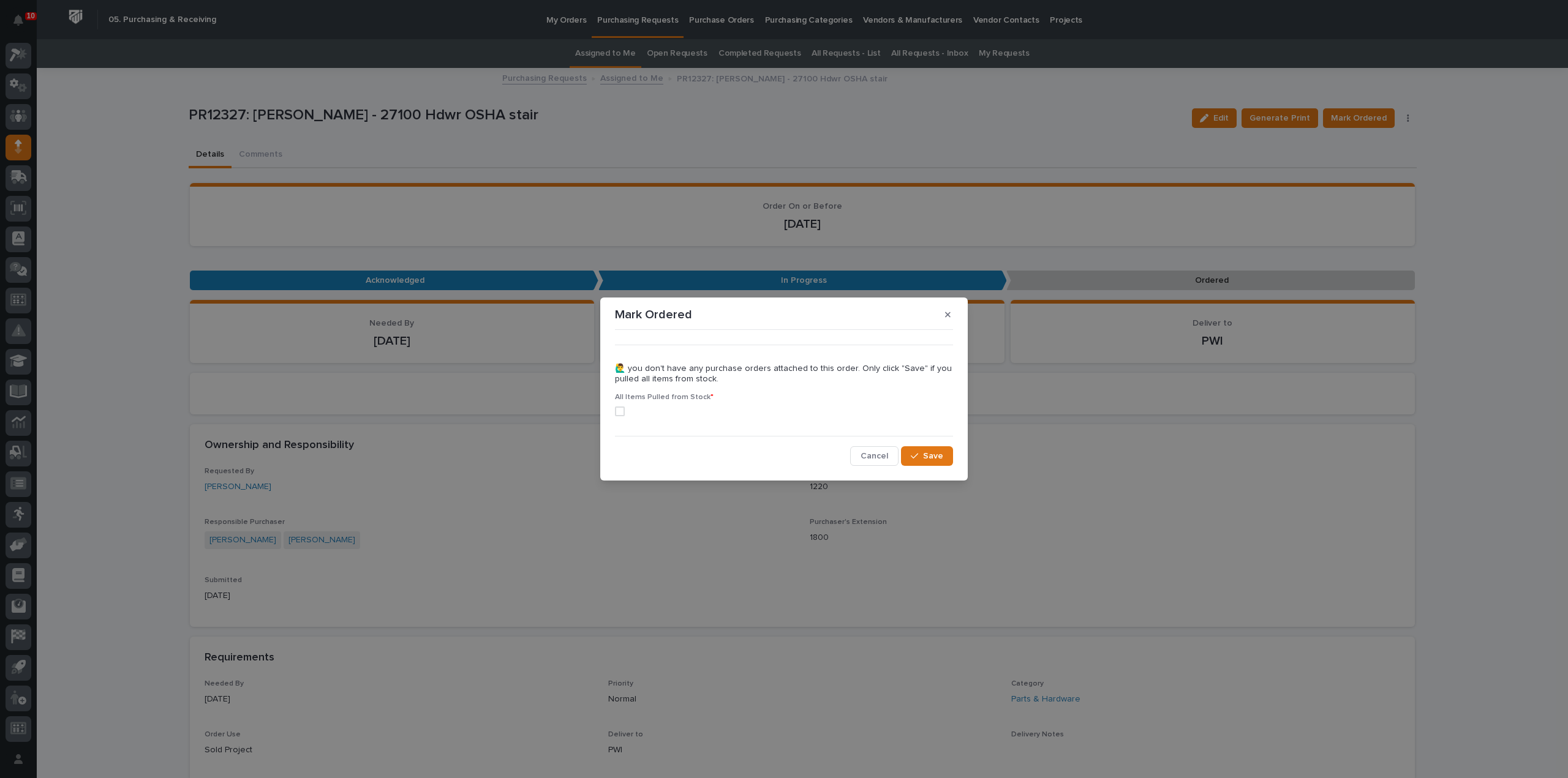
click at [621, 410] on span at bounding box center [620, 412] width 10 height 10
click at [947, 461] on button "Save" at bounding box center [927, 456] width 52 height 20
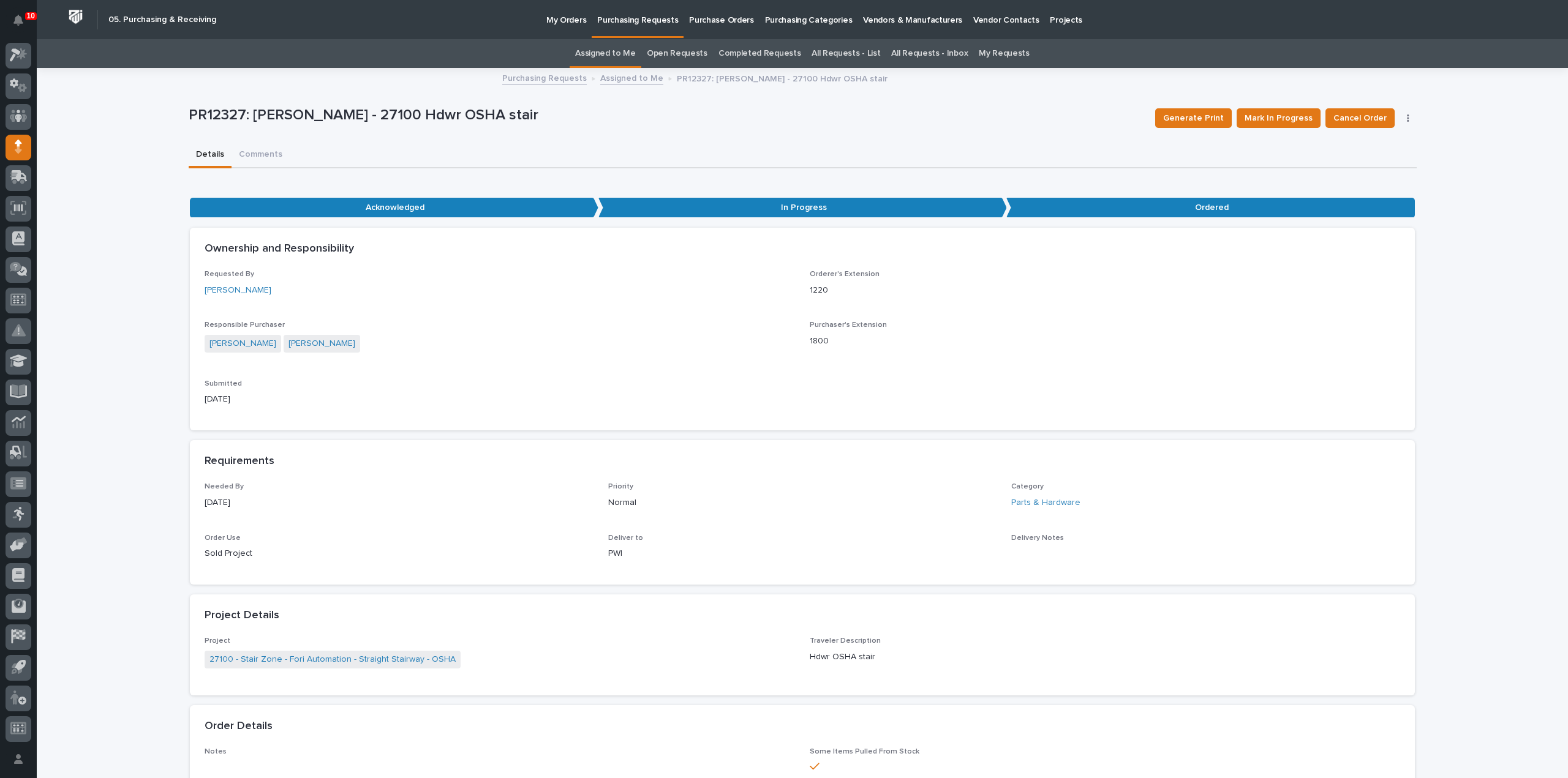
click at [629, 55] on link "Assigned to Me" at bounding box center [605, 53] width 61 height 29
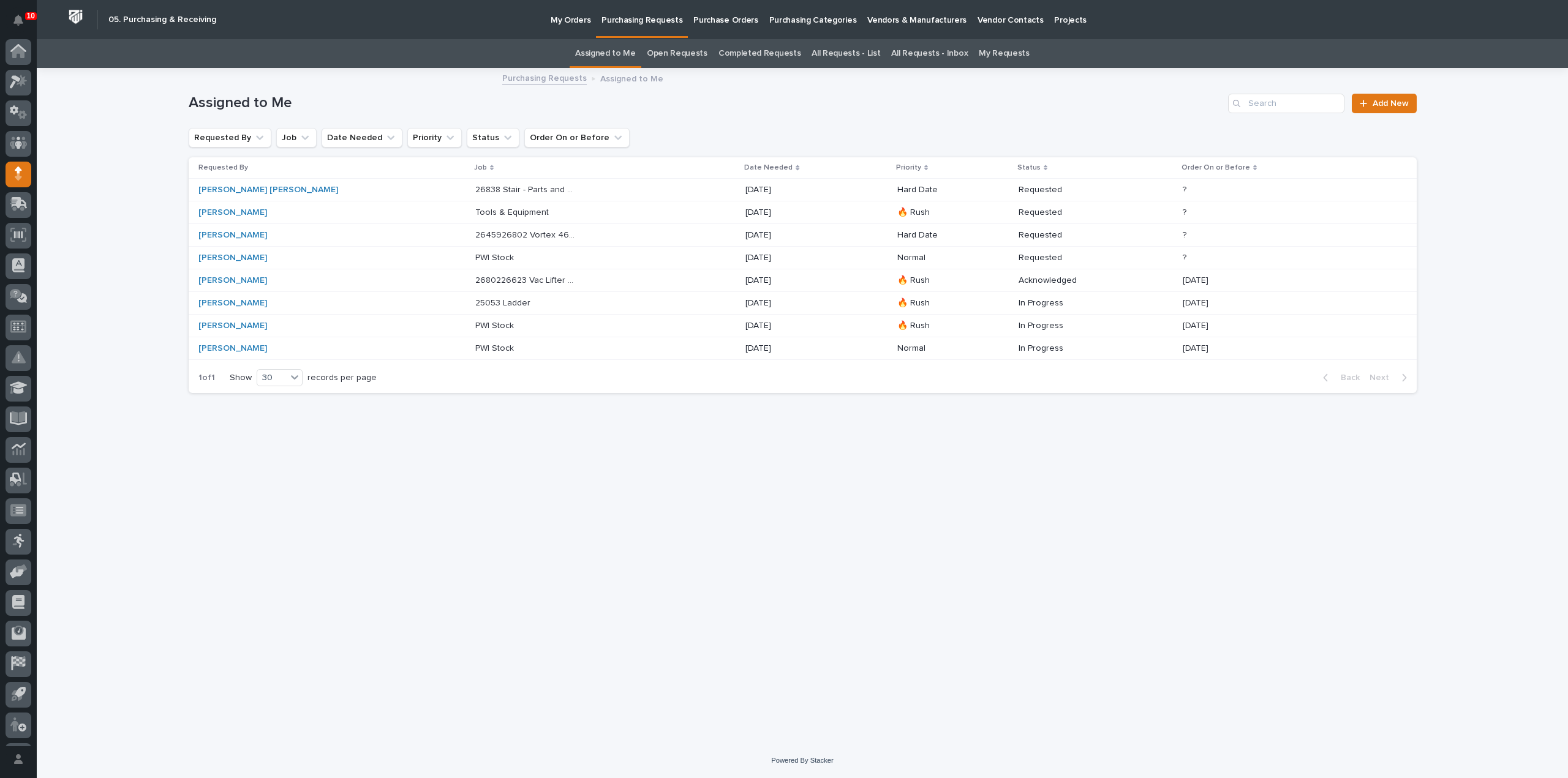
scroll to position [27, 0]
click at [498, 236] on p "2645926802 Vortex 460V vacuum lifter" at bounding box center [527, 234] width 104 height 13
click at [746, 214] on p "[DATE]" at bounding box center [797, 213] width 102 height 10
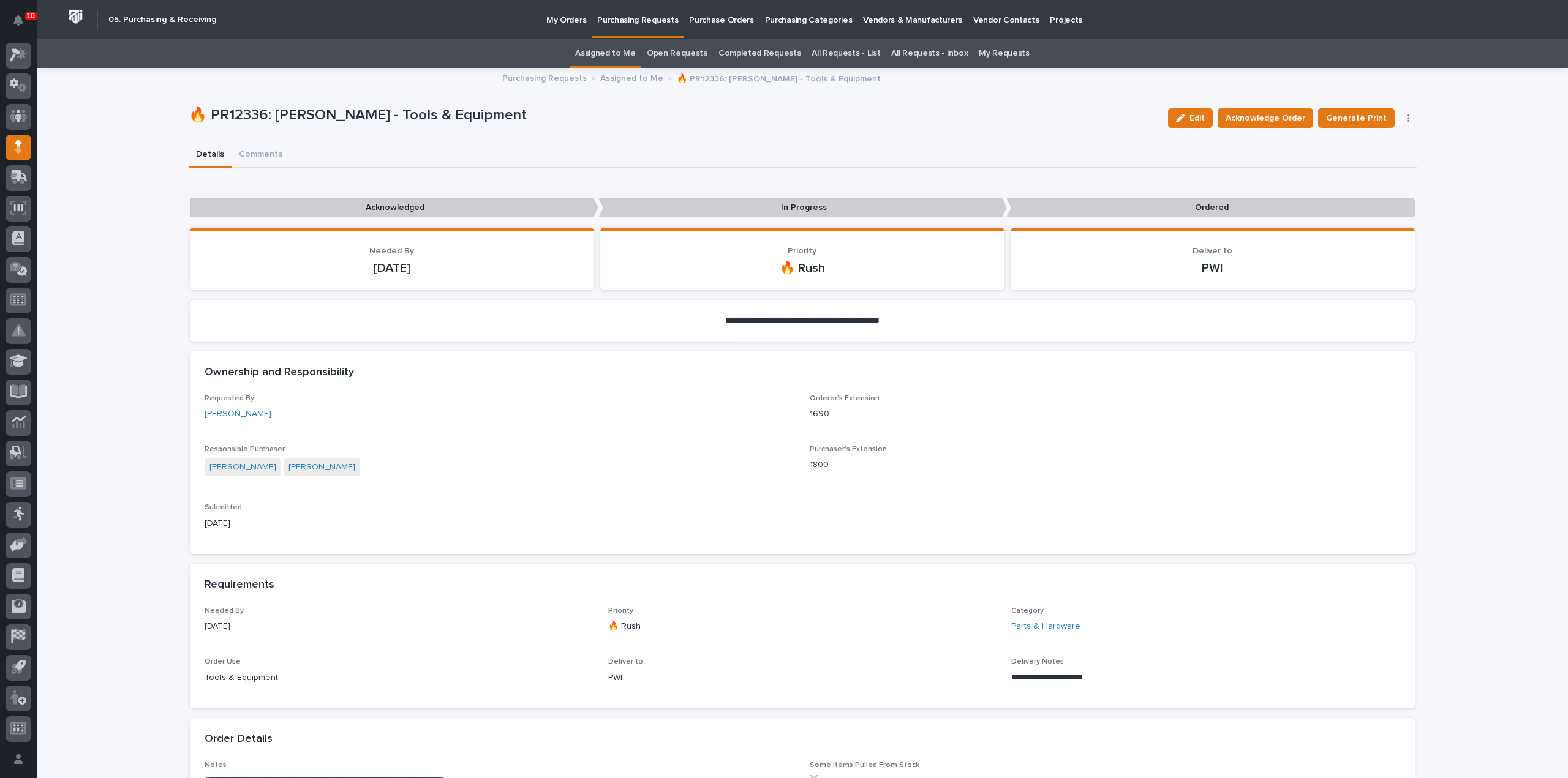
scroll to position [245, 0]
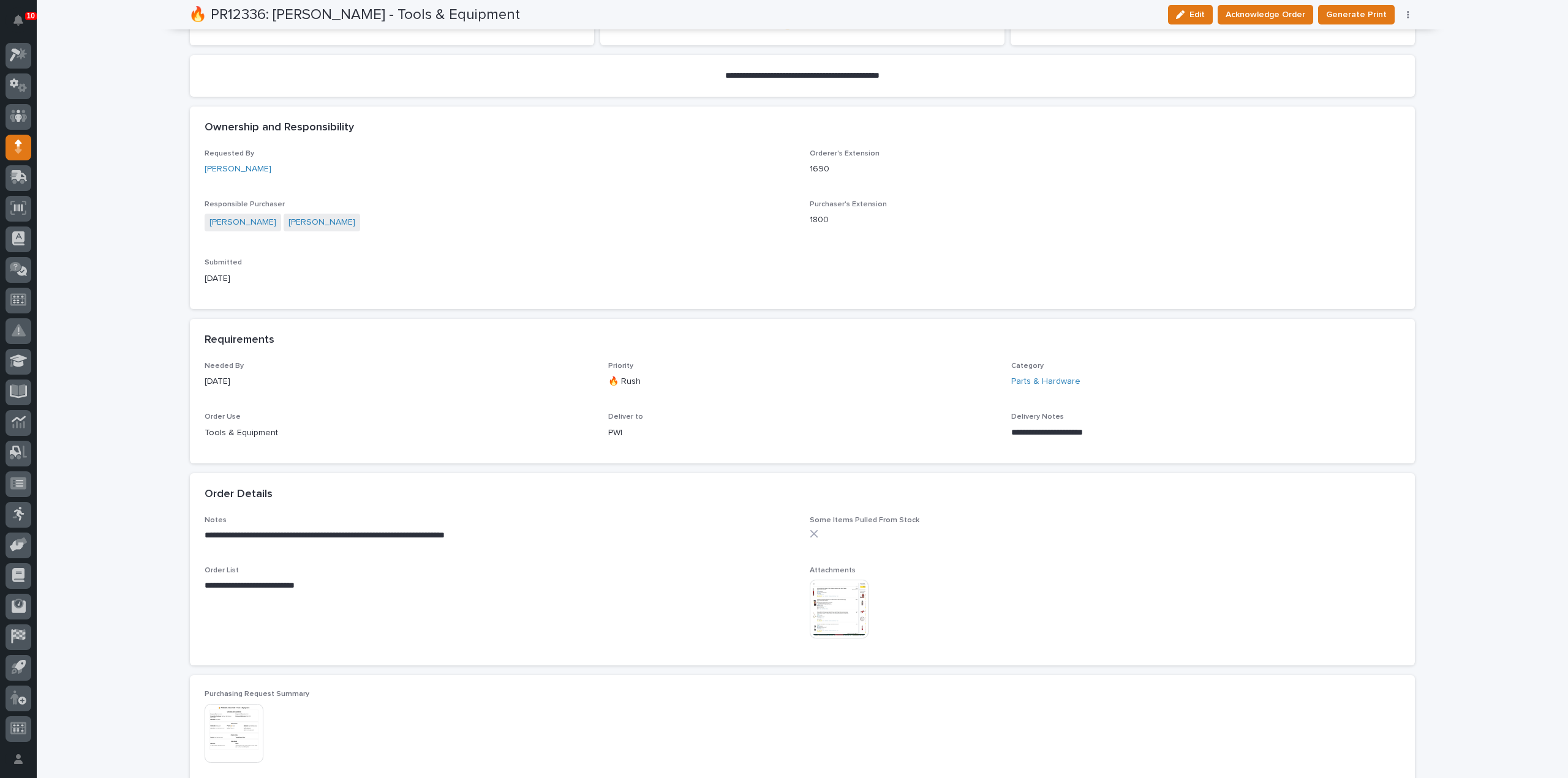
click at [844, 602] on img at bounding box center [839, 610] width 59 height 59
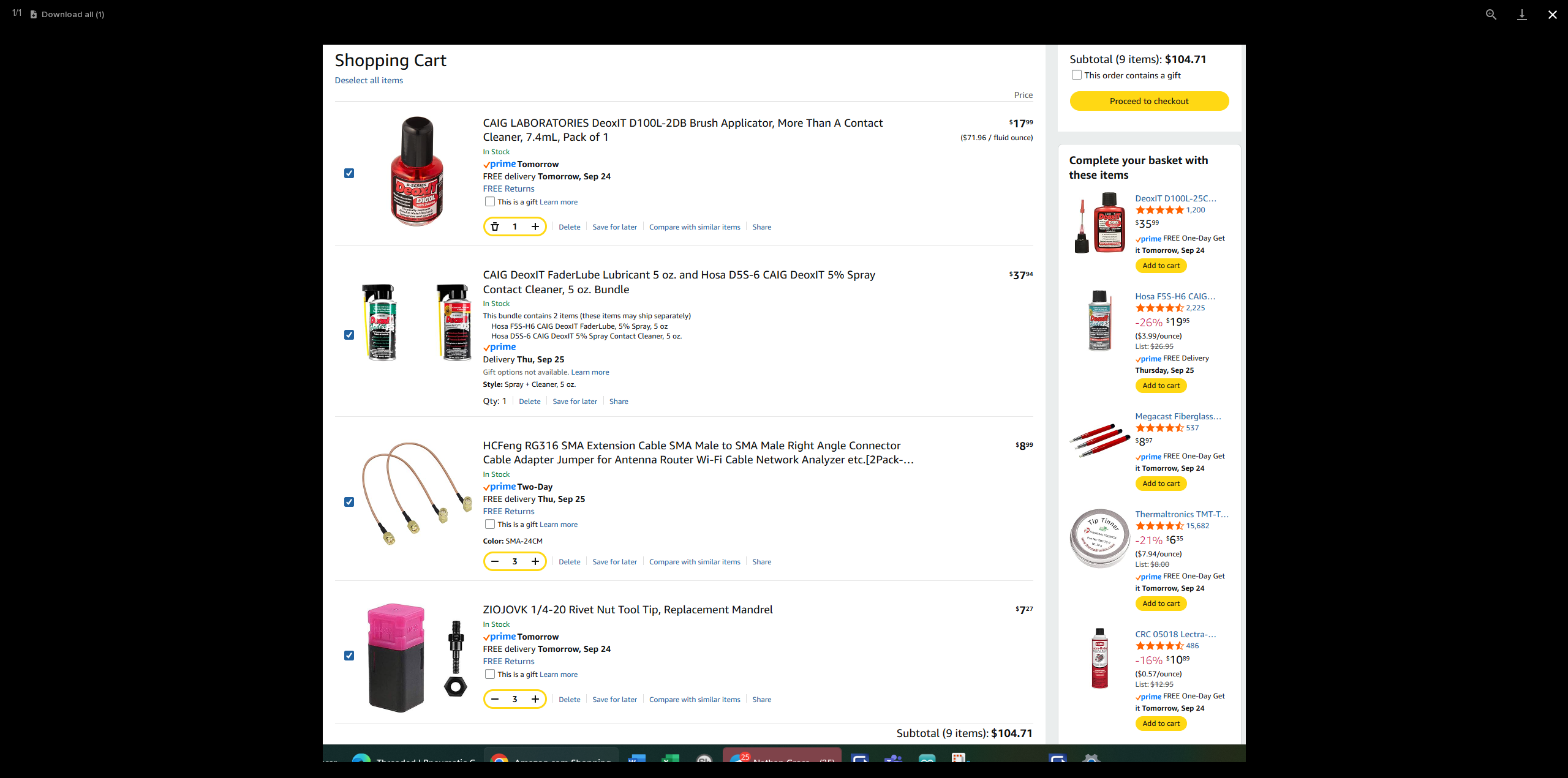
click at [1551, 17] on button "Close gallery" at bounding box center [1553, 14] width 31 height 29
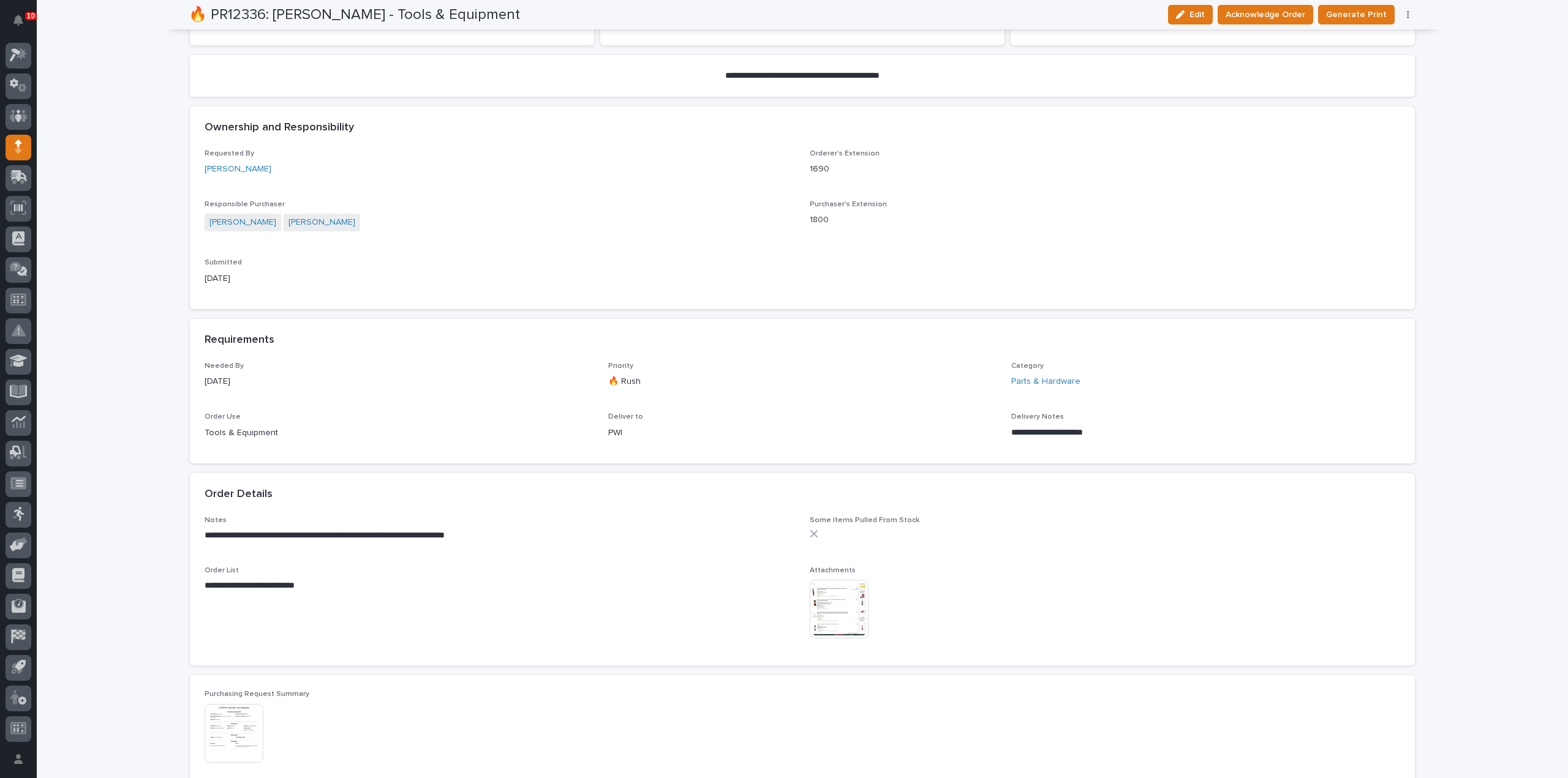
scroll to position [0, 0]
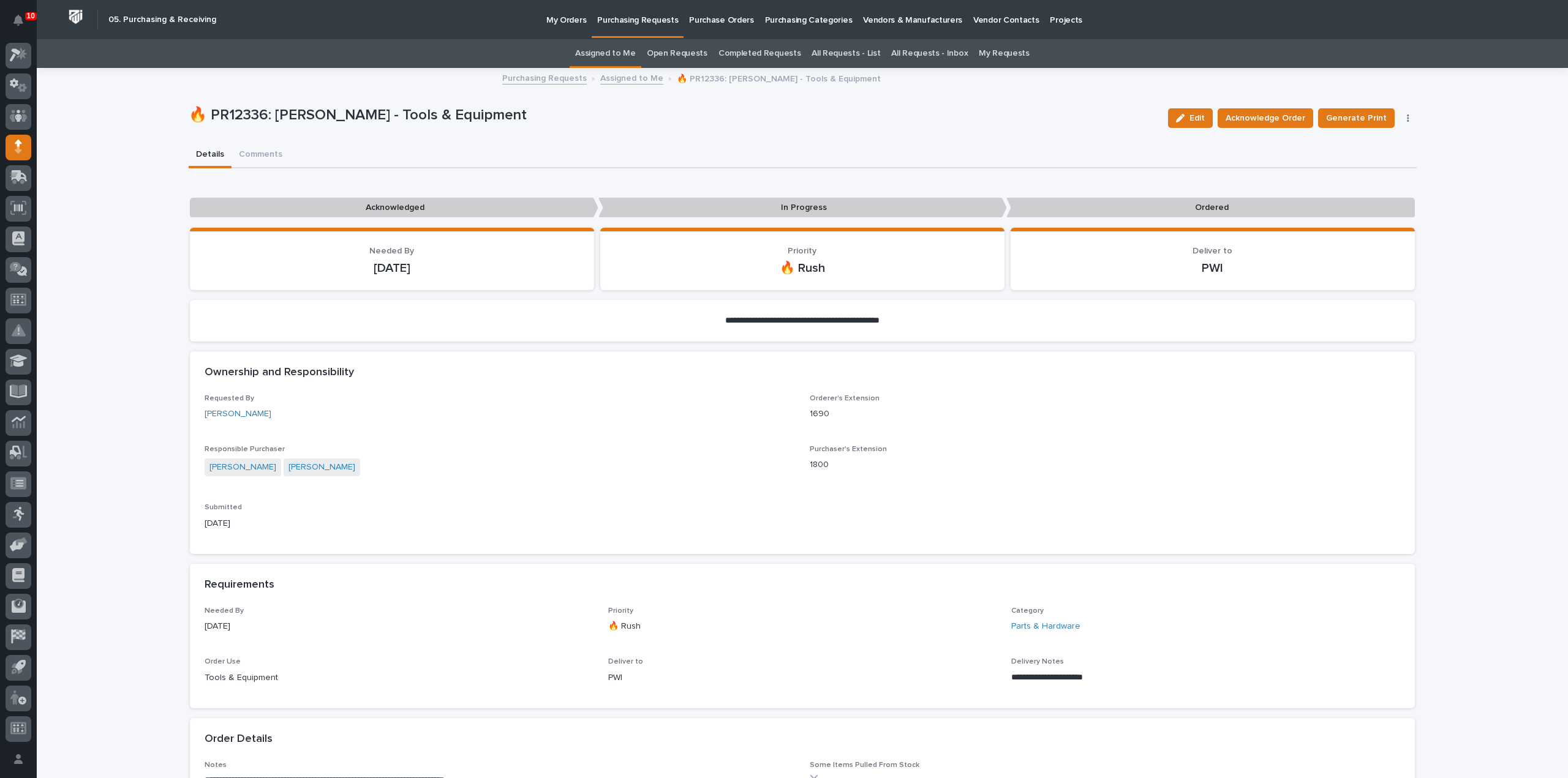
click at [617, 50] on link "Assigned to Me" at bounding box center [605, 53] width 61 height 29
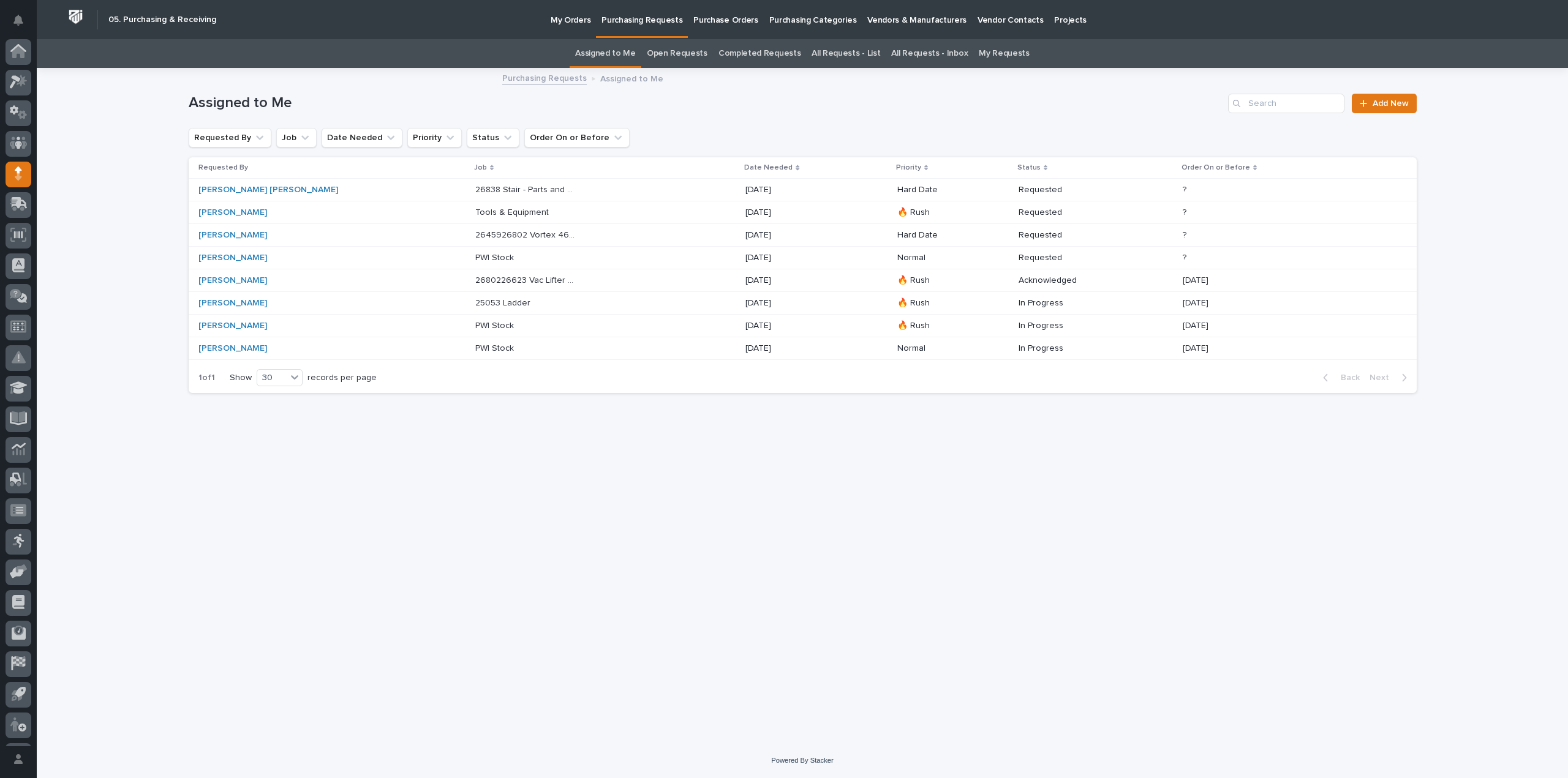
scroll to position [27, 0]
click at [508, 192] on div "26838 Stair - Parts and Hardware 26838 Stair - Parts and Hardware" at bounding box center [605, 190] width 260 height 20
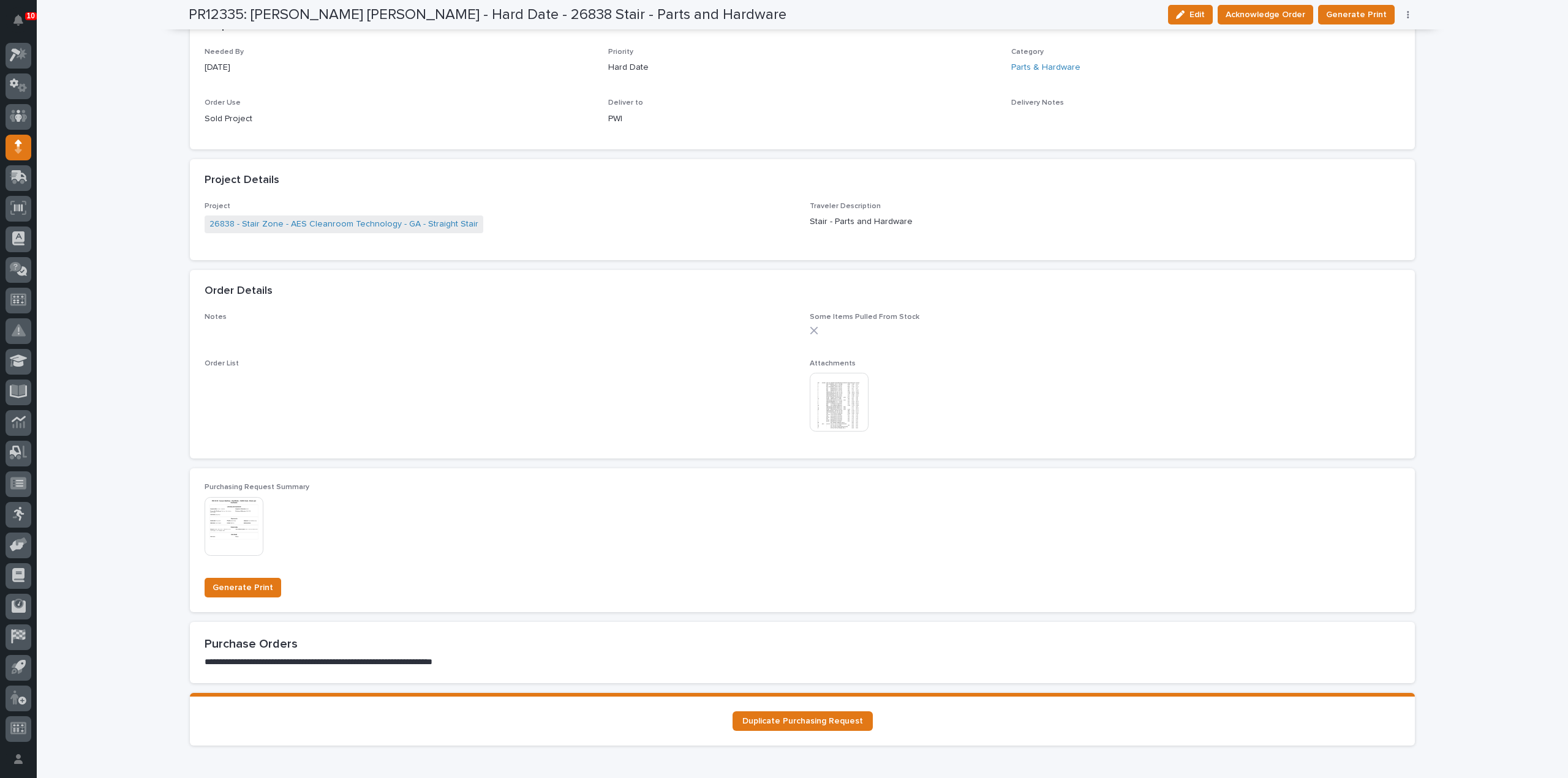
scroll to position [612, 0]
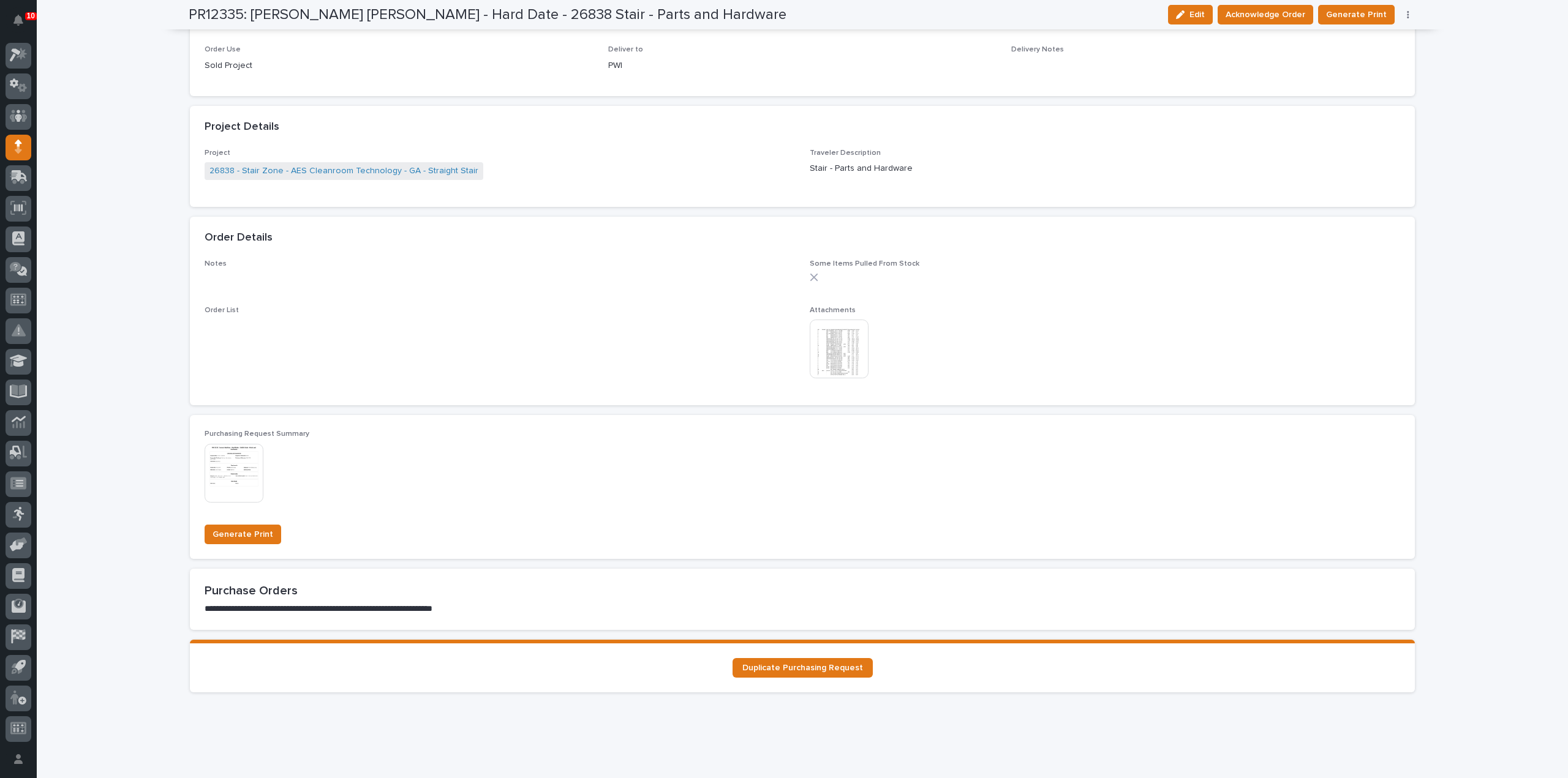
click at [816, 356] on img at bounding box center [839, 349] width 59 height 59
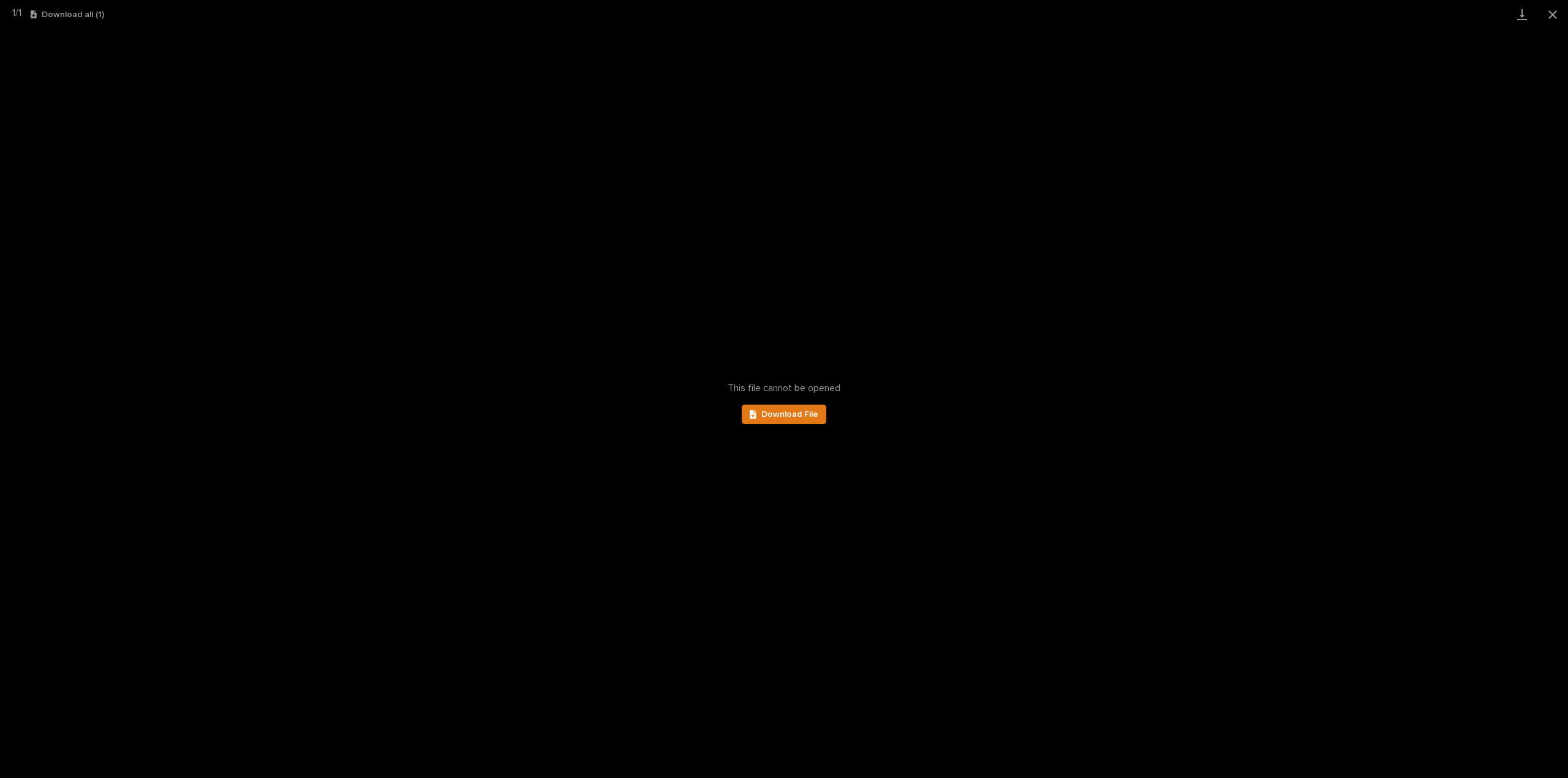
click at [818, 425] on div "This file cannot be opened Download File" at bounding box center [784, 404] width 1568 height 750
click at [817, 418] on span "Download File" at bounding box center [790, 415] width 57 height 9
click at [1550, 18] on button "Close gallery" at bounding box center [1553, 14] width 31 height 29
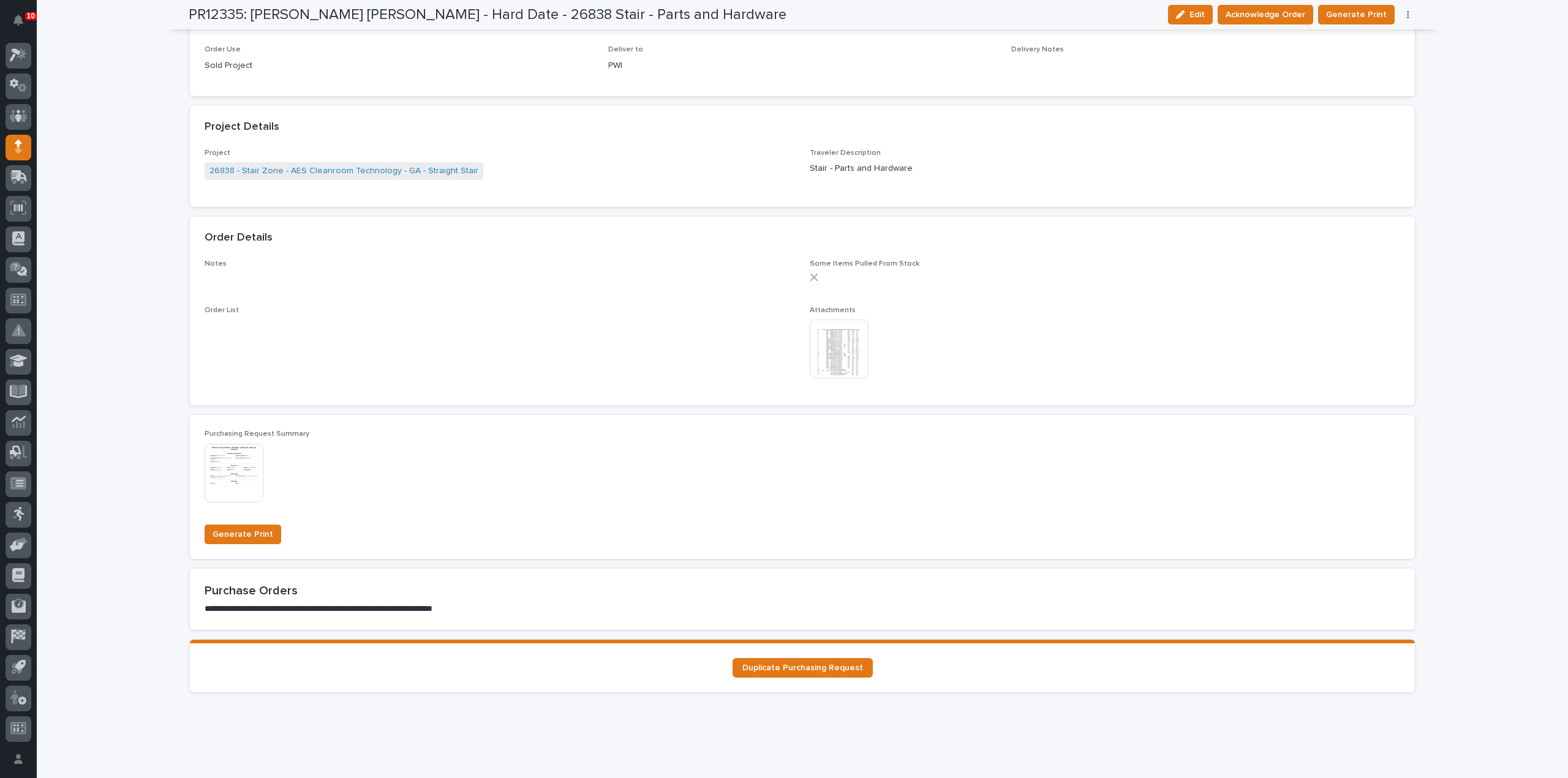
scroll to position [0, 0]
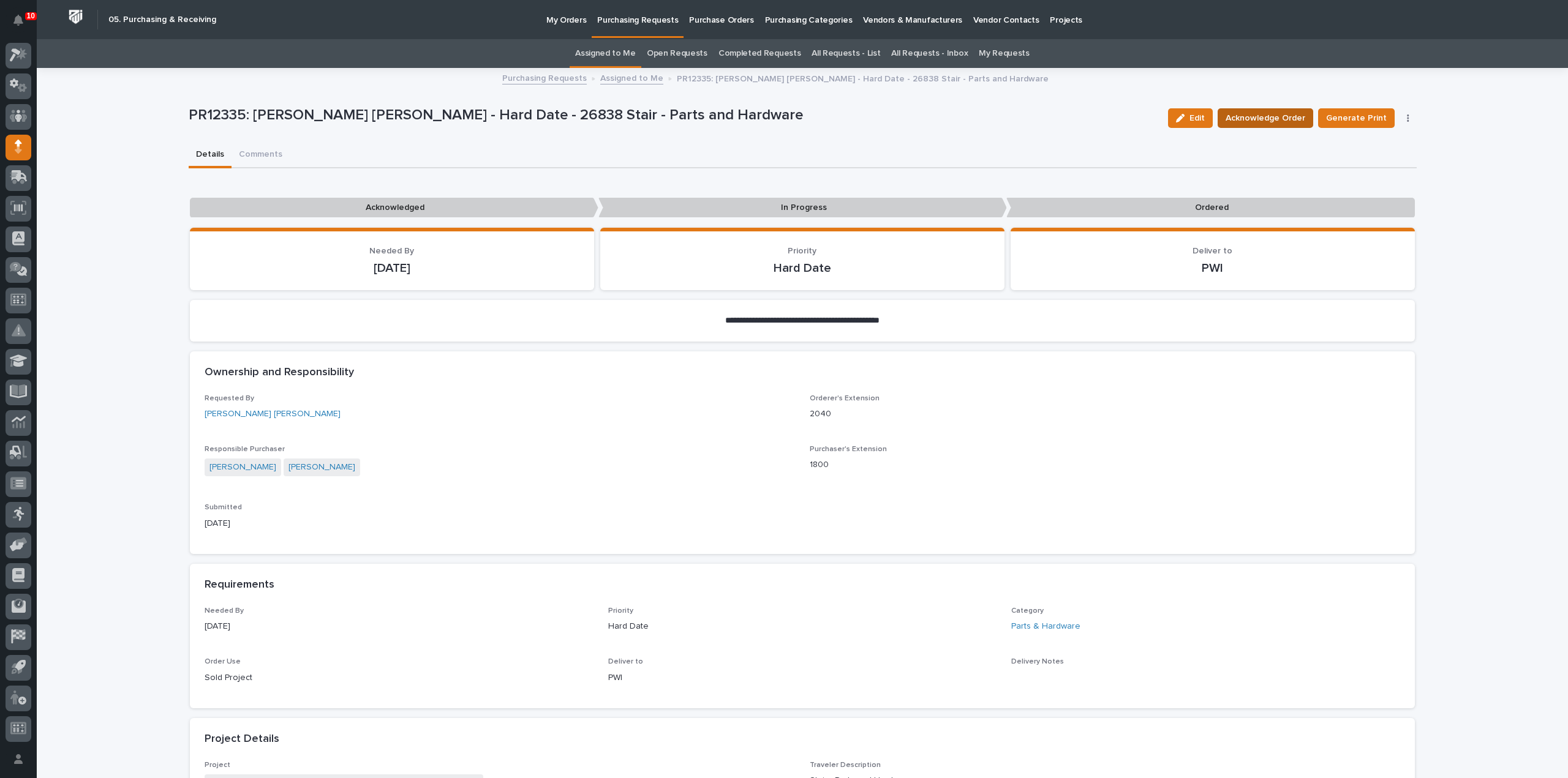
click at [1288, 119] on span "Acknowledge Order" at bounding box center [1266, 118] width 80 height 15
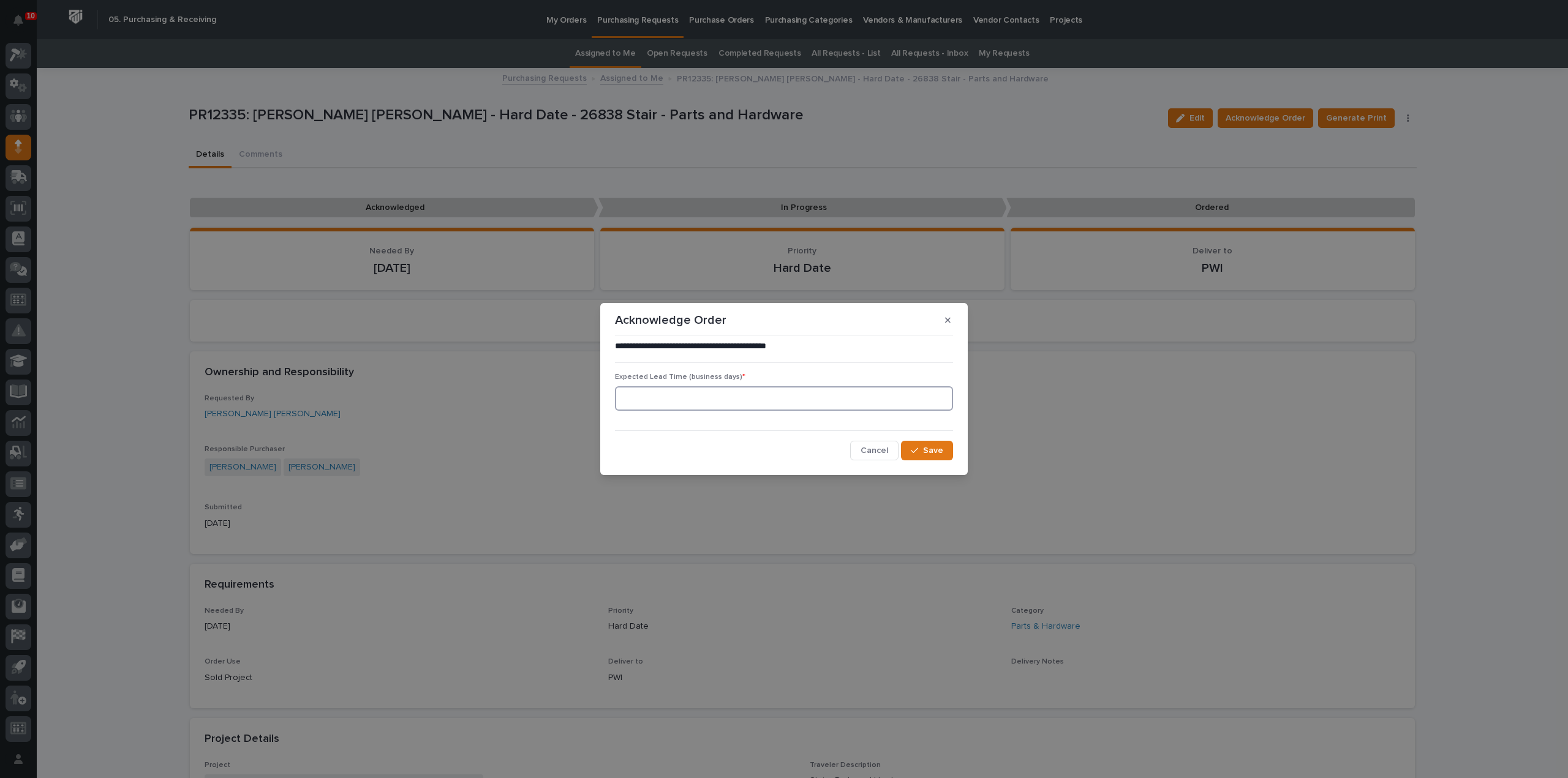
click at [673, 399] on input at bounding box center [784, 399] width 338 height 25
type input "0"
click at [915, 452] on icon "button" at bounding box center [915, 450] width 7 height 9
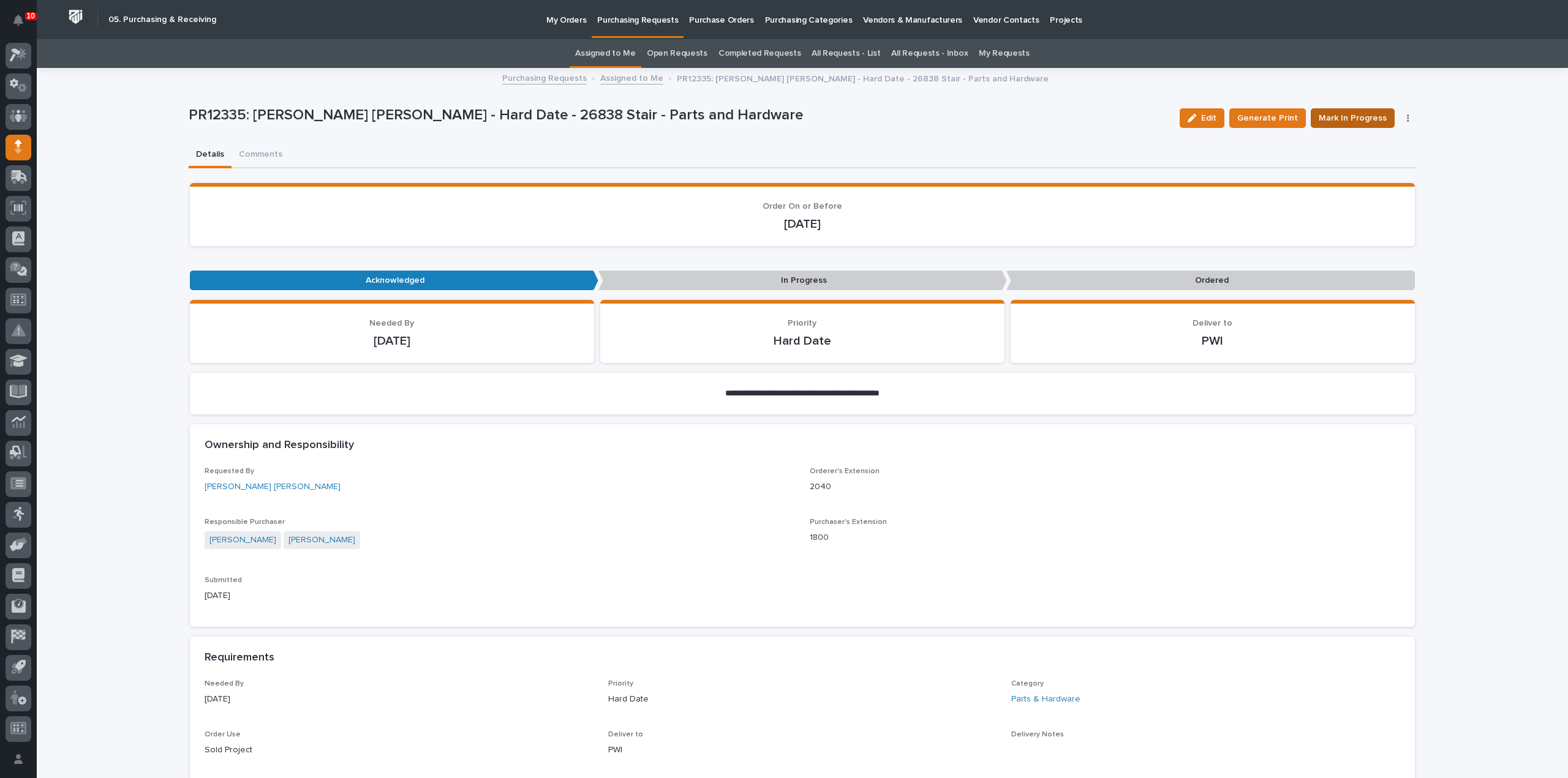
click at [1333, 119] on span "Mark In Progress" at bounding box center [1352, 118] width 68 height 15
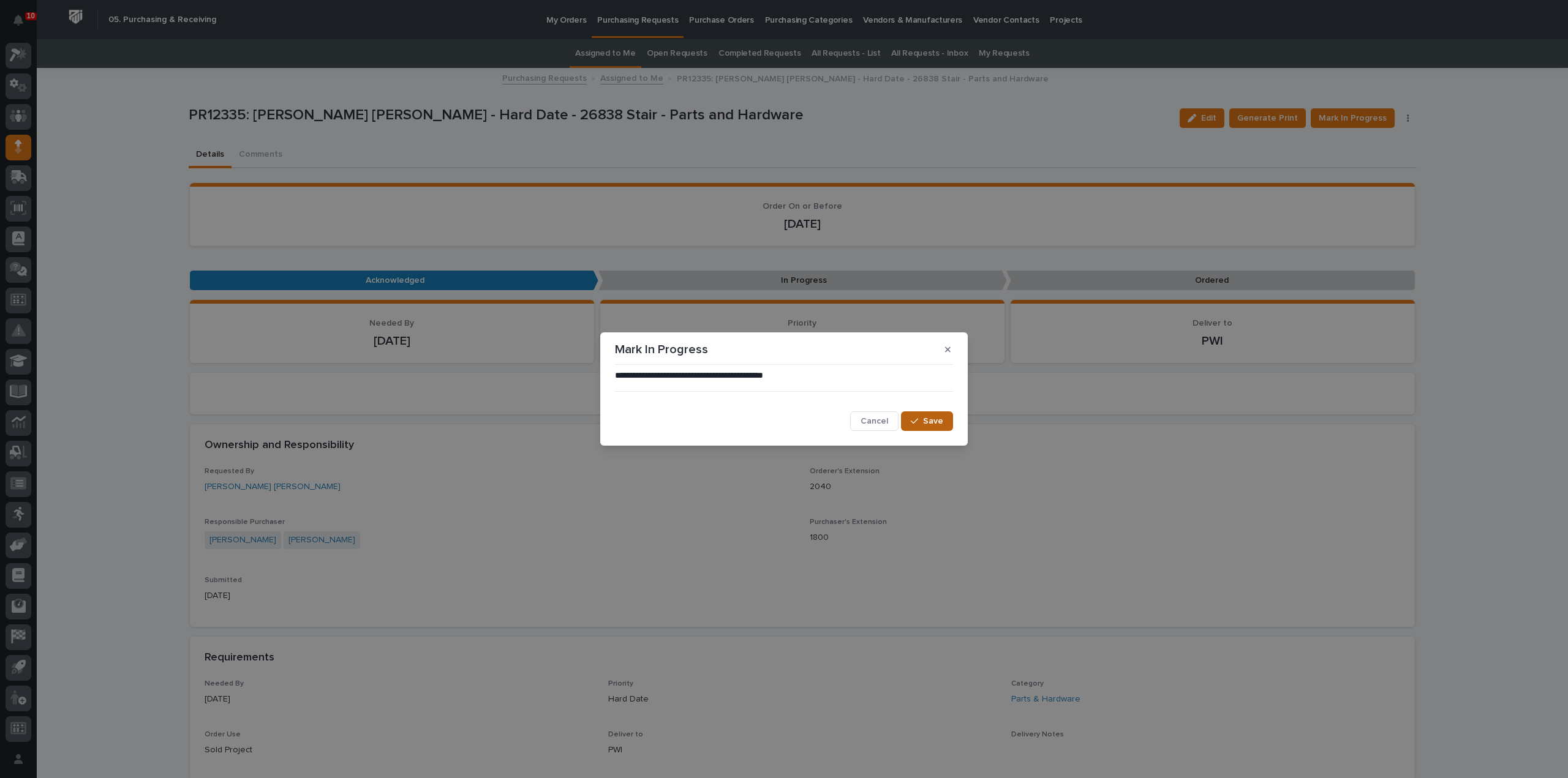
click at [928, 422] on span "Save" at bounding box center [933, 422] width 20 height 11
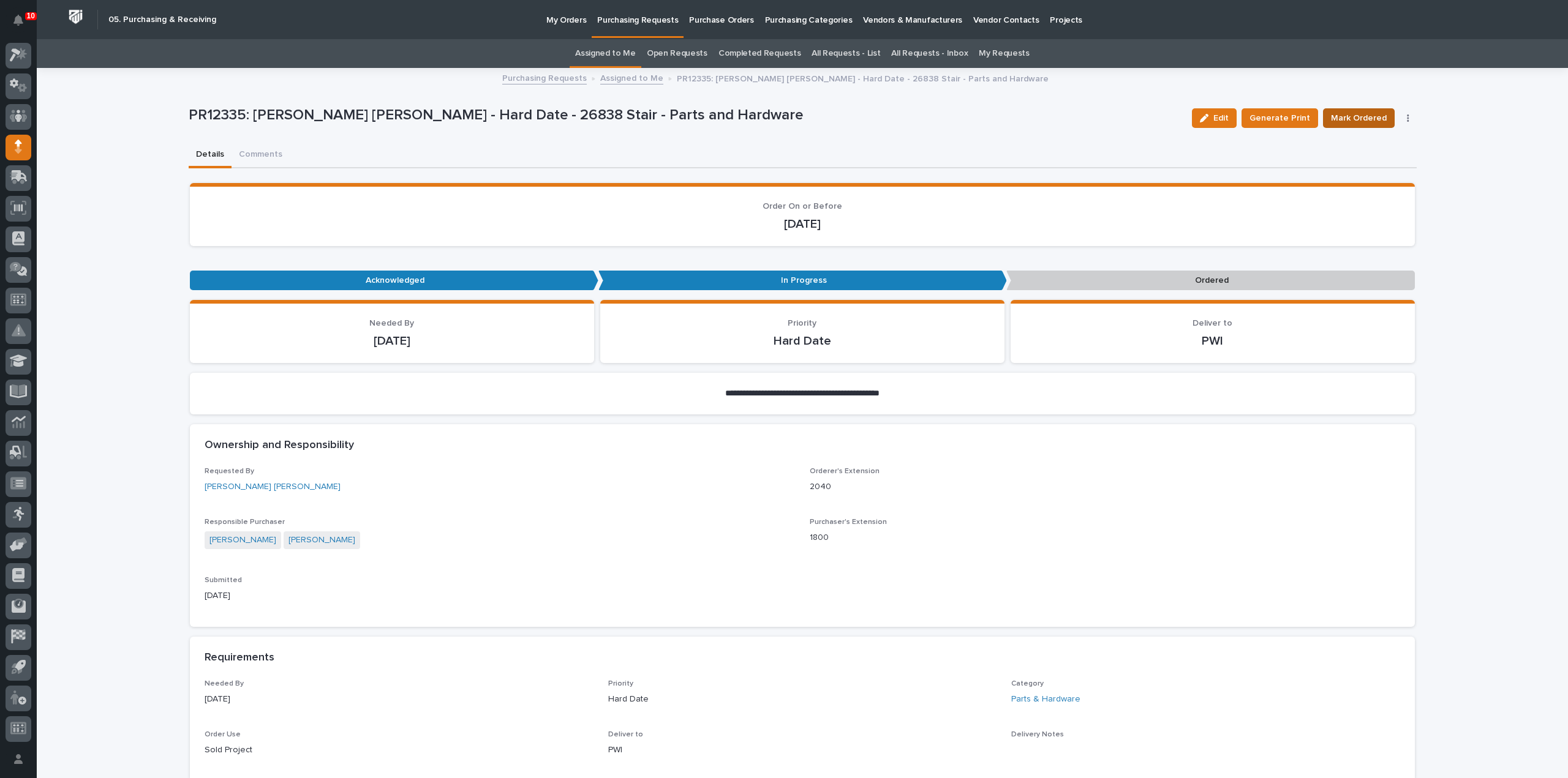
click at [1368, 119] on span "Mark Ordered" at bounding box center [1358, 118] width 56 height 15
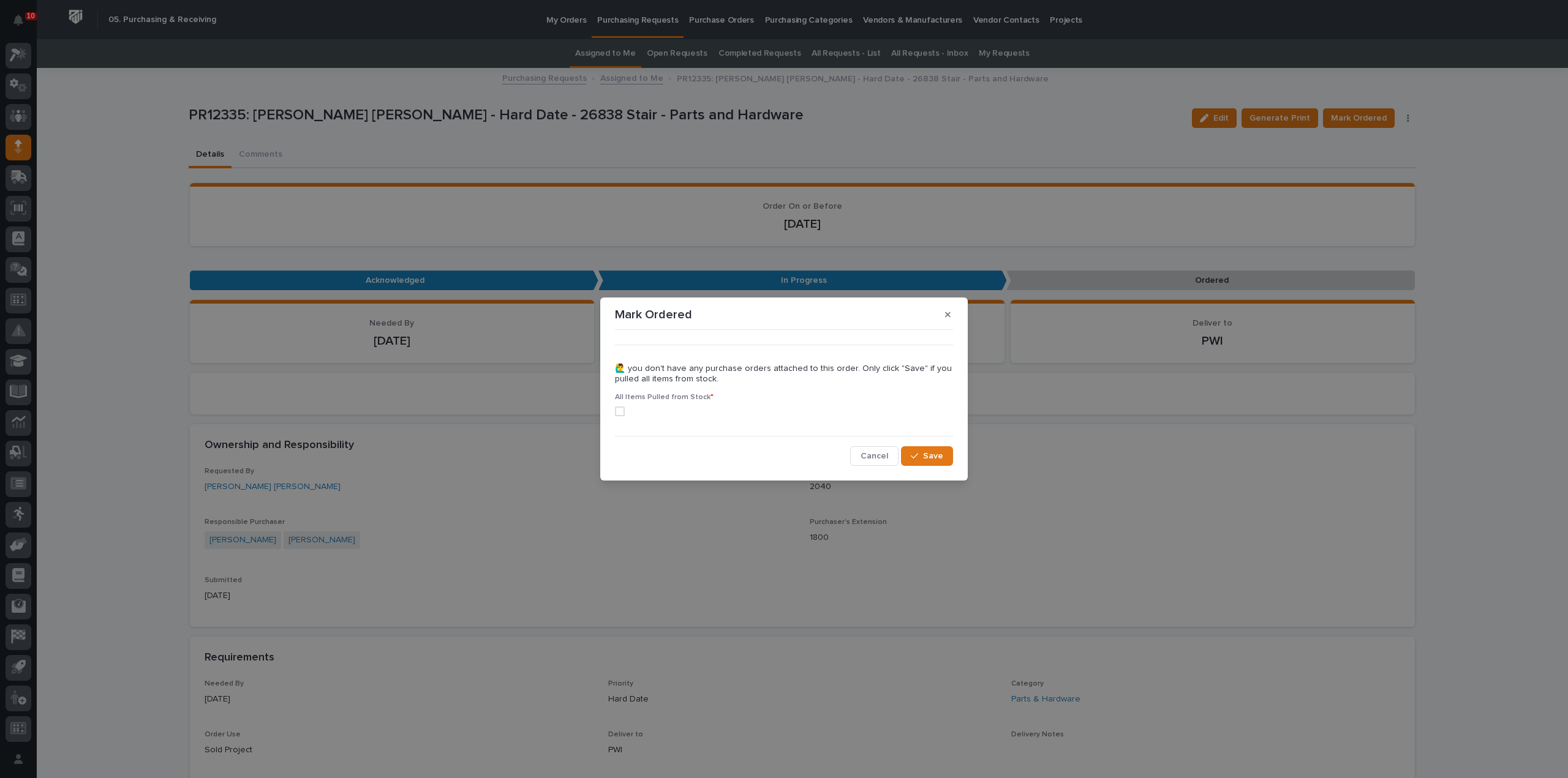
click at [621, 411] on span at bounding box center [620, 412] width 10 height 10
click at [933, 454] on span "Save" at bounding box center [933, 456] width 20 height 11
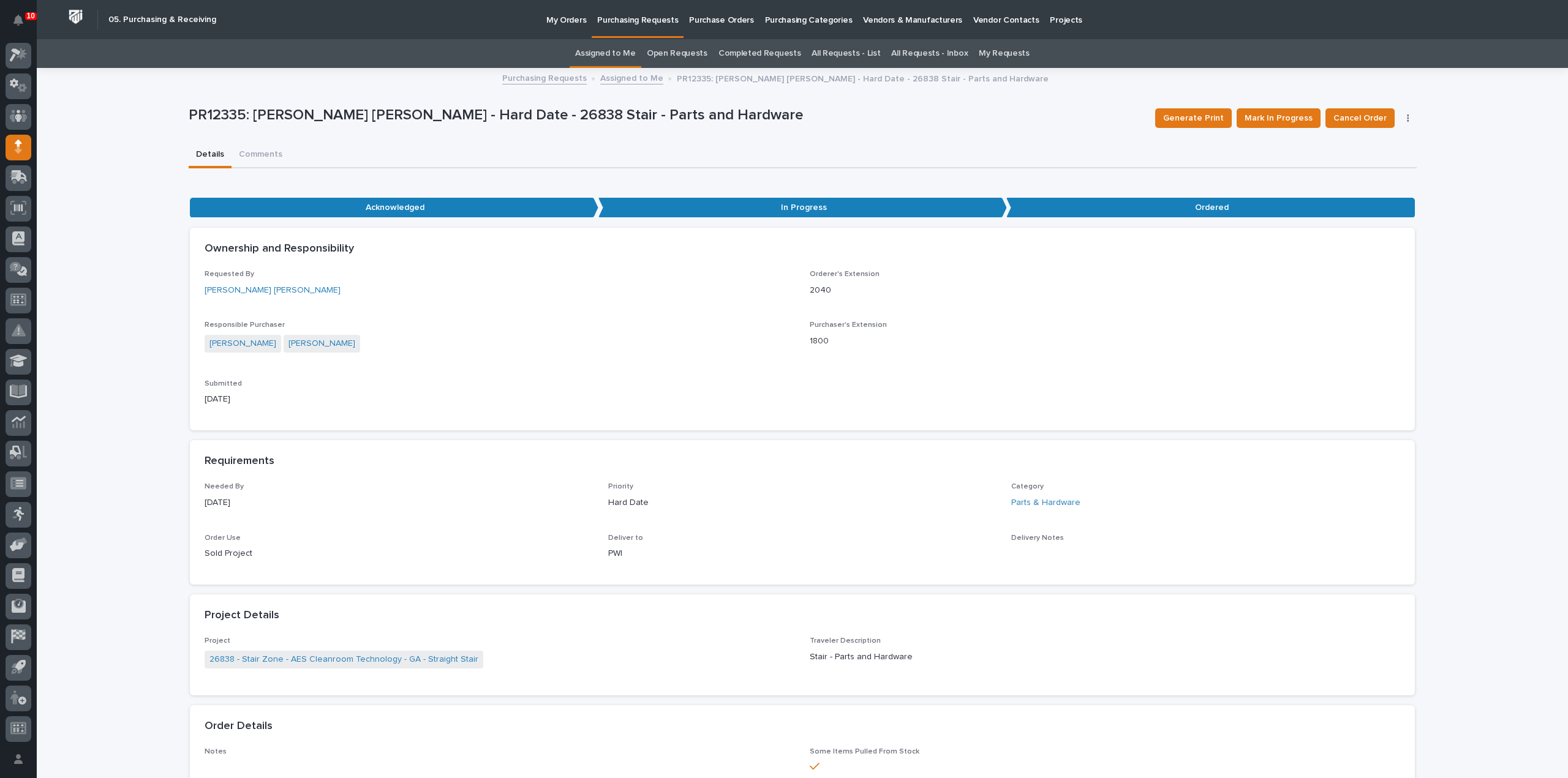
click at [599, 55] on link "Assigned to Me" at bounding box center [605, 53] width 61 height 29
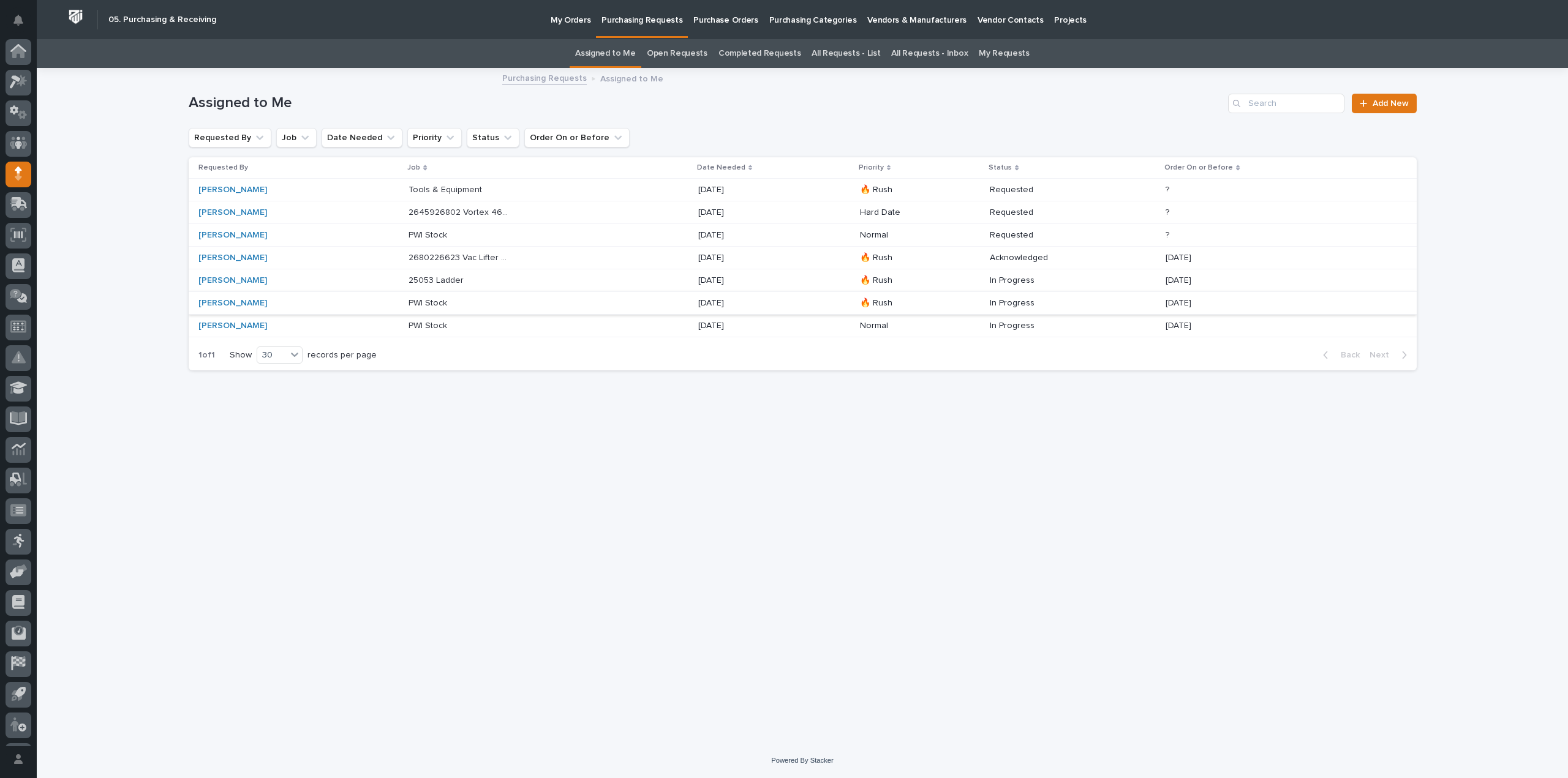
scroll to position [27, 0]
